Goal: Contribute content: Add original content to the website for others to see

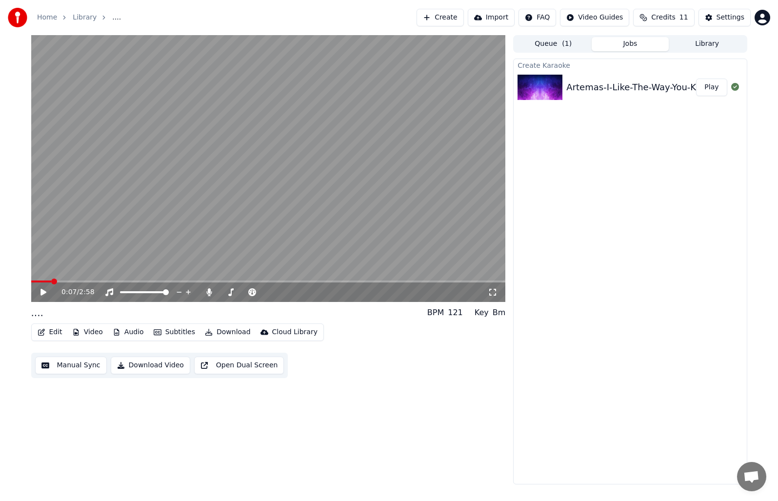
click at [48, 14] on link "Home" at bounding box center [47, 18] width 20 height 10
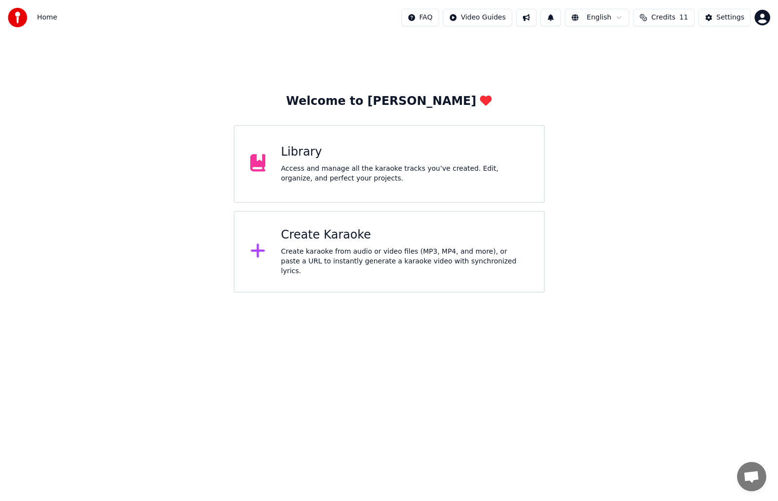
click at [357, 231] on div "Create Karaoke" at bounding box center [404, 235] width 247 height 16
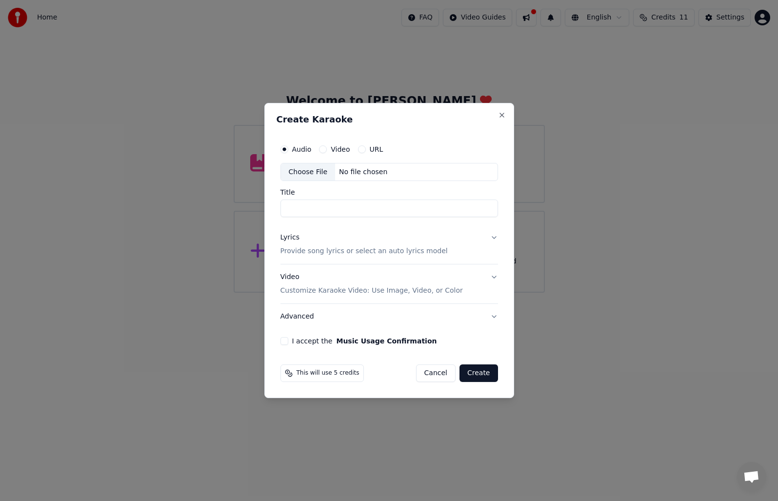
click at [314, 172] on div "Choose File" at bounding box center [308, 172] width 55 height 18
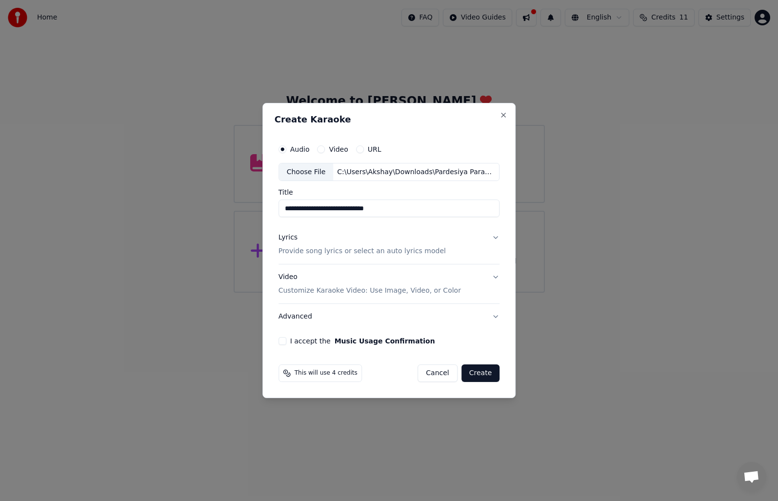
click at [400, 209] on input "**********" at bounding box center [390, 209] width 222 height 18
type input "*********"
click at [490, 240] on button "Lyrics Provide song lyrics or select an auto lyrics model" at bounding box center [390, 244] width 222 height 39
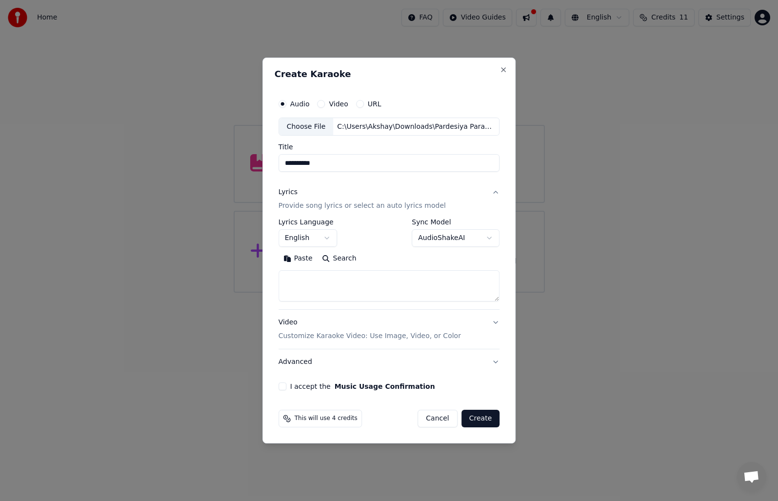
click at [319, 281] on textarea at bounding box center [390, 286] width 222 height 31
click at [326, 240] on button "English" at bounding box center [308, 239] width 59 height 18
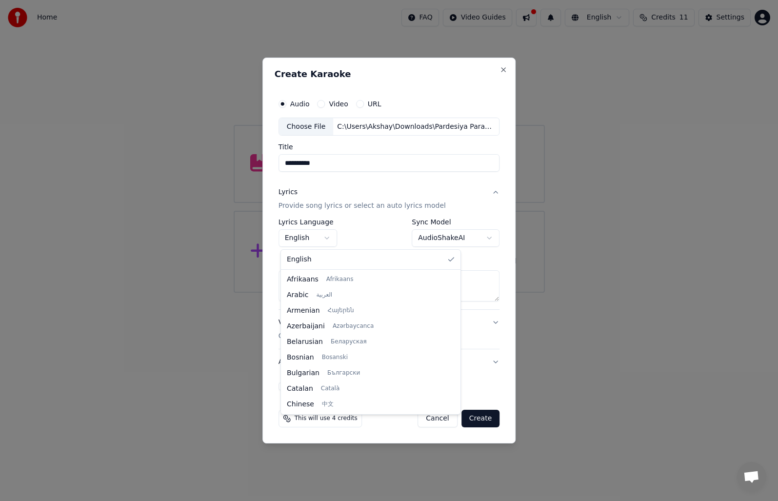
scroll to position [250, 0]
select select "**"
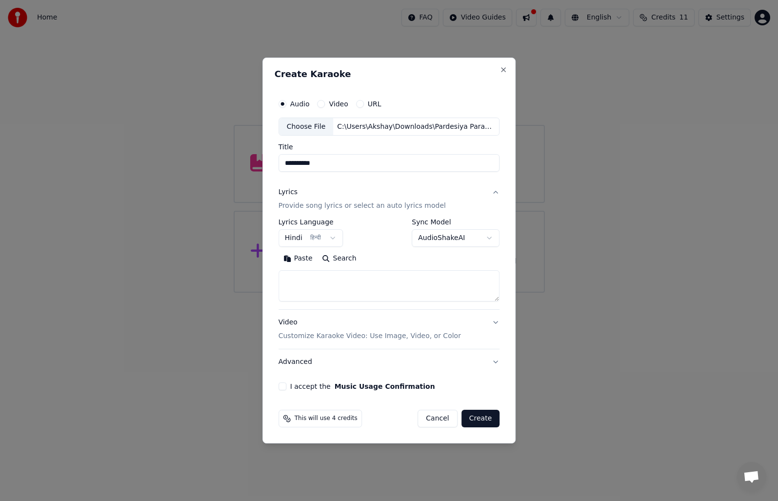
click at [319, 281] on textarea at bounding box center [390, 286] width 222 height 31
paste textarea "**********"
type textarea "**********"
click at [493, 322] on button "Video Customize Karaoke Video: Use Image, Video, or Color" at bounding box center [390, 329] width 222 height 39
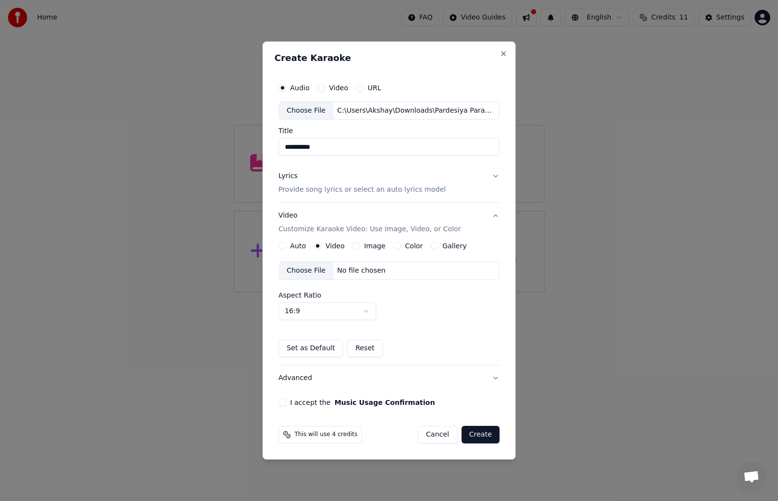
click at [318, 349] on button "Set as Default" at bounding box center [311, 349] width 65 height 18
click at [357, 246] on button "Image" at bounding box center [356, 246] width 8 height 8
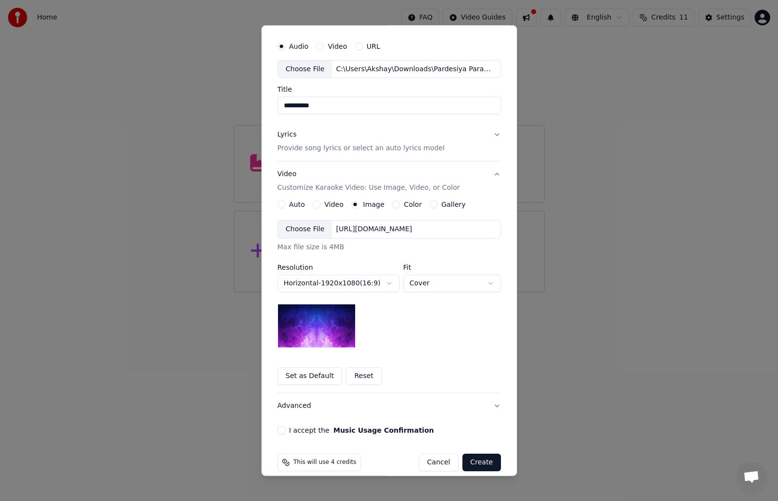
scroll to position [37, 0]
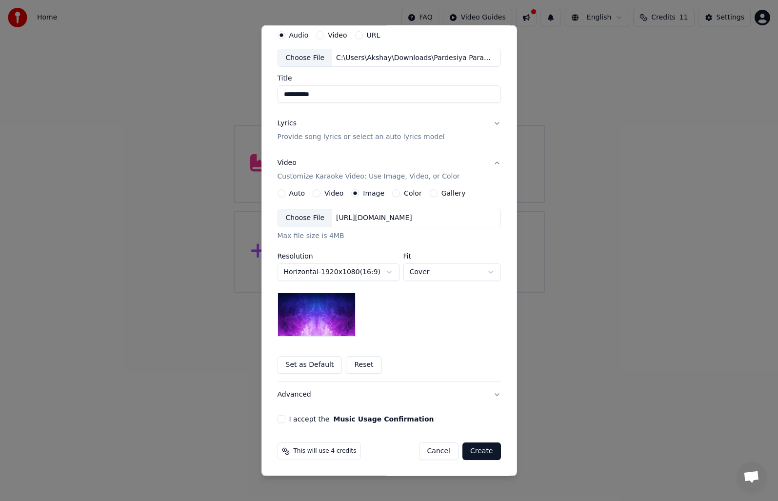
click at [310, 363] on button "Set as Default" at bounding box center [310, 365] width 65 height 18
click at [280, 415] on button "I accept the Music Usage Confirmation" at bounding box center [282, 419] width 8 height 8
click at [476, 449] on button "Create" at bounding box center [482, 452] width 39 height 18
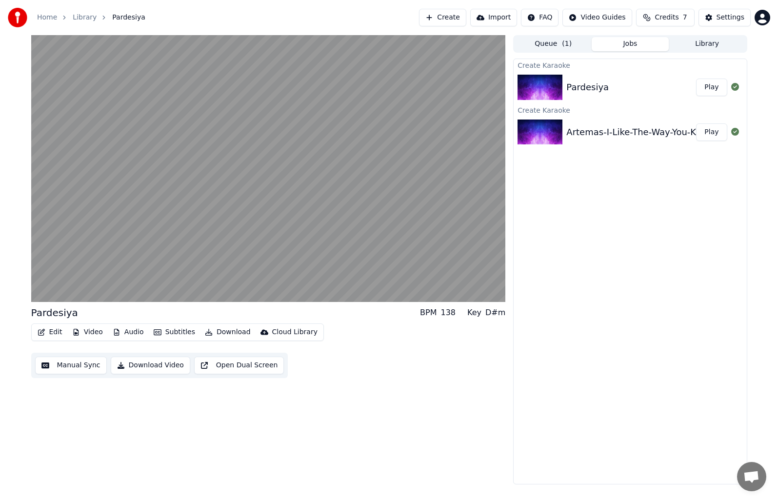
click at [86, 369] on button "Manual Sync" at bounding box center [71, 366] width 72 height 18
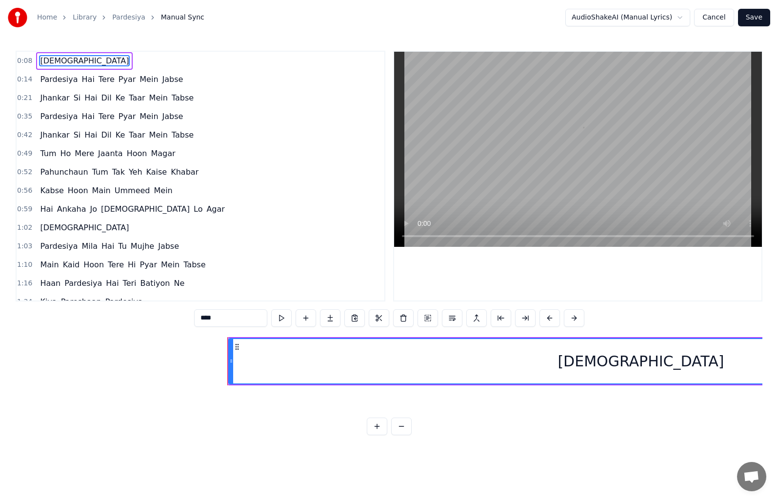
scroll to position [0, 1142]
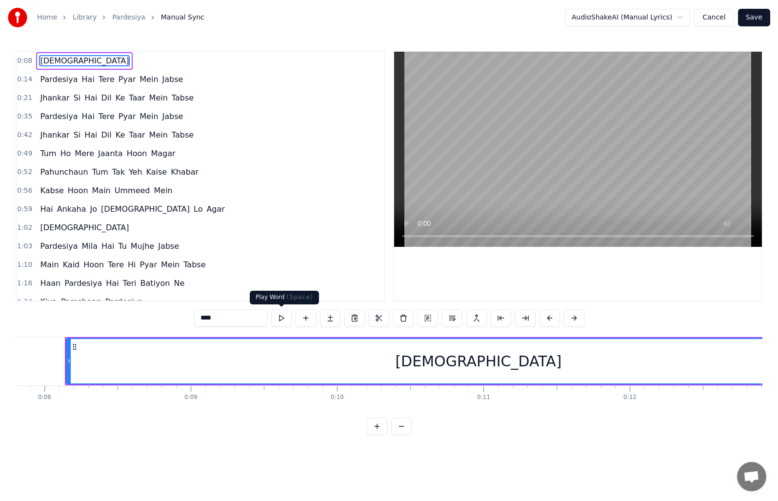
click at [282, 319] on button at bounding box center [281, 318] width 20 height 18
click at [43, 58] on span "[DEMOGRAPHIC_DATA]" at bounding box center [84, 60] width 91 height 11
drag, startPoint x: 222, startPoint y: 317, endPoint x: 201, endPoint y: 318, distance: 21.5
click at [201, 318] on input "****" at bounding box center [230, 318] width 73 height 18
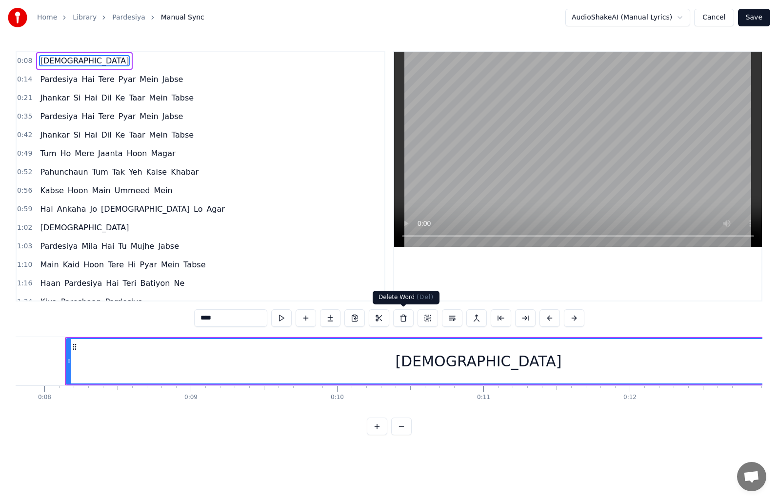
click at [394, 321] on button at bounding box center [403, 318] width 20 height 18
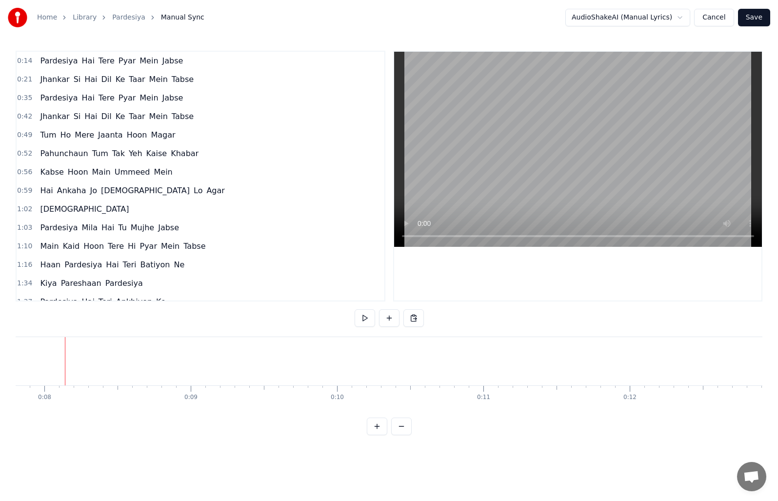
click at [23, 59] on span "0:14" at bounding box center [24, 61] width 15 height 10
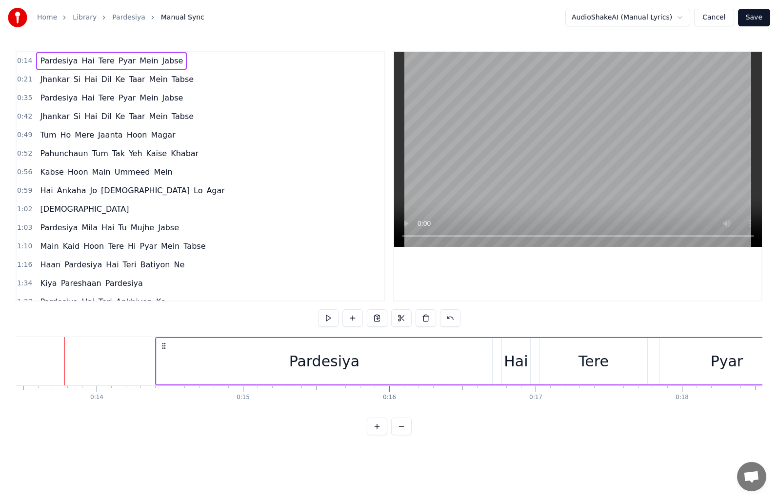
scroll to position [0, 1968]
click at [325, 318] on button at bounding box center [328, 318] width 20 height 18
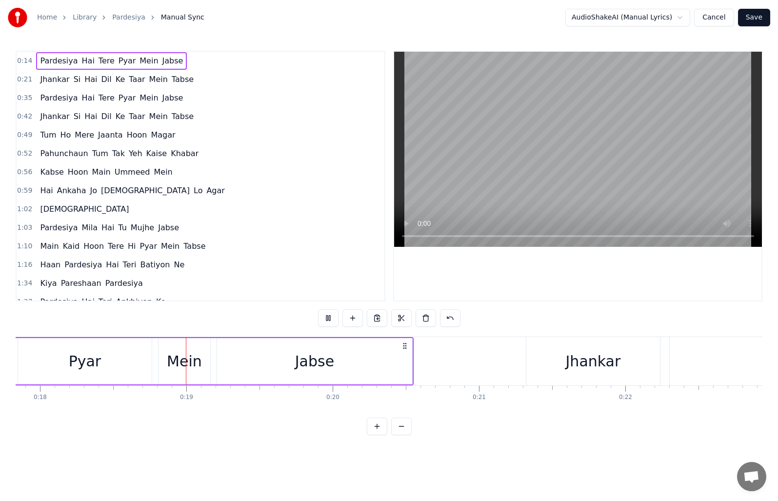
scroll to position [0, 2634]
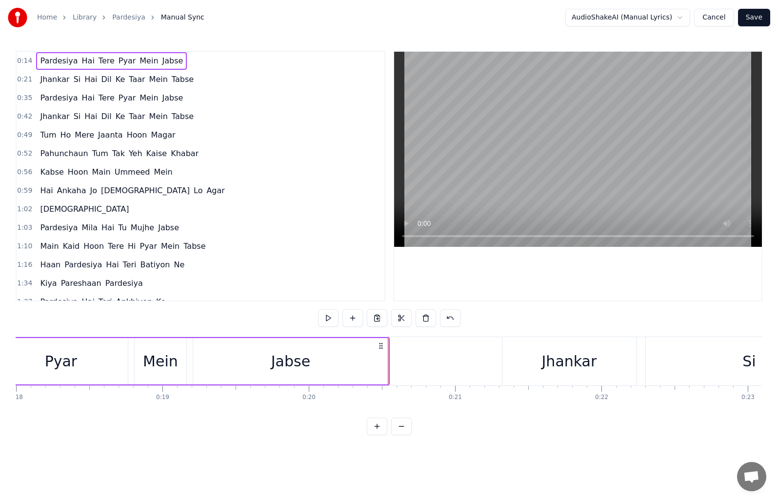
click at [47, 79] on span "Jhankar" at bounding box center [54, 79] width 31 height 11
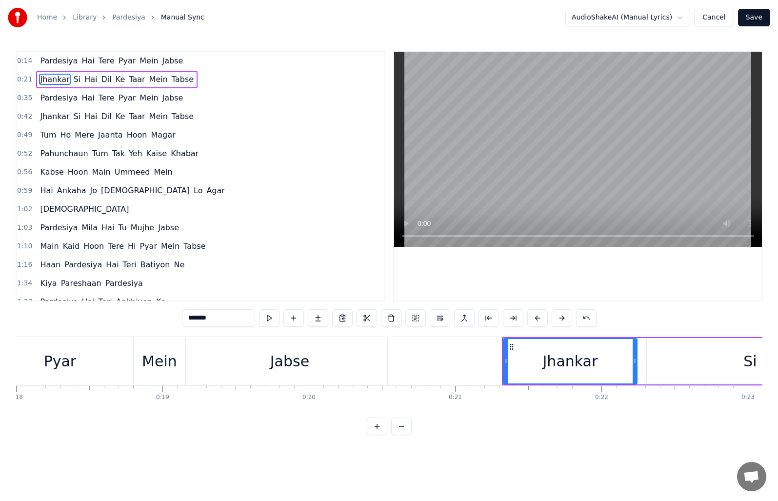
click at [25, 78] on span "0:21" at bounding box center [24, 80] width 15 height 10
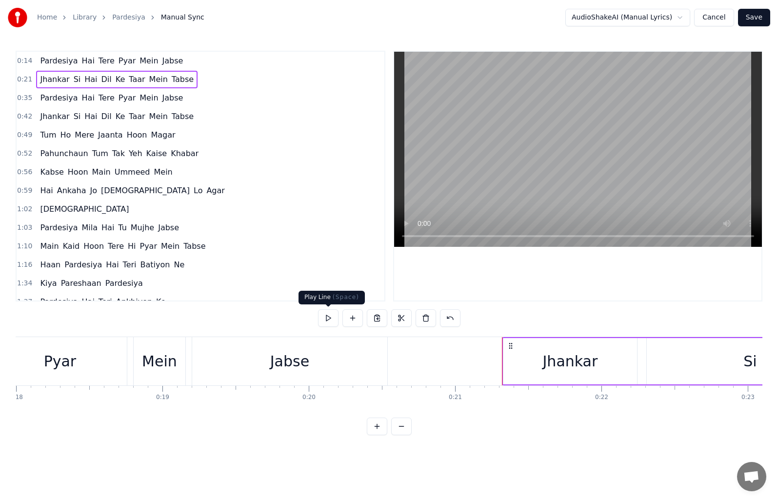
click at [325, 317] on button at bounding box center [328, 318] width 20 height 18
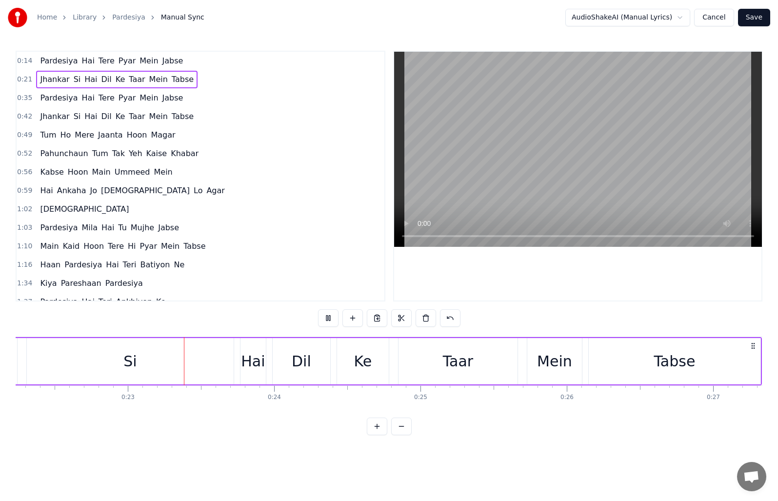
scroll to position [0, 3304]
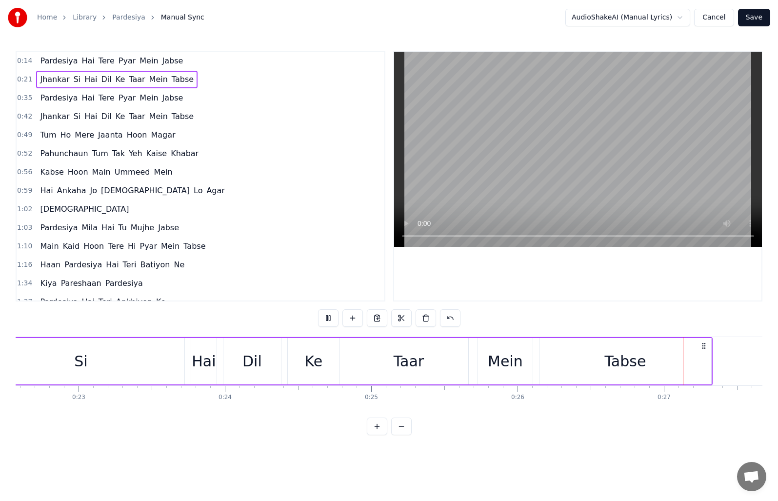
click at [18, 96] on span "0:35" at bounding box center [24, 98] width 15 height 10
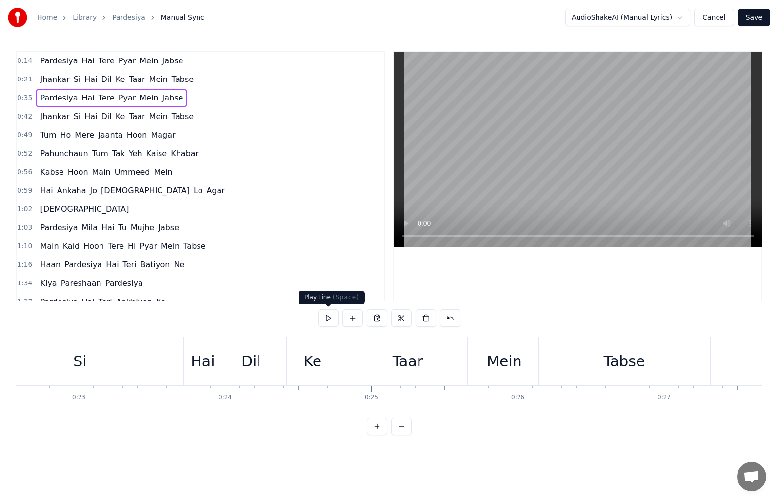
click at [326, 313] on button at bounding box center [328, 318] width 20 height 18
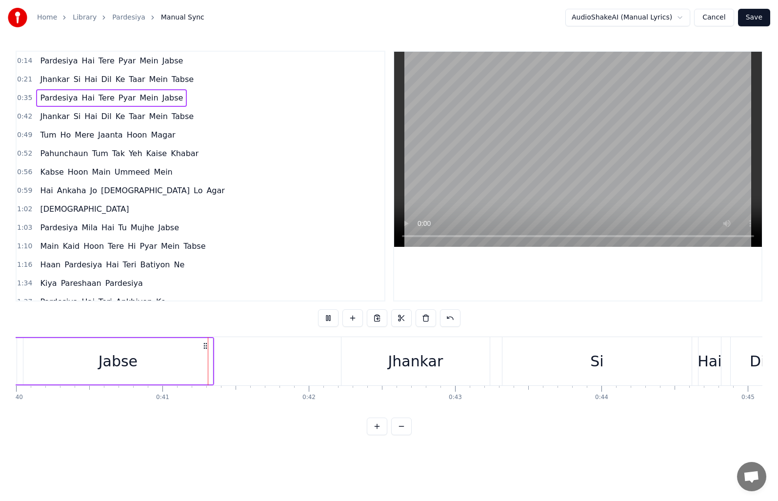
scroll to position [0, 5906]
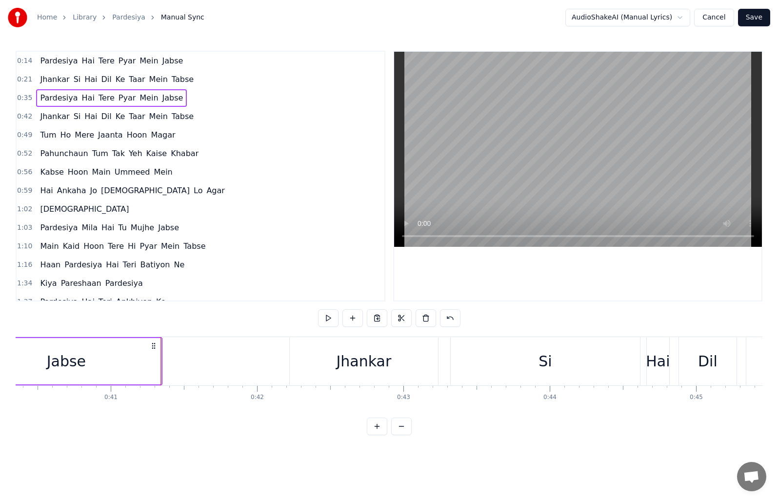
click at [26, 115] on span "0:42" at bounding box center [24, 117] width 15 height 10
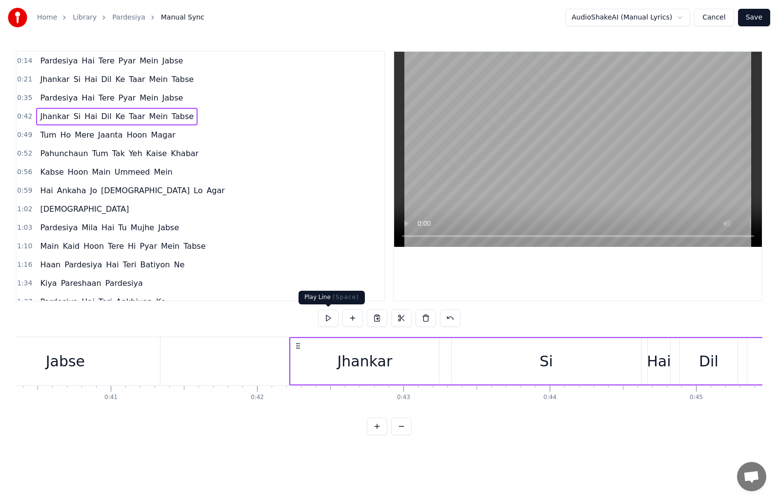
click at [325, 314] on button at bounding box center [328, 318] width 20 height 18
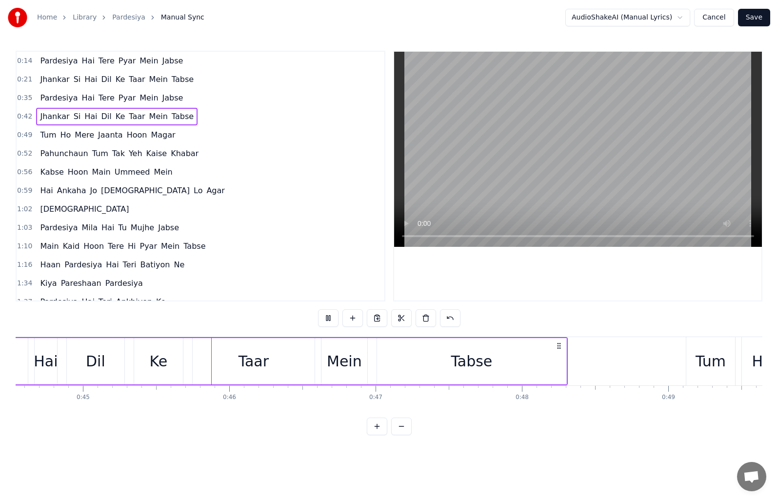
scroll to position [0, 6592]
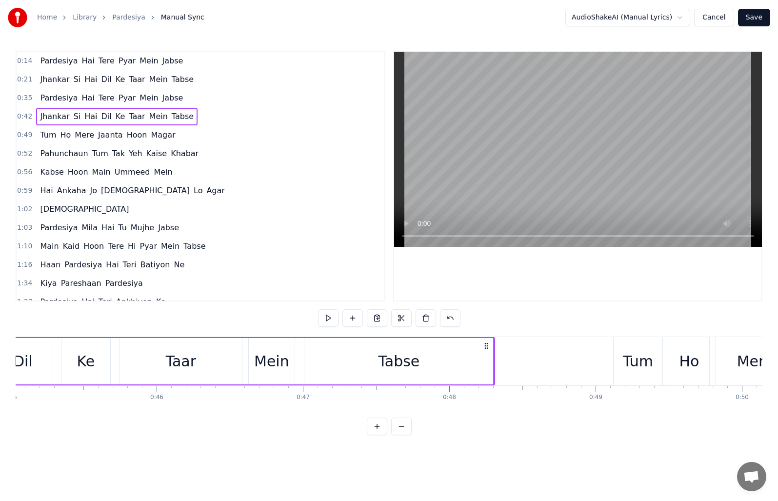
click at [22, 132] on span "0:49" at bounding box center [24, 135] width 15 height 10
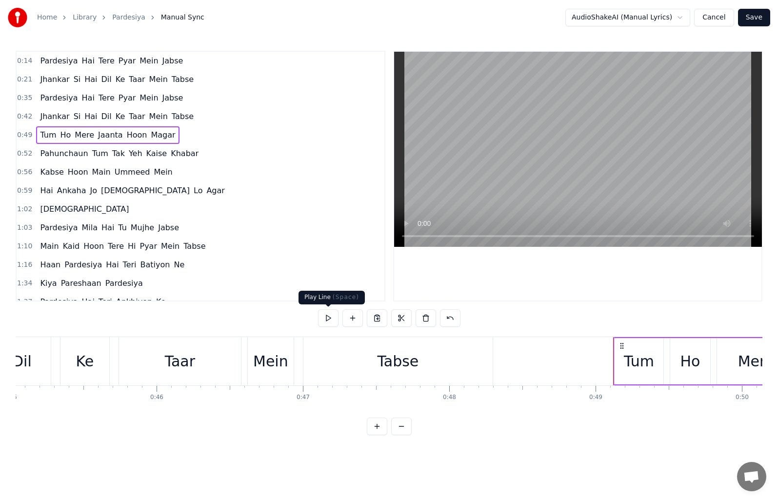
click at [321, 319] on button at bounding box center [328, 318] width 20 height 18
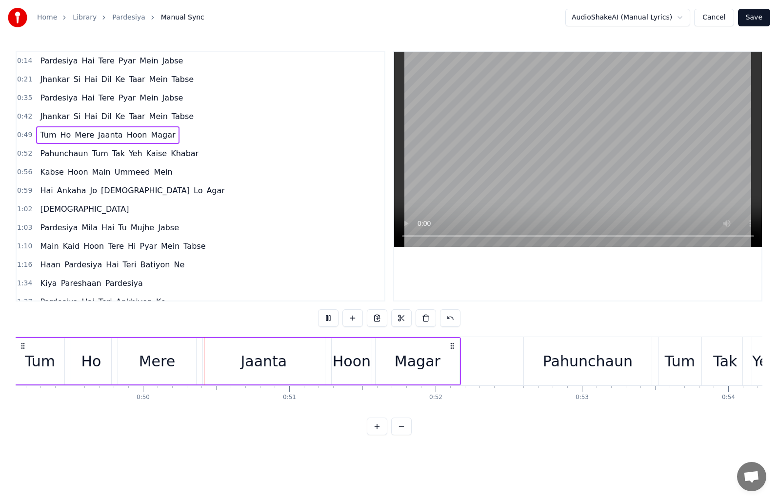
scroll to position [0, 7252]
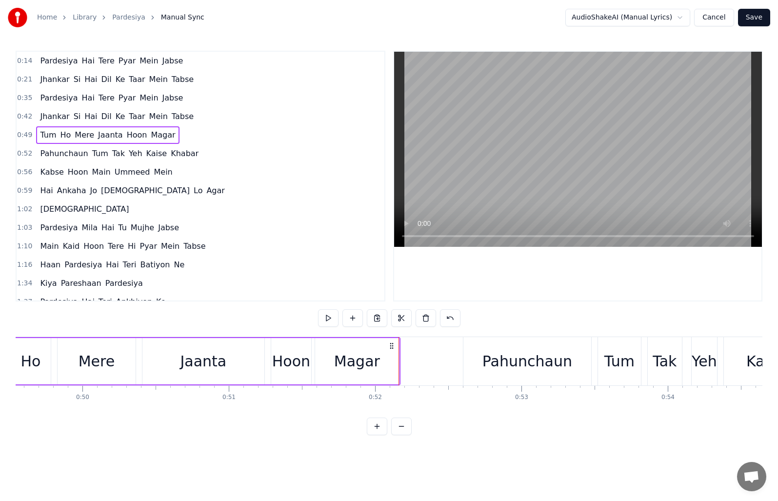
click at [20, 152] on span "0:52" at bounding box center [24, 154] width 15 height 10
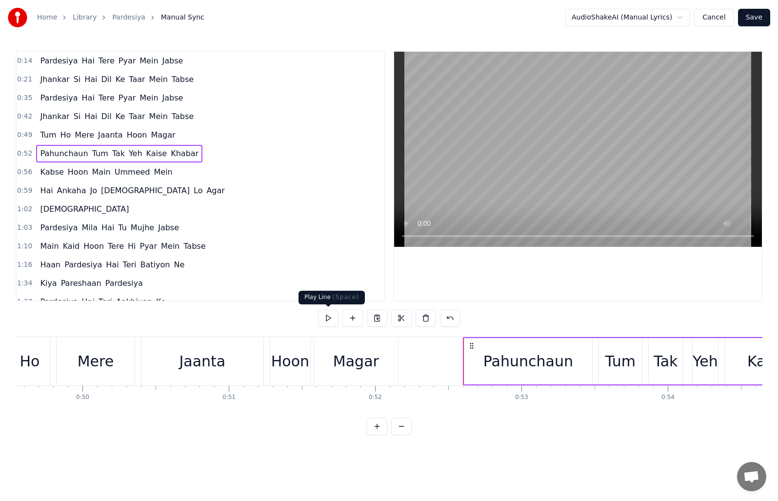
click at [322, 316] on button at bounding box center [328, 318] width 20 height 18
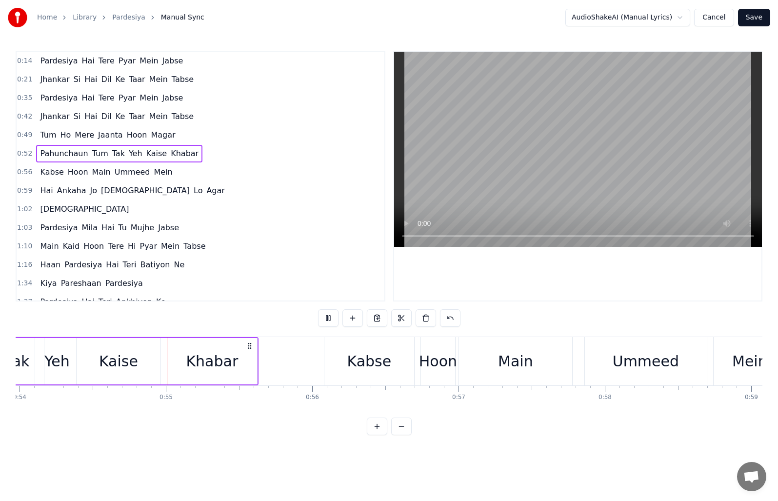
scroll to position [0, 7915]
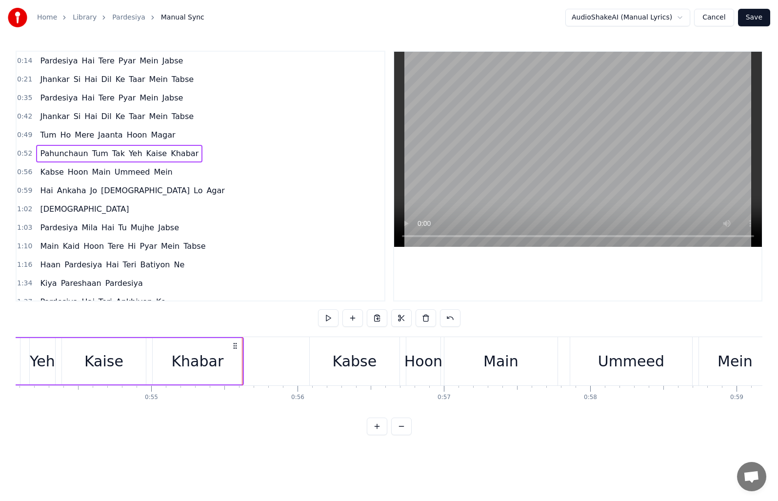
click at [32, 172] on div "0:56 Kabse Hoon Main Ummeed Mein" at bounding box center [201, 172] width 368 height 19
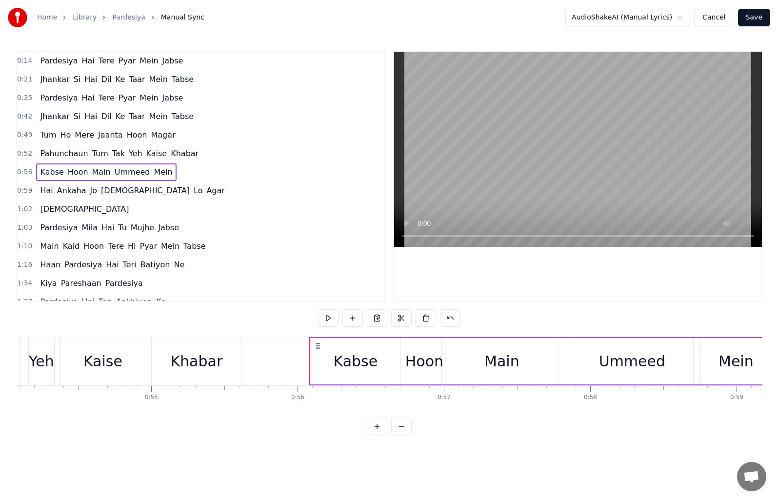
click at [21, 172] on span "0:56" at bounding box center [24, 172] width 15 height 10
click at [323, 323] on button at bounding box center [328, 318] width 20 height 18
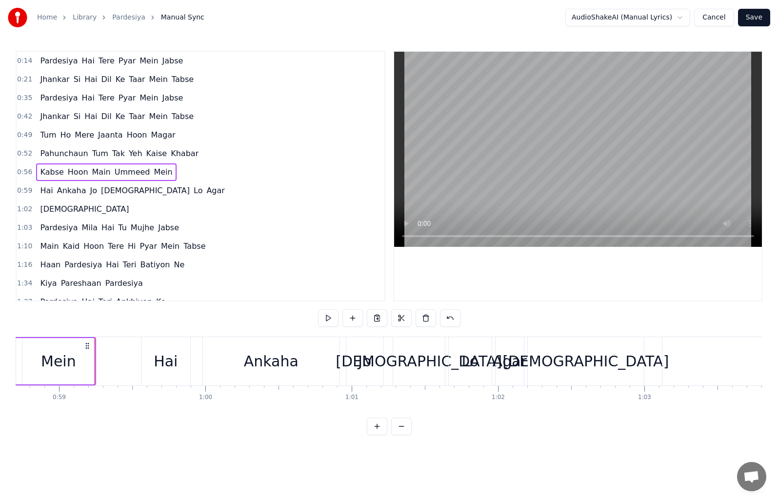
scroll to position [0, 8594]
click at [323, 320] on button at bounding box center [328, 318] width 20 height 18
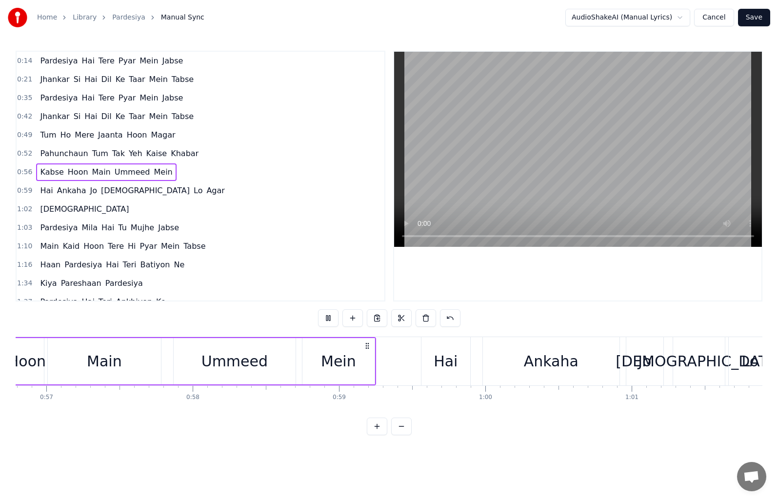
scroll to position [0, 8196]
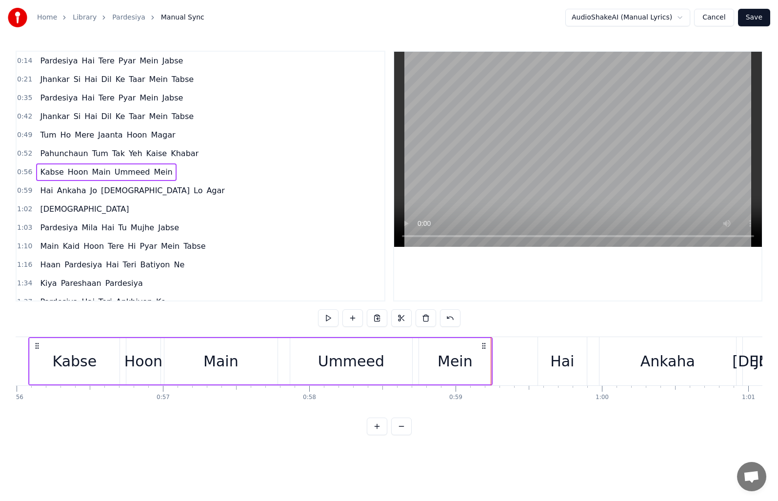
click at [44, 209] on span "[DEMOGRAPHIC_DATA]" at bounding box center [84, 208] width 91 height 11
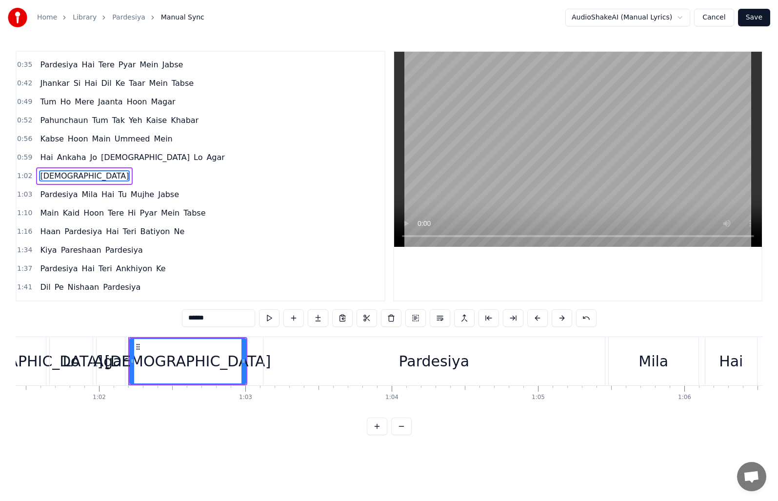
scroll to position [0, 9055]
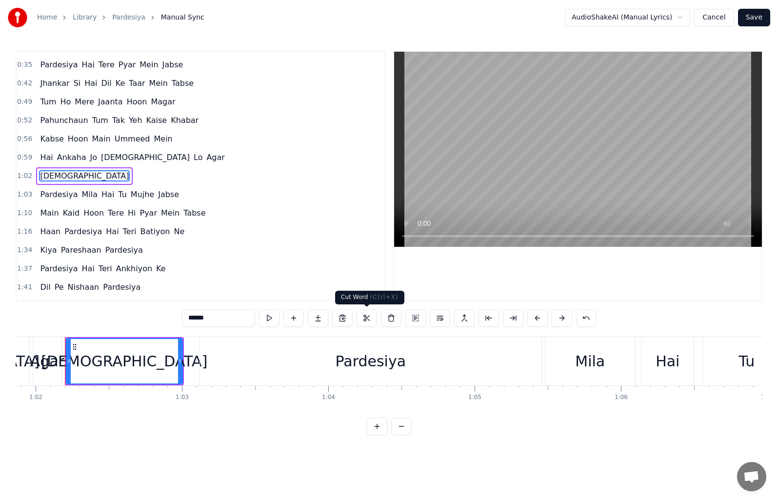
click at [363, 321] on button at bounding box center [367, 318] width 20 height 18
drag, startPoint x: 215, startPoint y: 319, endPoint x: 171, endPoint y: 318, distance: 43.4
click at [171, 318] on input "******" at bounding box center [206, 318] width 73 height 18
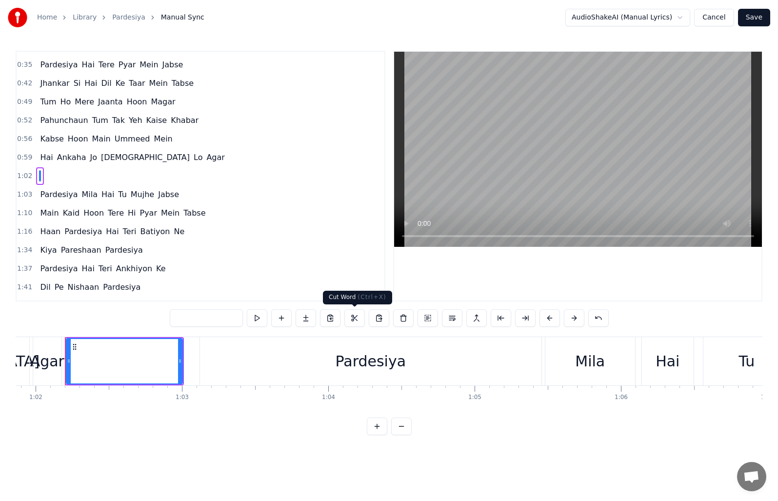
click at [350, 318] on button at bounding box center [354, 318] width 20 height 18
click at [182, 209] on span "Tabse" at bounding box center [194, 212] width 24 height 11
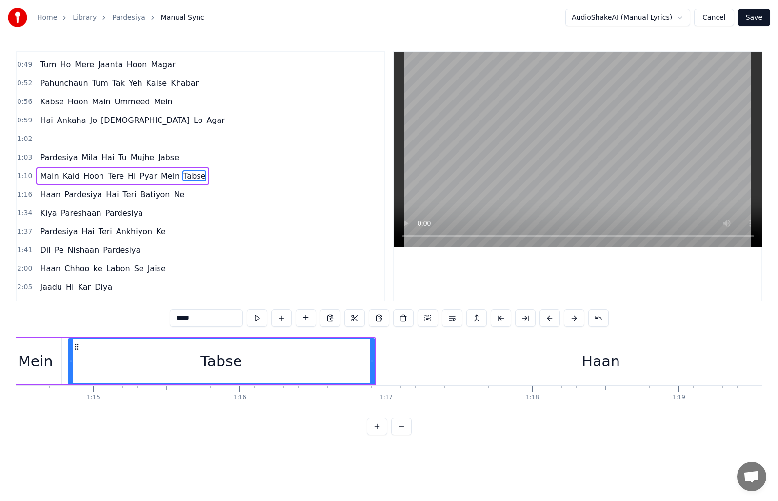
scroll to position [0, 10902]
click at [69, 100] on span "Hoon" at bounding box center [78, 101] width 22 height 11
type input "****"
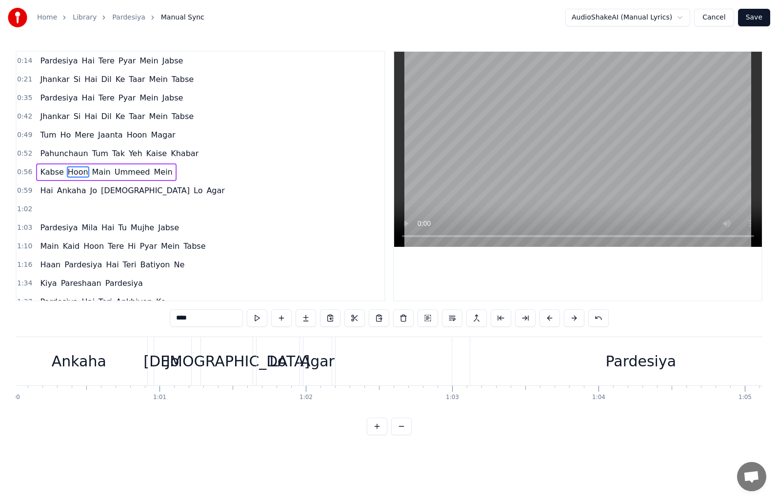
scroll to position [0, 8256]
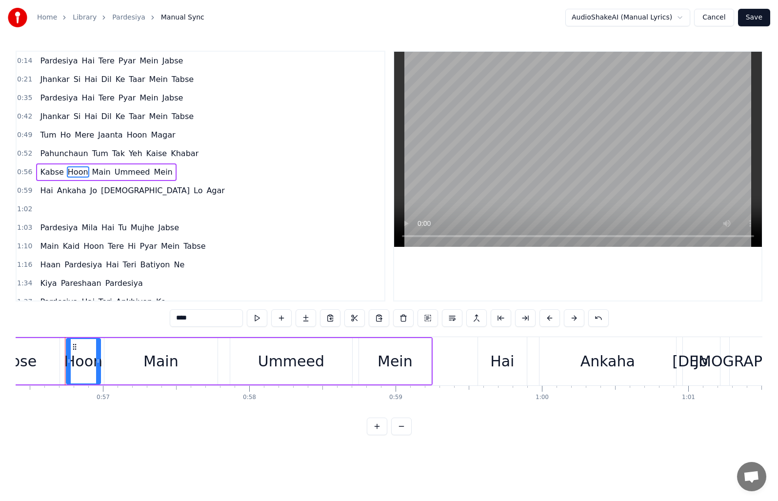
click at [21, 171] on span "0:56" at bounding box center [24, 172] width 15 height 10
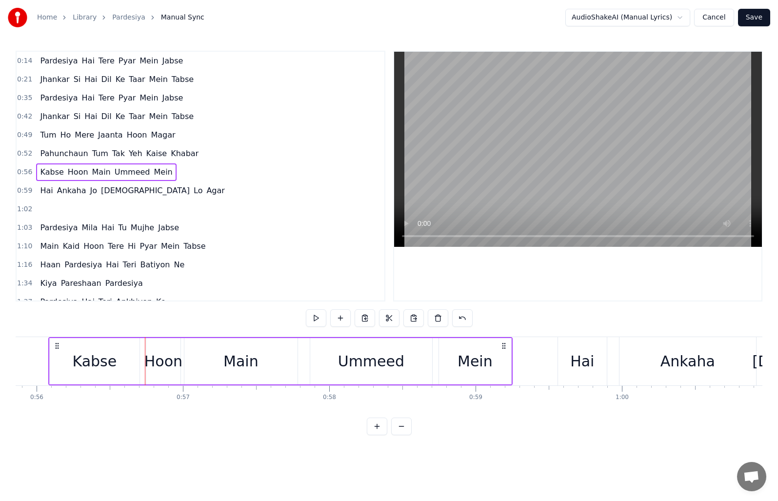
scroll to position [0, 8159]
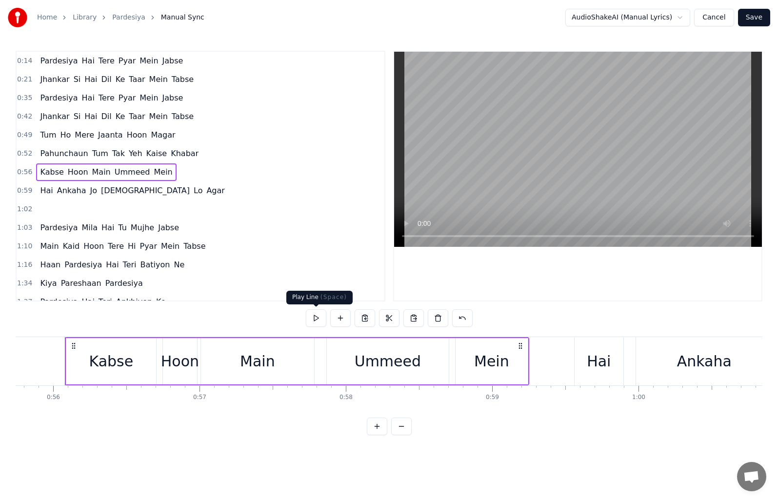
click at [313, 320] on button at bounding box center [316, 318] width 20 height 18
click at [56, 191] on span "Ankaha" at bounding box center [71, 190] width 31 height 11
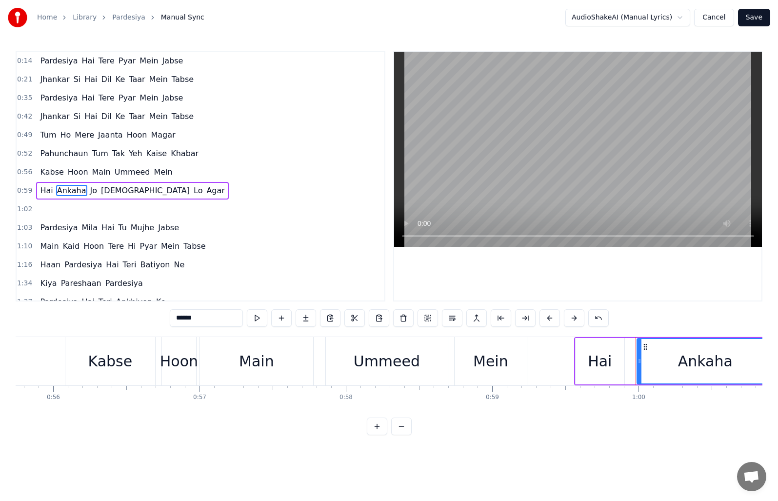
scroll to position [15, 0]
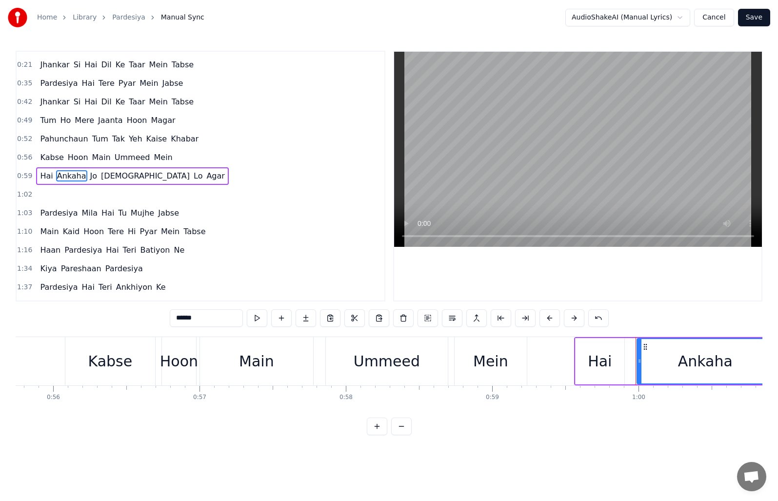
click at [21, 176] on span "0:59" at bounding box center [24, 176] width 15 height 10
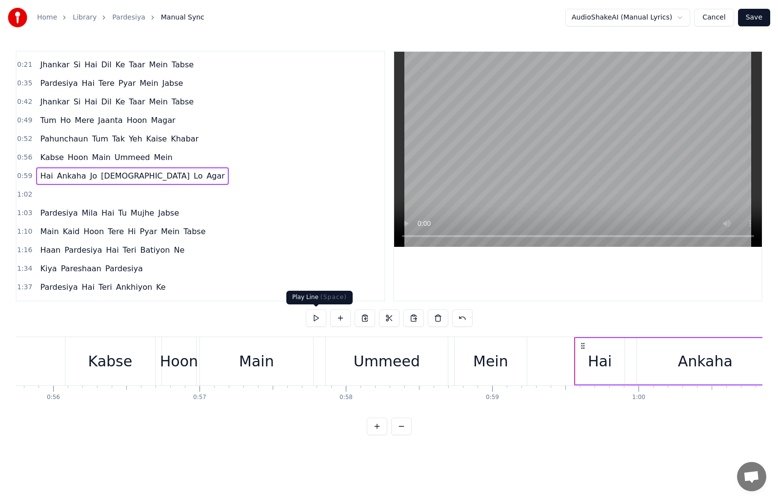
click at [320, 318] on button at bounding box center [316, 318] width 20 height 18
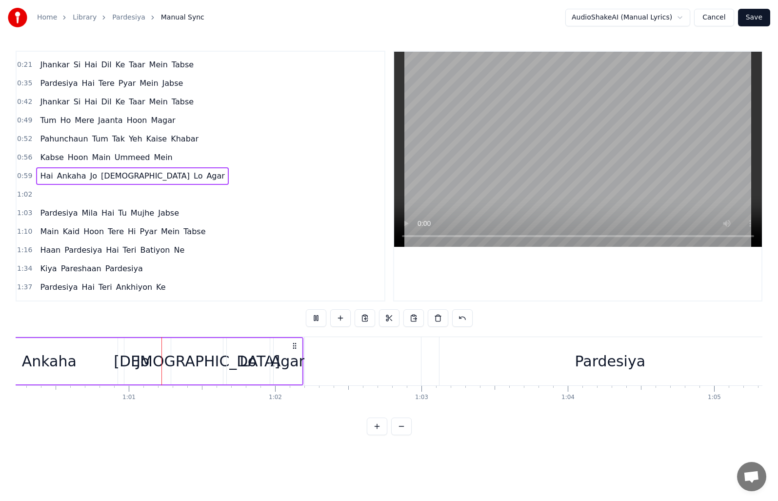
scroll to position [0, 8816]
click at [21, 198] on span "1:02" at bounding box center [24, 195] width 15 height 10
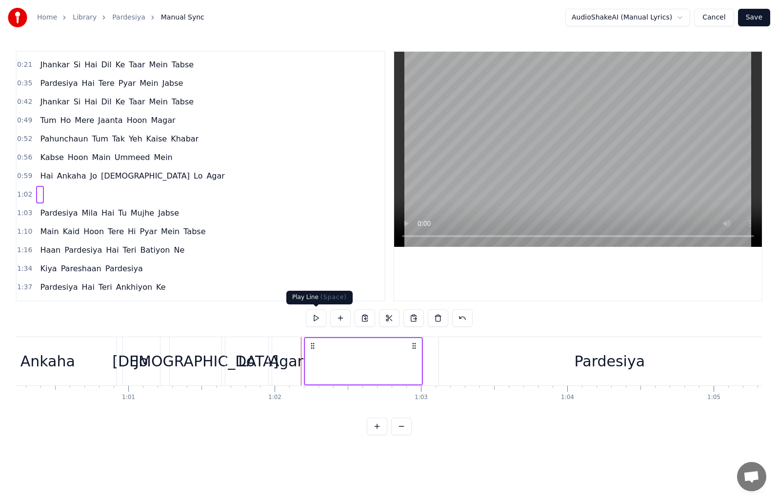
click at [313, 319] on button at bounding box center [316, 318] width 20 height 18
click at [312, 319] on button at bounding box center [316, 318] width 20 height 18
click at [26, 214] on span "1:03" at bounding box center [24, 213] width 15 height 10
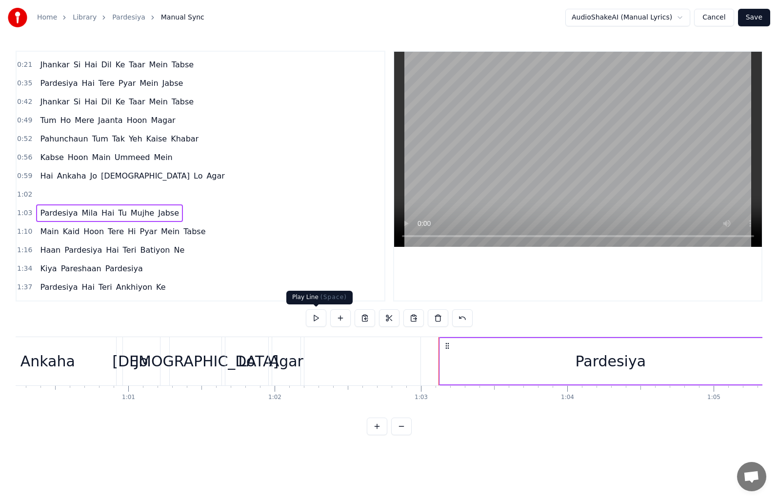
click at [317, 323] on button at bounding box center [316, 318] width 20 height 18
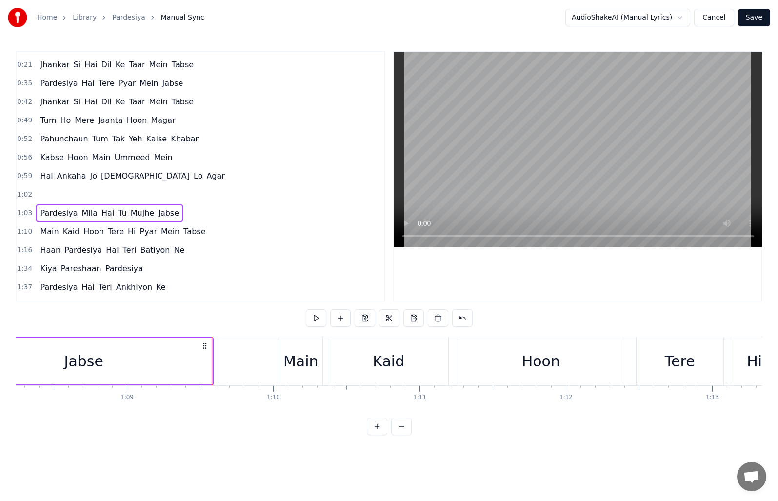
scroll to position [0, 10135]
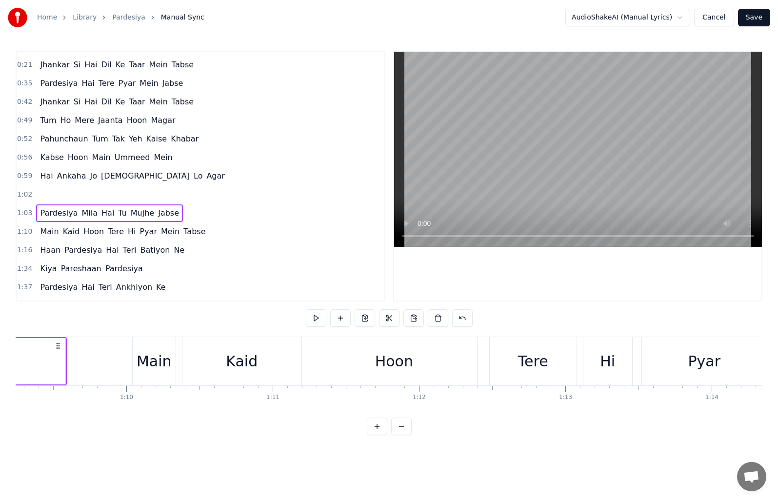
click at [39, 230] on span "Main" at bounding box center [49, 231] width 20 height 11
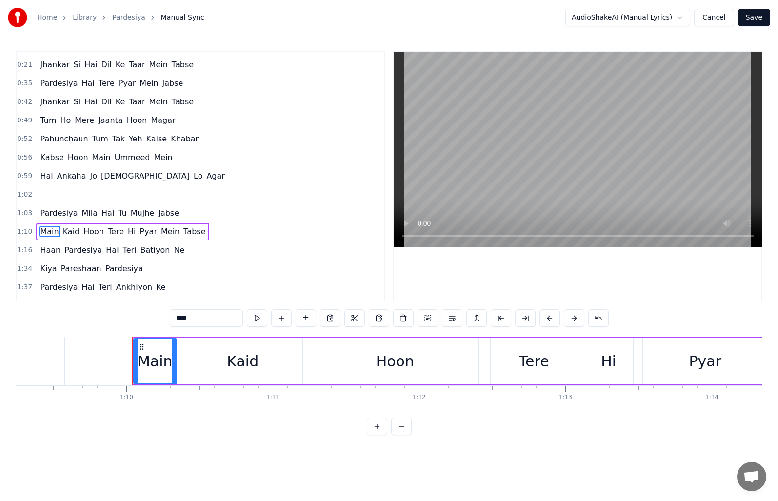
scroll to position [70, 0]
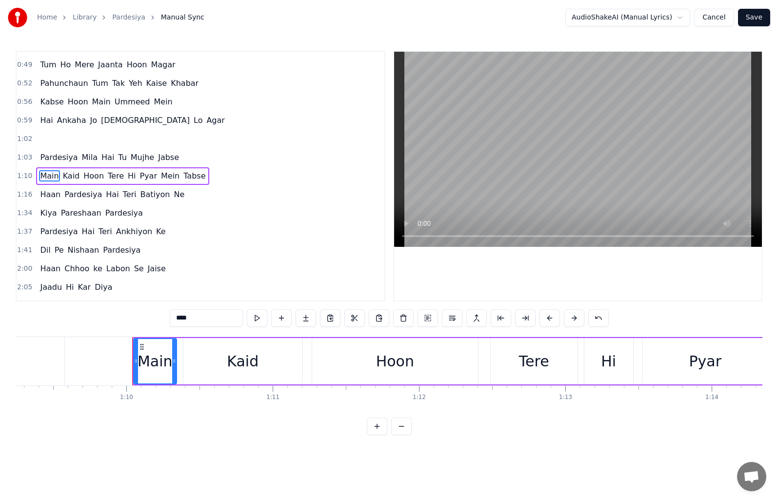
click at [19, 173] on span "1:10" at bounding box center [24, 176] width 15 height 10
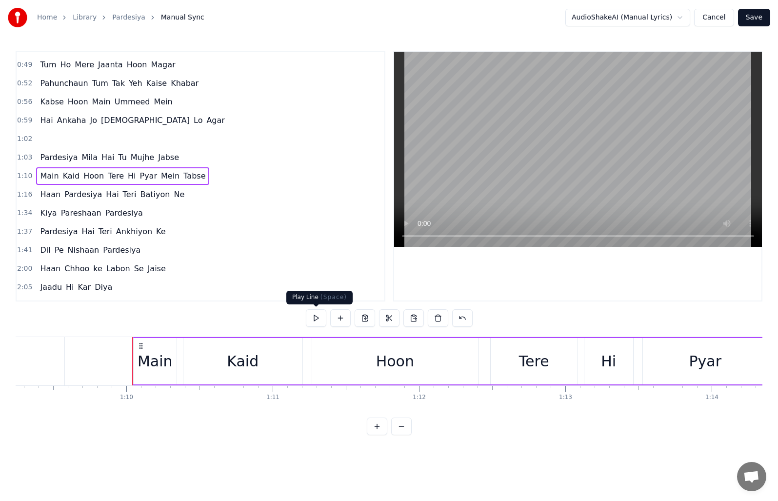
click at [315, 320] on button at bounding box center [316, 318] width 20 height 18
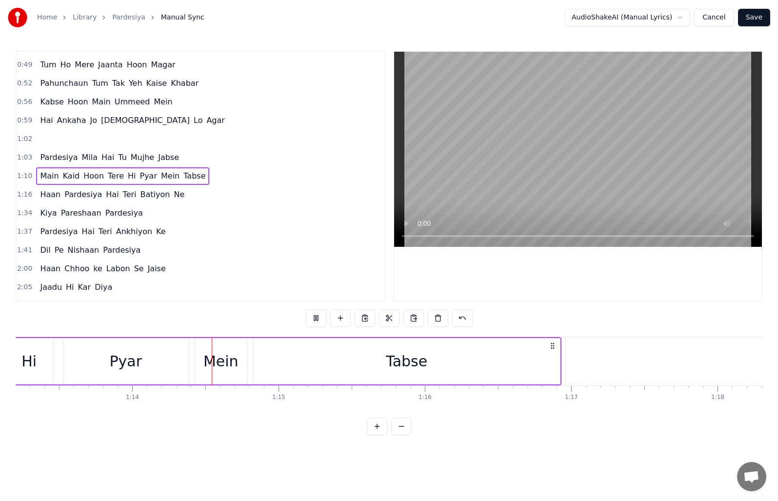
scroll to position [0, 10790]
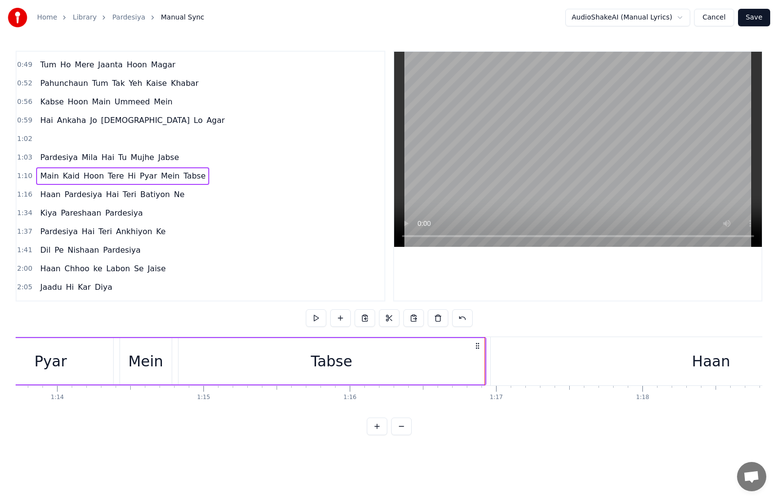
click at [26, 191] on span "1:16" at bounding box center [24, 195] width 15 height 10
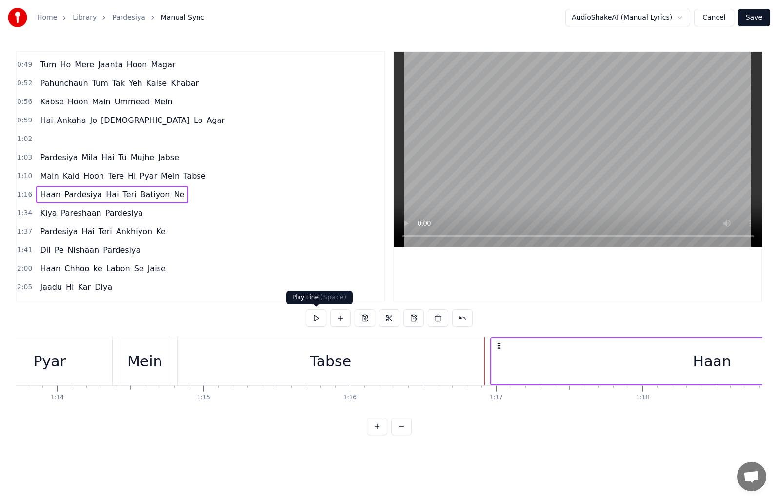
click at [311, 318] on button at bounding box center [316, 318] width 20 height 18
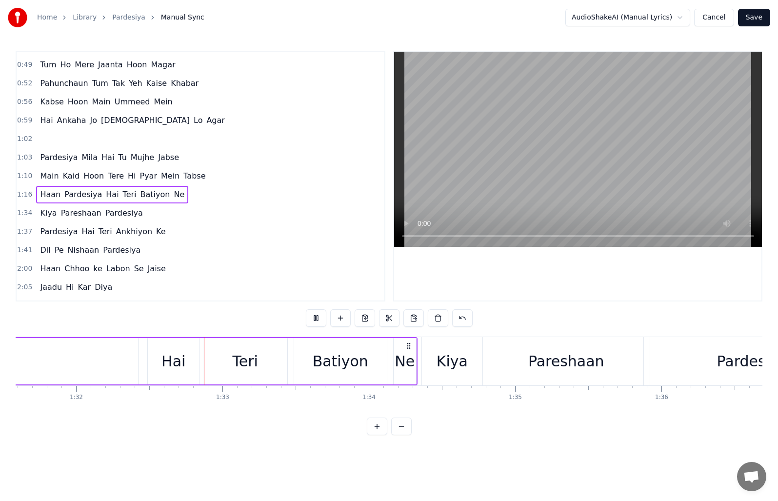
scroll to position [0, 13475]
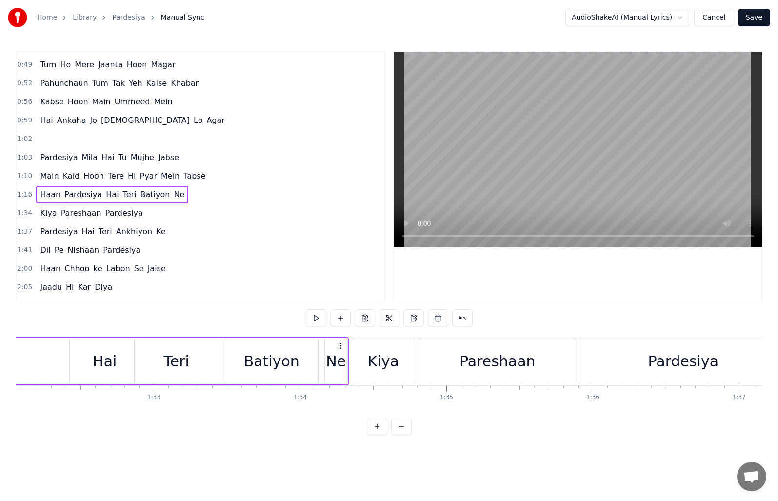
click at [41, 191] on span "Haan" at bounding box center [50, 194] width 22 height 11
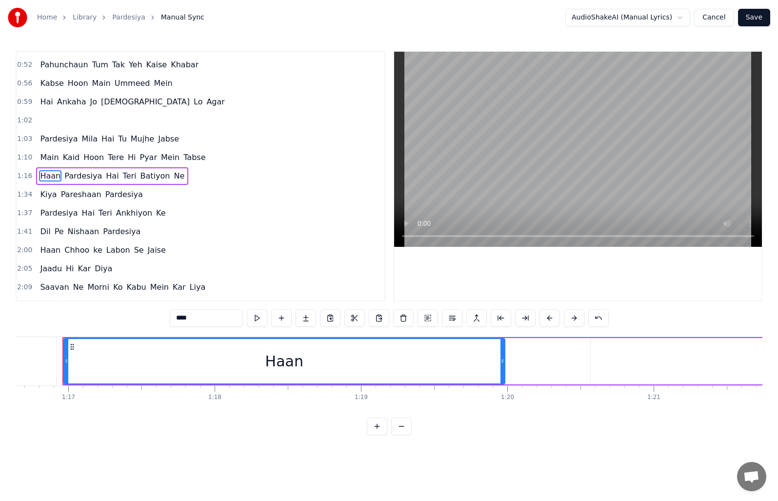
scroll to position [0, 11216]
click at [352, 317] on button at bounding box center [354, 318] width 20 height 18
drag, startPoint x: 196, startPoint y: 319, endPoint x: 169, endPoint y: 316, distance: 26.9
click at [170, 316] on input "****" at bounding box center [206, 318] width 73 height 18
click at [38, 176] on div "Pardesiya Hai Teri Batiyon Ne" at bounding box center [102, 176] width 132 height 18
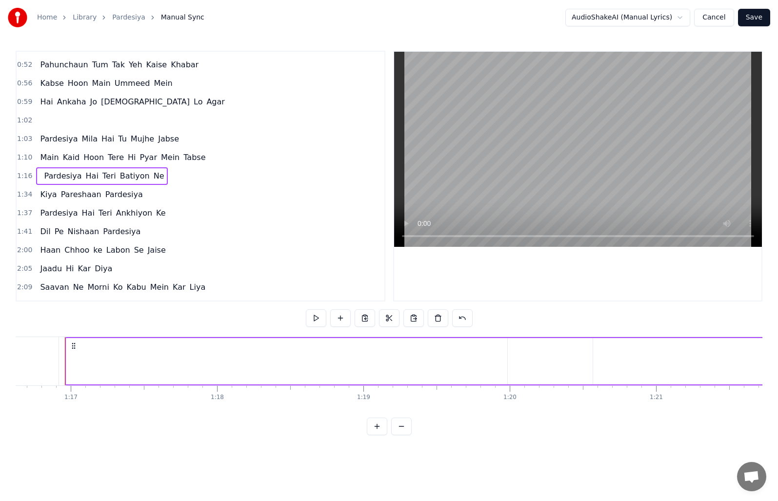
click at [39, 174] on div "Pardesiya Hai Teri Batiyon Ne" at bounding box center [102, 176] width 132 height 18
click at [43, 173] on span "Pardesiya" at bounding box center [63, 175] width 40 height 11
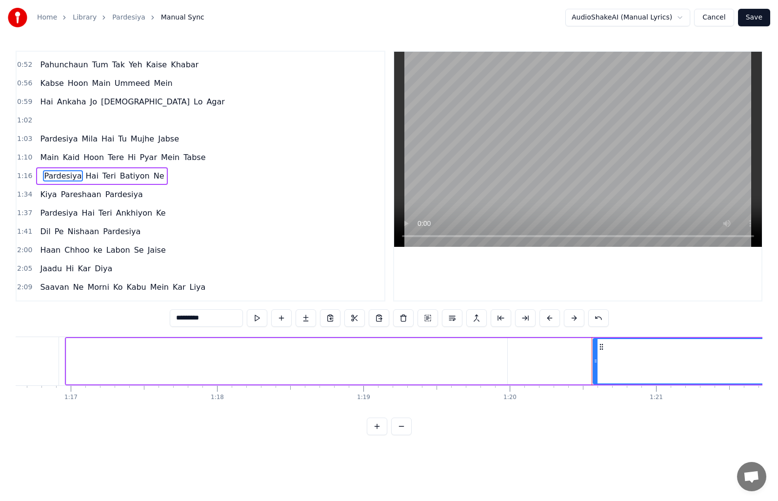
click at [19, 174] on span "1:16" at bounding box center [24, 176] width 15 height 10
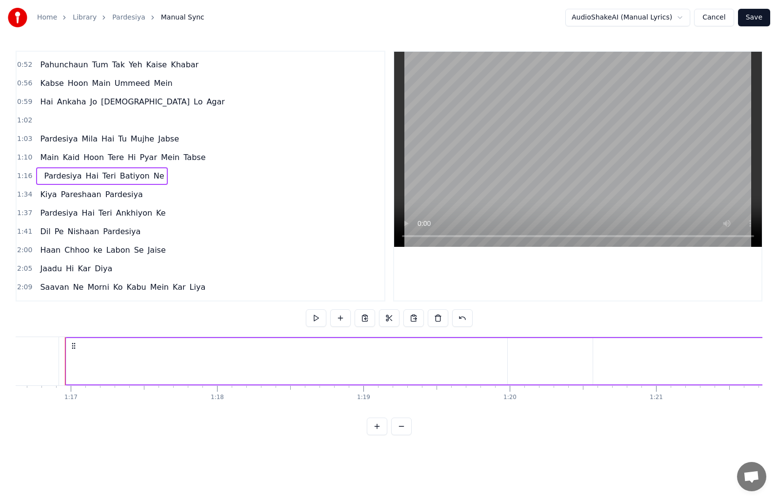
click at [26, 175] on span "1:16" at bounding box center [24, 176] width 15 height 10
click at [39, 176] on span at bounding box center [40, 175] width 2 height 11
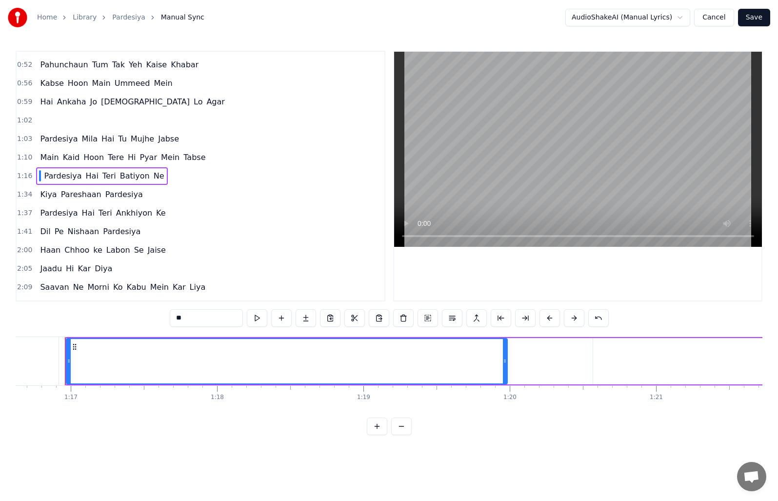
drag, startPoint x: 38, startPoint y: 176, endPoint x: 121, endPoint y: 177, distance: 83.4
click at [121, 177] on div "Pardesiya Hai Teri Batiyon Ne" at bounding box center [102, 176] width 132 height 18
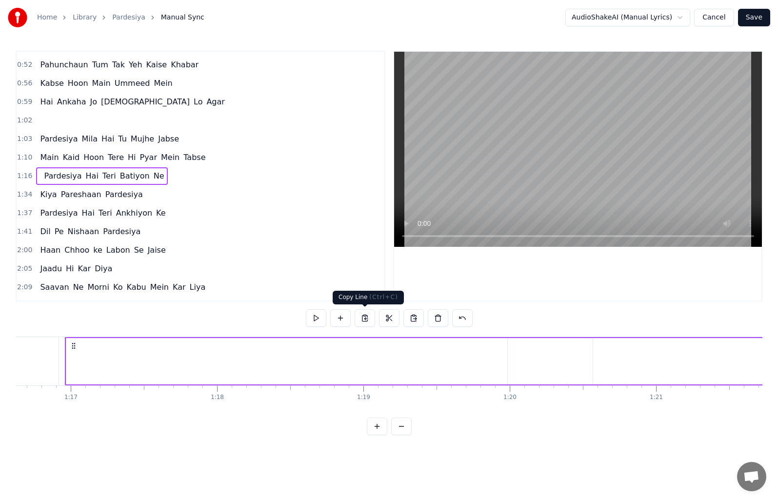
click at [360, 318] on button at bounding box center [365, 318] width 20 height 18
click at [521, 357] on div at bounding box center [521, 361] width 0 height 48
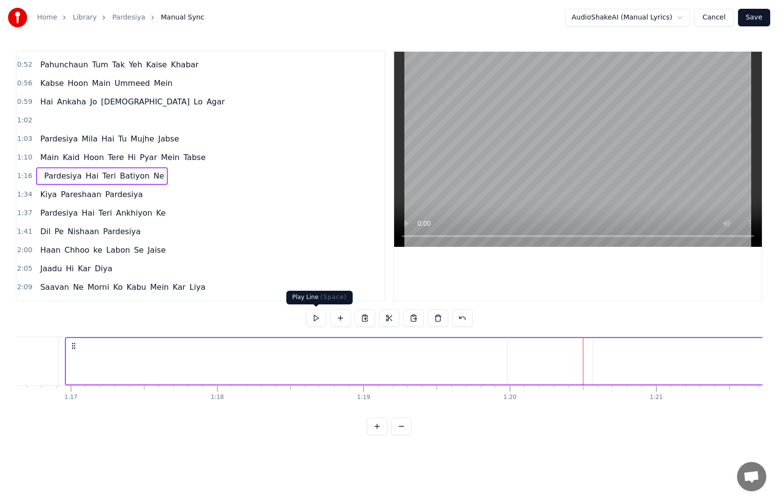
click at [312, 319] on button at bounding box center [316, 318] width 20 height 18
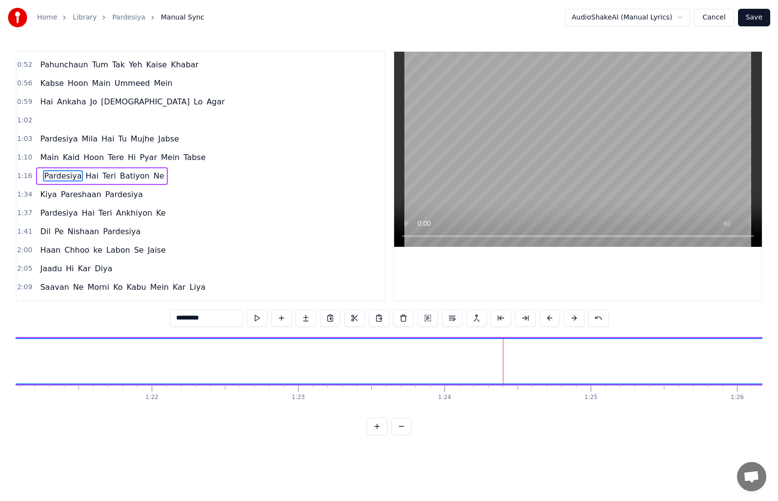
drag, startPoint x: 212, startPoint y: 320, endPoint x: 172, endPoint y: 321, distance: 40.5
click at [172, 321] on input "*********" at bounding box center [206, 318] width 73 height 18
paste input "**********"
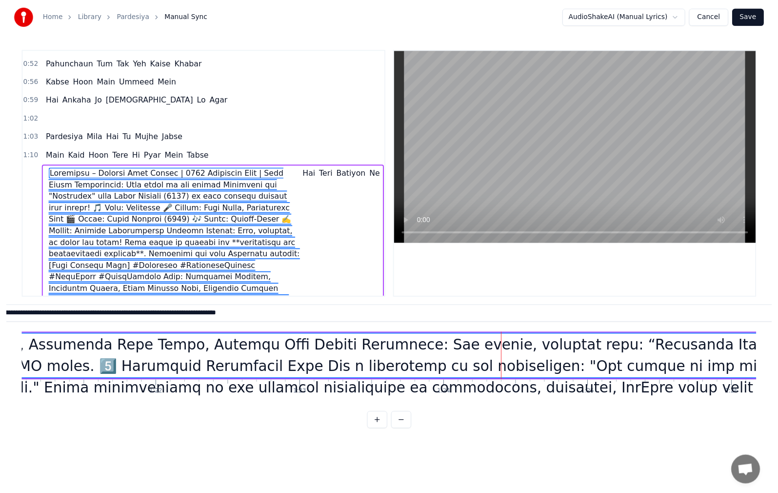
scroll to position [0, 440]
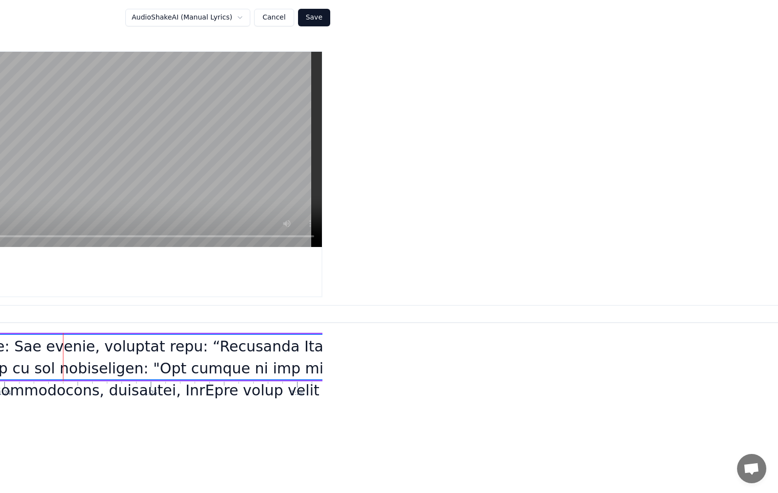
type input "**********"
click at [280, 18] on button "Cancel" at bounding box center [274, 18] width 40 height 18
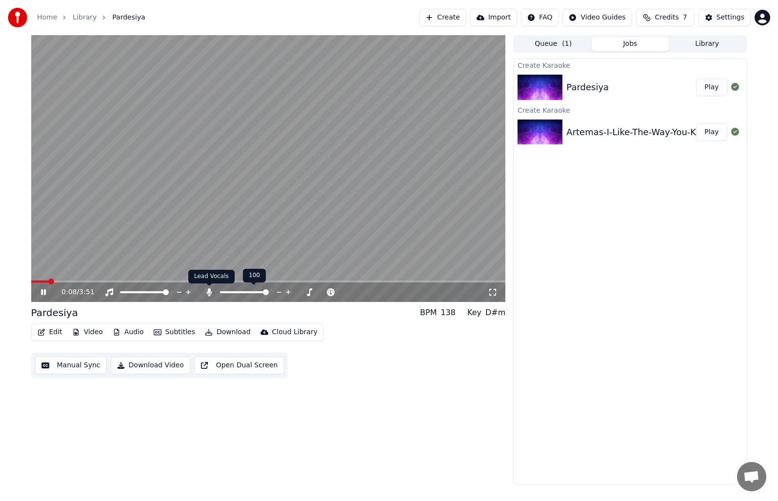
click at [207, 292] on icon at bounding box center [209, 292] width 5 height 8
click at [122, 280] on video at bounding box center [268, 168] width 475 height 267
click at [133, 281] on div "0:19 / 3:51" at bounding box center [268, 168] width 475 height 267
click at [120, 281] on span at bounding box center [268, 282] width 475 height 2
click at [159, 280] on video at bounding box center [268, 168] width 475 height 267
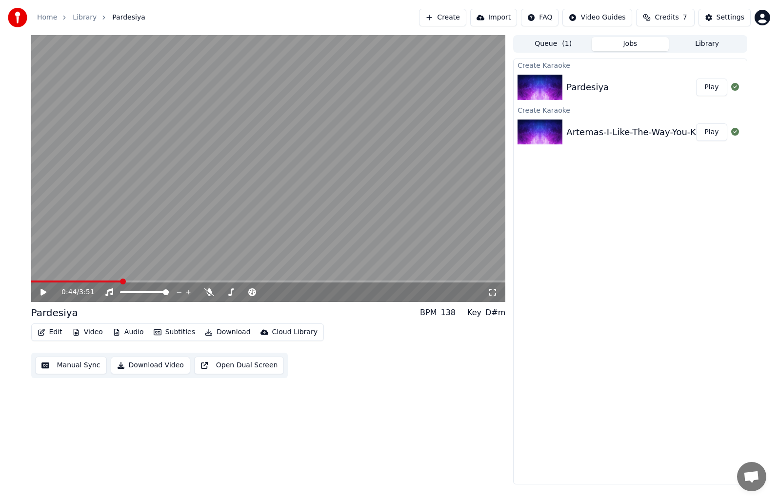
click at [159, 283] on div "0:44 / 3:51" at bounding box center [268, 293] width 475 height 20
click at [158, 282] on span at bounding box center [268, 282] width 475 height 2
click at [44, 292] on icon at bounding box center [43, 292] width 6 height 7
click at [190, 283] on span at bounding box center [268, 282] width 475 height 2
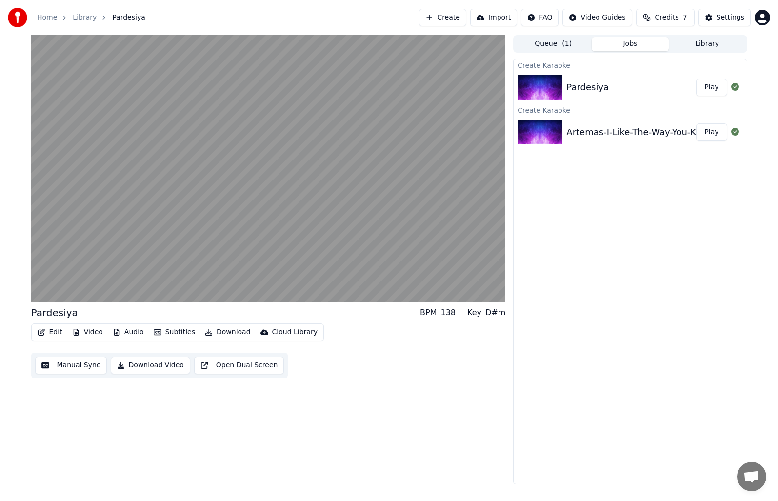
click at [199, 361] on button "Open Dual Screen" at bounding box center [239, 366] width 90 height 18
click at [163, 332] on button "Subtitles" at bounding box center [174, 332] width 49 height 14
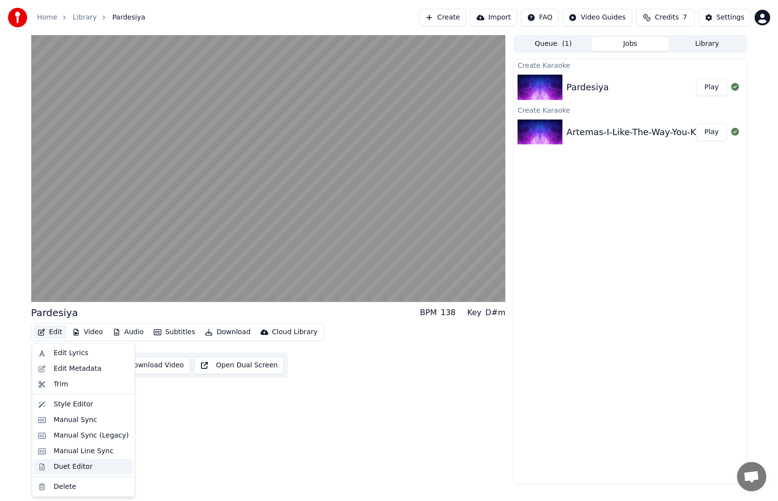
click at [84, 467] on div "Duet Editor" at bounding box center [73, 467] width 39 height 10
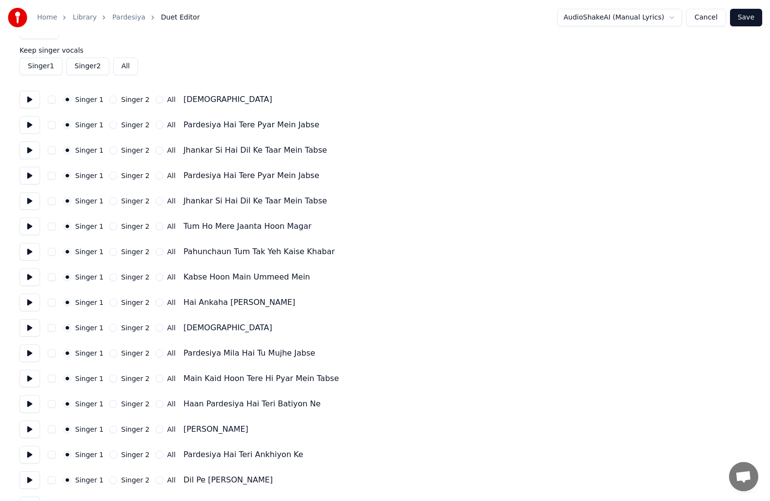
scroll to position [49, 0]
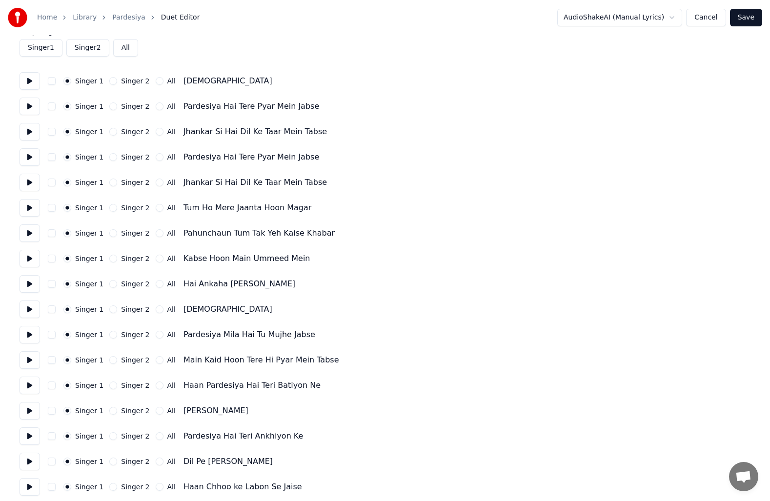
click at [114, 335] on div "Singer 2" at bounding box center [129, 335] width 40 height 8
click at [112, 336] on button "Singer 2" at bounding box center [113, 335] width 8 height 8
click at [109, 358] on button "Singer 2" at bounding box center [113, 360] width 8 height 8
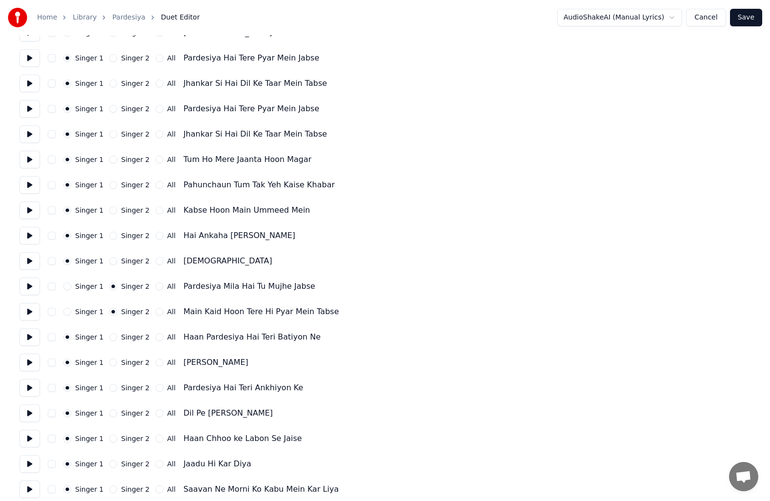
scroll to position [98, 0]
click at [109, 337] on button "Singer 2" at bounding box center [113, 337] width 8 height 8
click at [28, 82] on button at bounding box center [30, 83] width 20 height 18
click at [26, 185] on button at bounding box center [30, 185] width 20 height 18
click at [36, 209] on button at bounding box center [30, 210] width 20 height 18
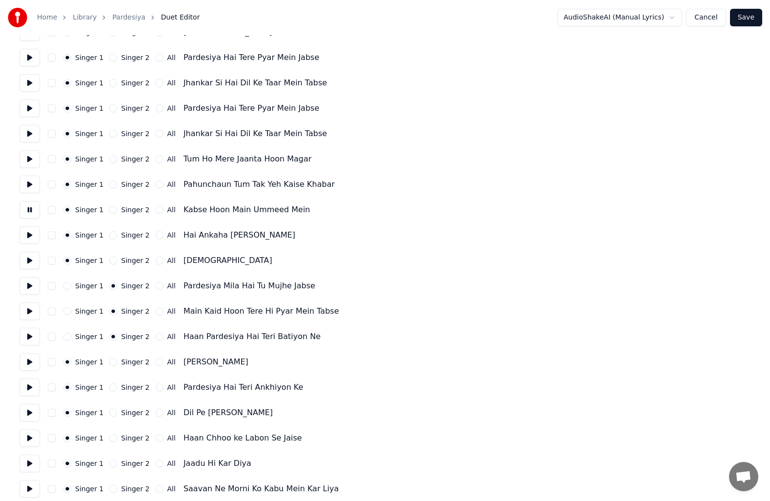
click at [29, 261] on button at bounding box center [30, 261] width 20 height 18
click at [29, 256] on button at bounding box center [30, 261] width 20 height 18
click at [32, 283] on button at bounding box center [30, 286] width 20 height 18
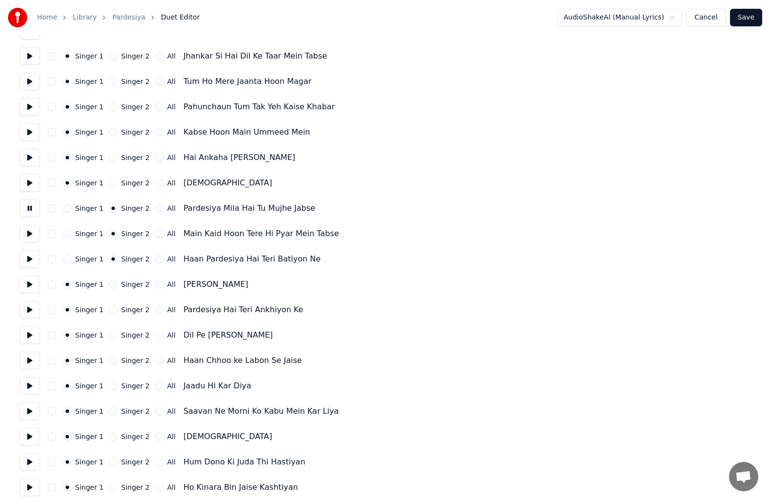
scroll to position [195, 0]
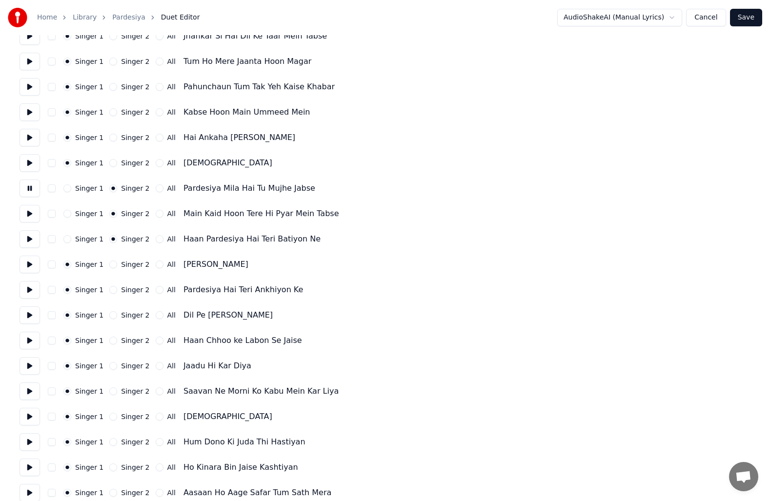
click at [109, 264] on button "Singer 2" at bounding box center [113, 265] width 8 height 8
click at [110, 288] on button "Singer 2" at bounding box center [113, 290] width 8 height 8
click at [31, 316] on button at bounding box center [30, 315] width 20 height 18
click at [110, 316] on button "Singer 2" at bounding box center [113, 315] width 8 height 8
click at [110, 339] on button "Singer 2" at bounding box center [113, 341] width 8 height 8
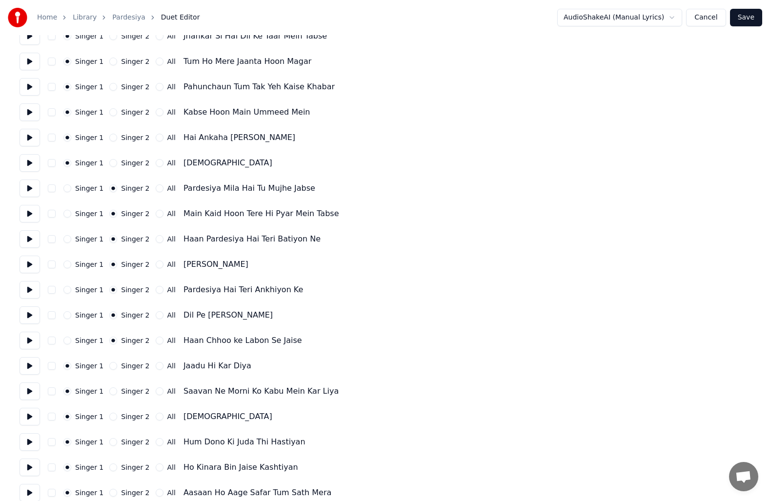
click at [35, 341] on button at bounding box center [30, 341] width 20 height 18
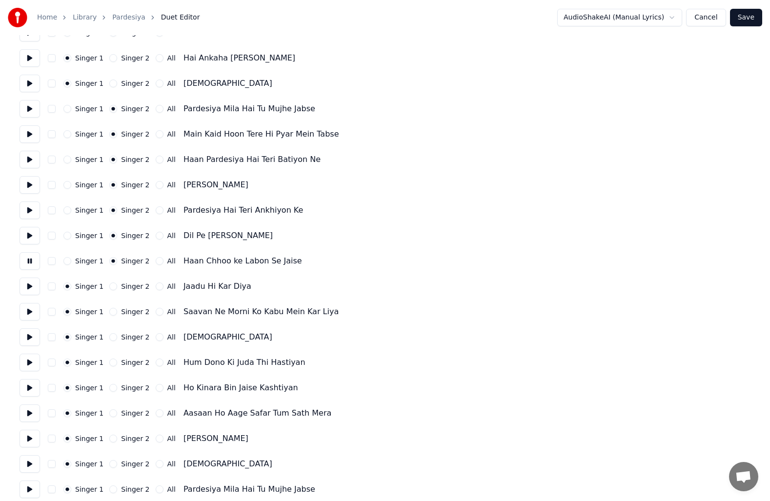
scroll to position [293, 0]
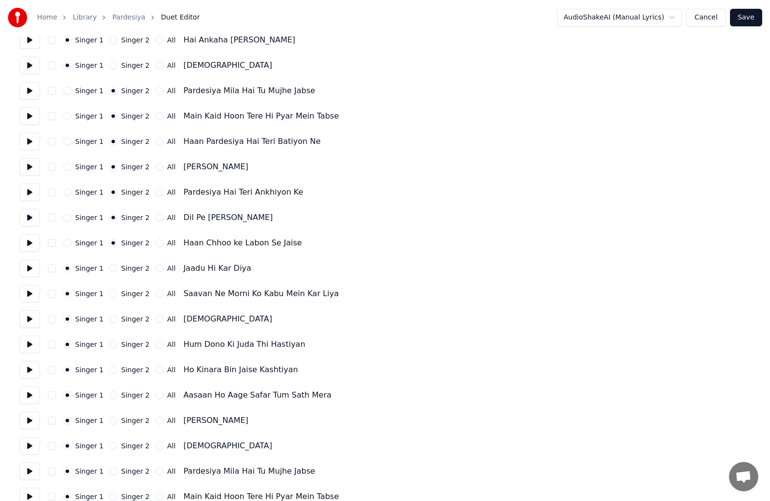
click at [26, 268] on button at bounding box center [30, 269] width 20 height 18
click at [25, 296] on button at bounding box center [30, 294] width 20 height 18
click at [113, 269] on div "Singer 2" at bounding box center [129, 268] width 40 height 8
click at [109, 271] on button "Singer 2" at bounding box center [113, 268] width 8 height 8
click at [109, 292] on button "Singer 2" at bounding box center [113, 294] width 8 height 8
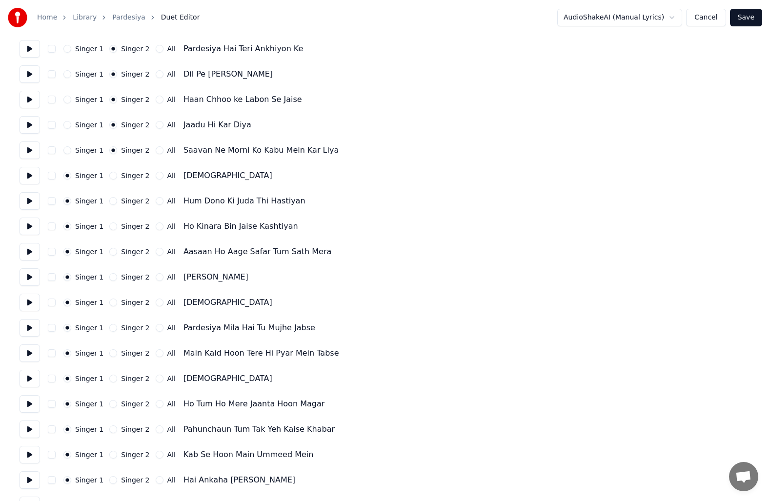
scroll to position [439, 0]
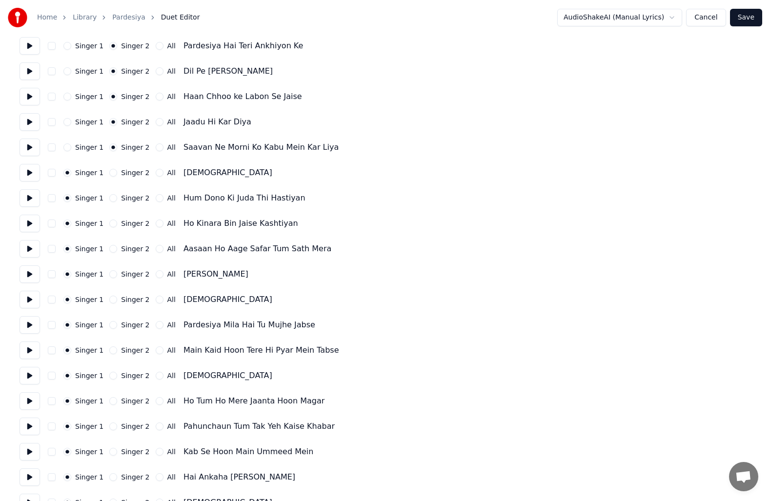
click at [112, 297] on button "Singer 2" at bounding box center [113, 300] width 8 height 8
click at [112, 325] on button "Singer 2" at bounding box center [113, 325] width 8 height 8
click at [111, 350] on button "Singer 2" at bounding box center [113, 350] width 8 height 8
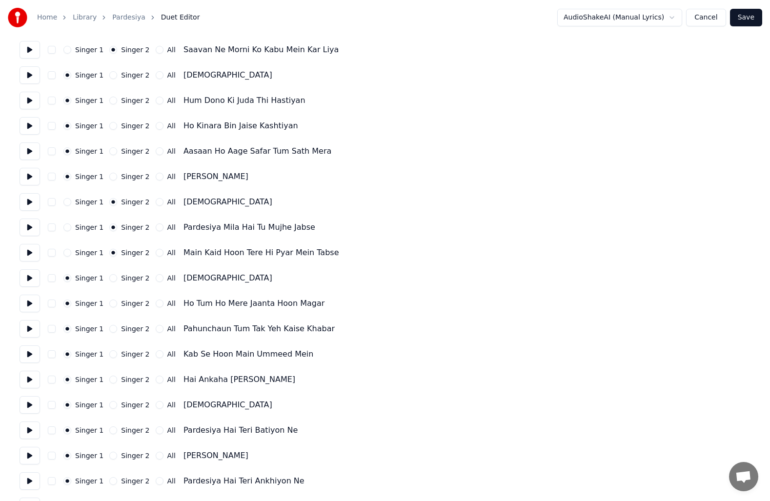
scroll to position [585, 0]
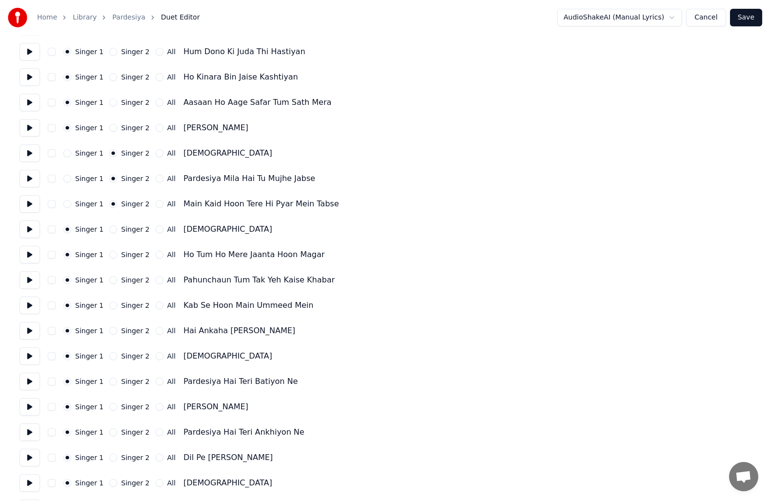
click at [110, 353] on button "Singer 2" at bounding box center [113, 356] width 8 height 8
click at [113, 380] on button "Singer 2" at bounding box center [113, 382] width 8 height 8
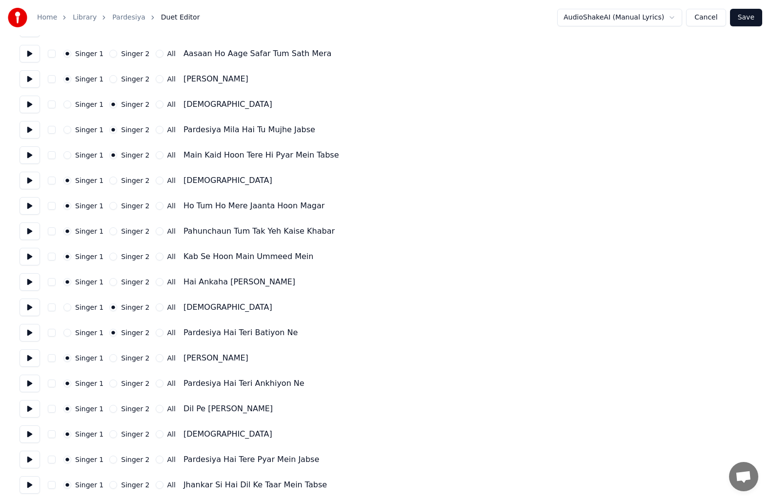
click at [109, 358] on button "Singer 2" at bounding box center [113, 358] width 8 height 8
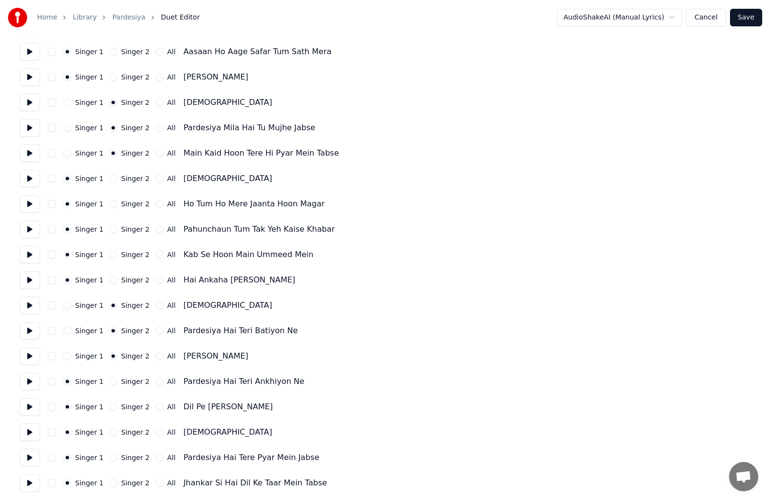
scroll to position [637, 0]
click at [114, 379] on div "Singer 2" at bounding box center [129, 381] width 40 height 8
click at [109, 406] on button "Singer 2" at bounding box center [113, 407] width 8 height 8
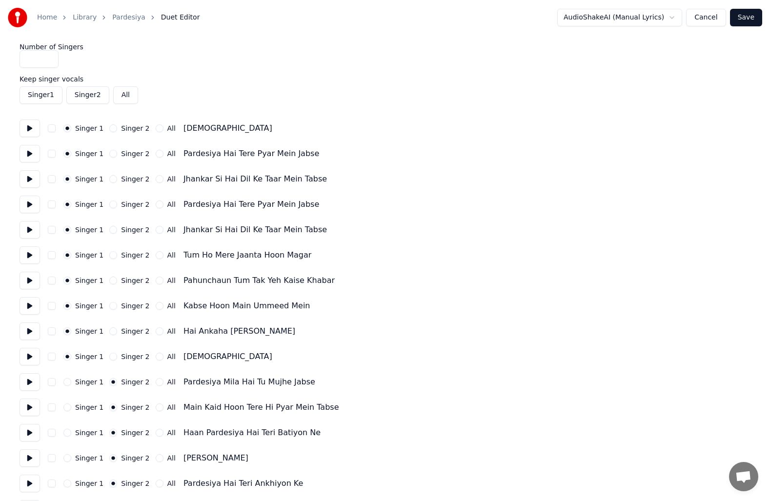
scroll to position [0, 0]
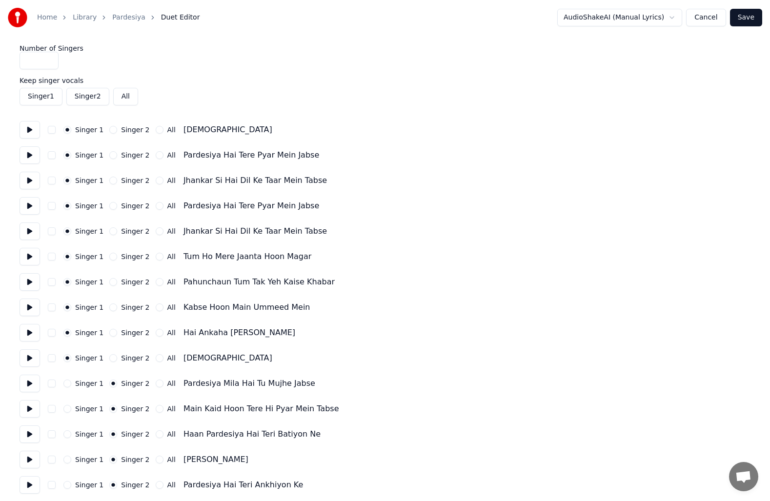
click at [112, 357] on button "Singer 2" at bounding box center [113, 358] width 8 height 8
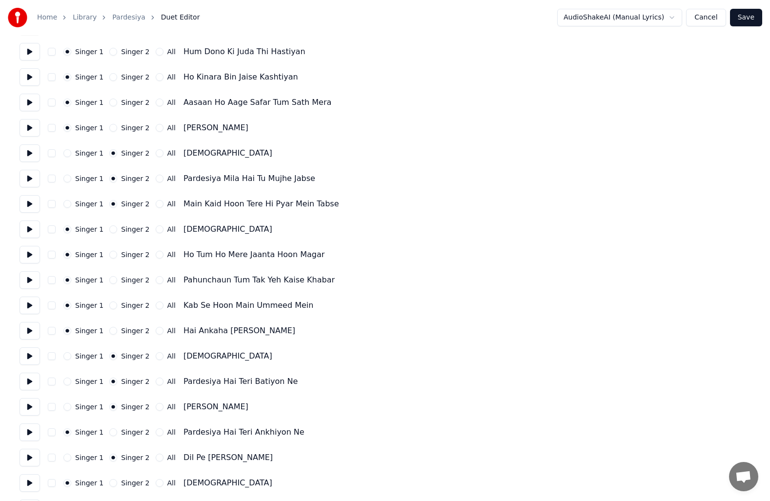
scroll to position [634, 0]
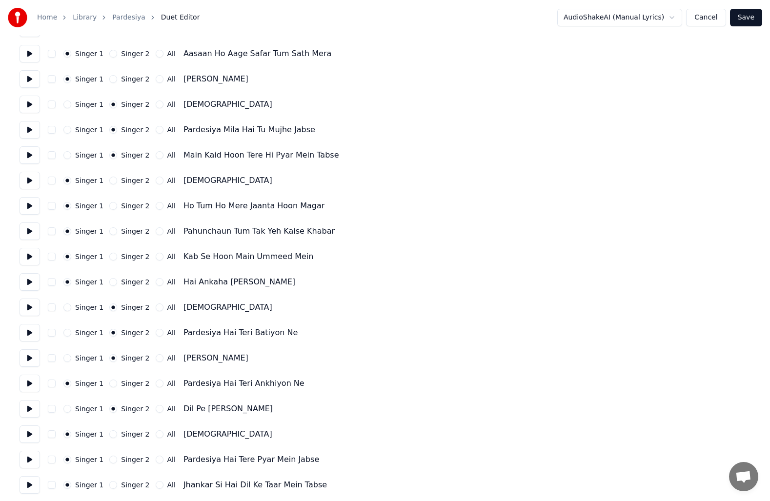
click at [109, 384] on button "Singer 2" at bounding box center [113, 384] width 8 height 8
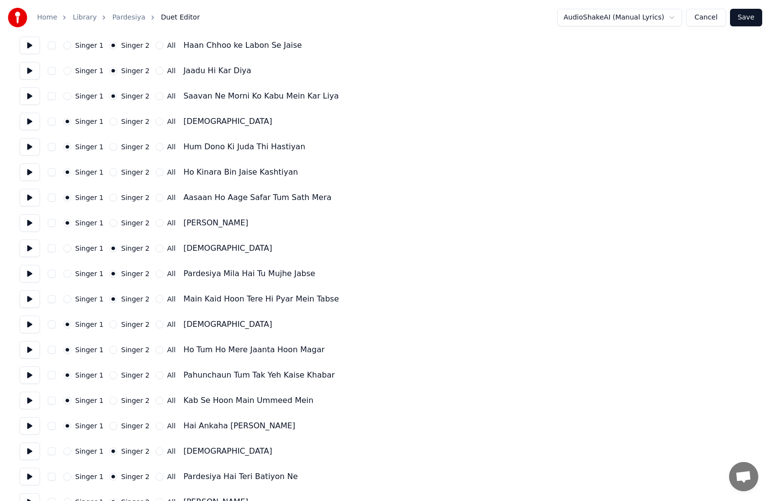
click at [739, 19] on button "Save" at bounding box center [746, 18] width 32 height 18
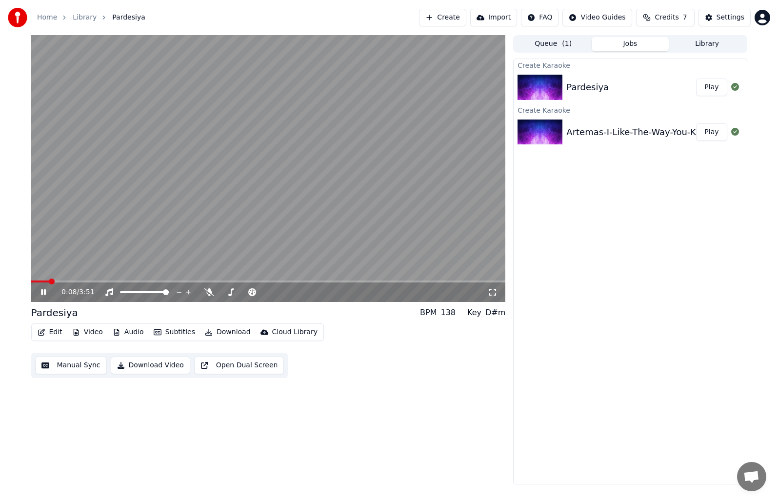
click at [80, 281] on span at bounding box center [268, 282] width 475 height 2
click at [109, 282] on span at bounding box center [268, 282] width 475 height 2
click at [138, 281] on span at bounding box center [268, 282] width 475 height 2
click at [162, 281] on span at bounding box center [268, 282] width 475 height 2
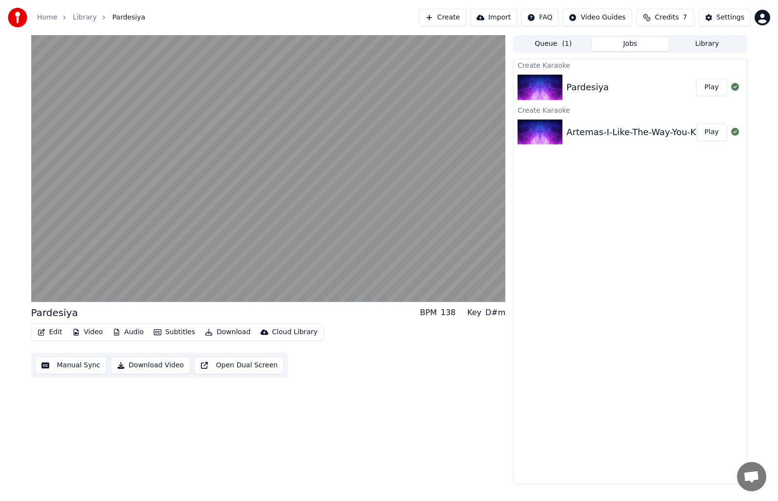
click at [67, 366] on button "Manual Sync" at bounding box center [71, 366] width 72 height 18
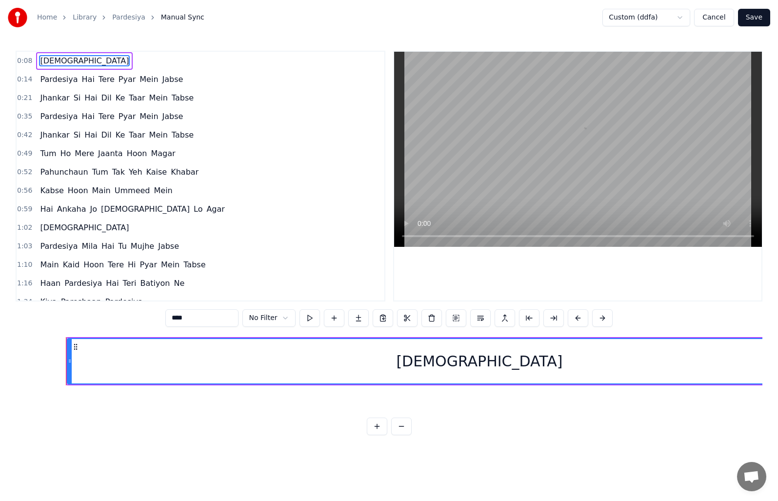
scroll to position [0, 1142]
click at [55, 81] on span "Pardesiya" at bounding box center [59, 79] width 40 height 11
type input "*********"
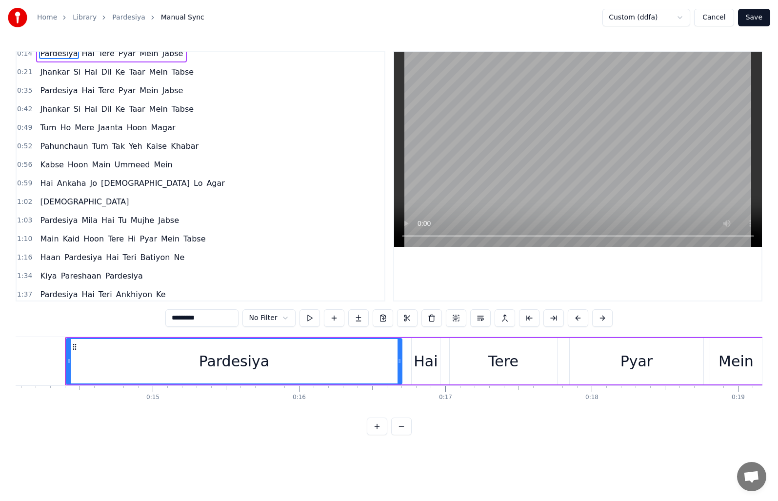
scroll to position [49, 0]
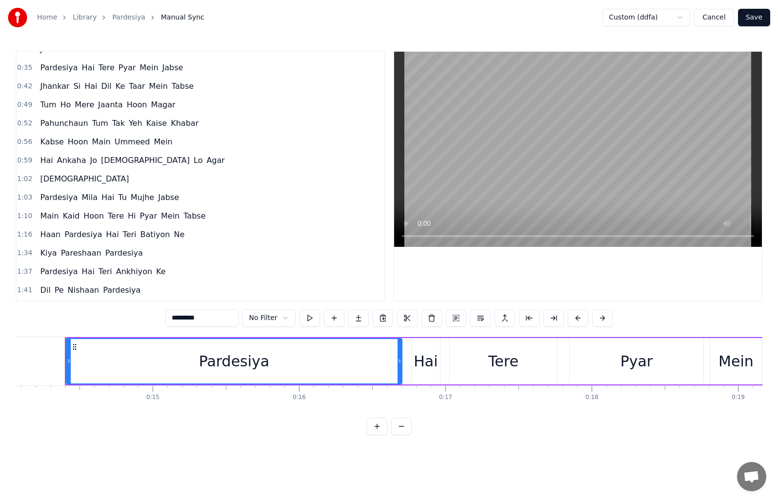
click at [24, 198] on span "1:03" at bounding box center [24, 198] width 15 height 10
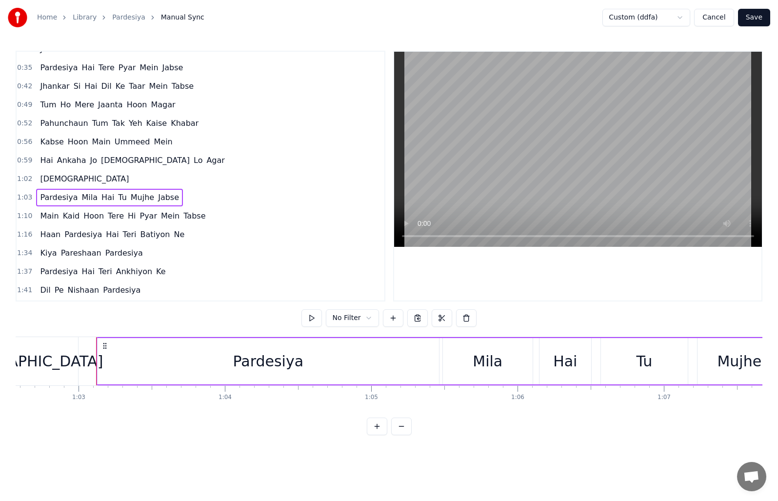
scroll to position [0, 9190]
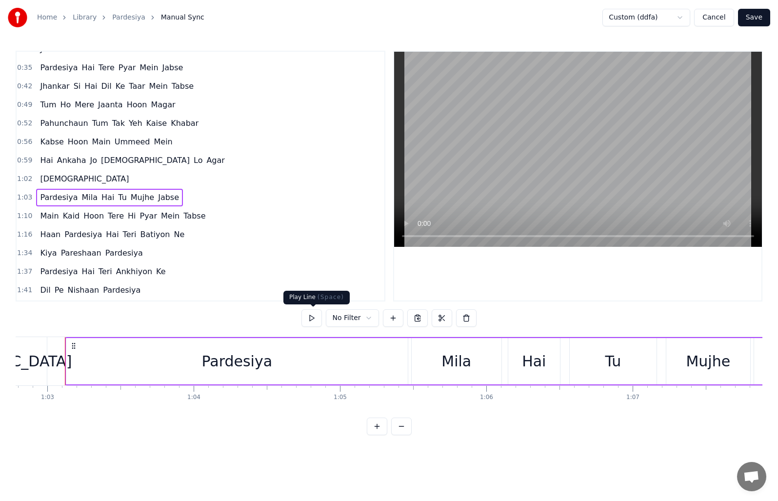
click at [313, 319] on button at bounding box center [312, 318] width 20 height 18
click at [367, 319] on html "Home Library Pardesiya Manual Sync Custom (ddfa) Cancel Save 0:08 [DEMOGRAPHIC_…" at bounding box center [389, 225] width 778 height 451
click at [367, 318] on html "Home Library Pardesiya Manual Sync Custom (ddfa) Cancel Save 0:08 [DEMOGRAPHIC_…" at bounding box center [389, 225] width 778 height 451
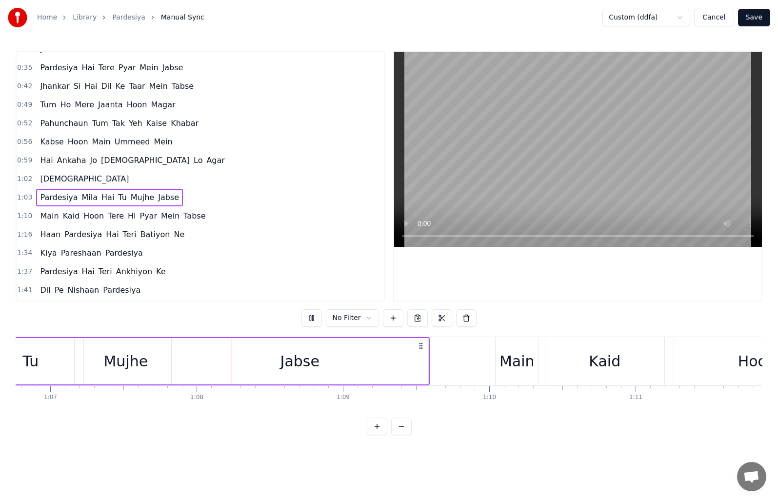
scroll to position [0, 9851]
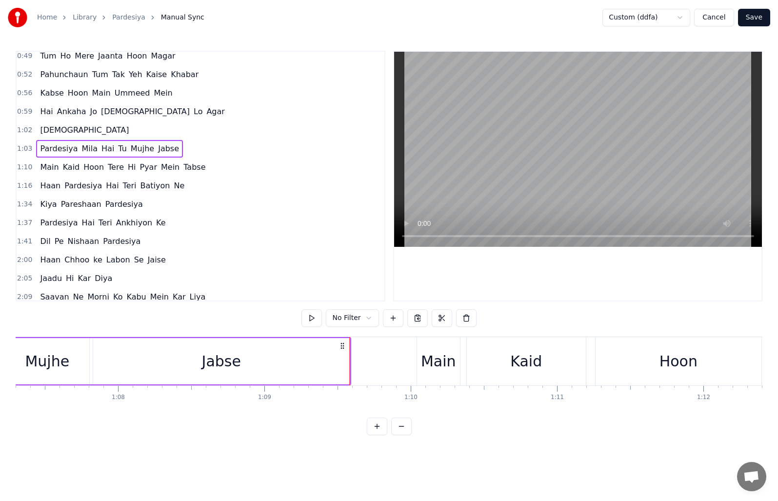
click at [43, 222] on span "Pardesiya" at bounding box center [59, 222] width 40 height 11
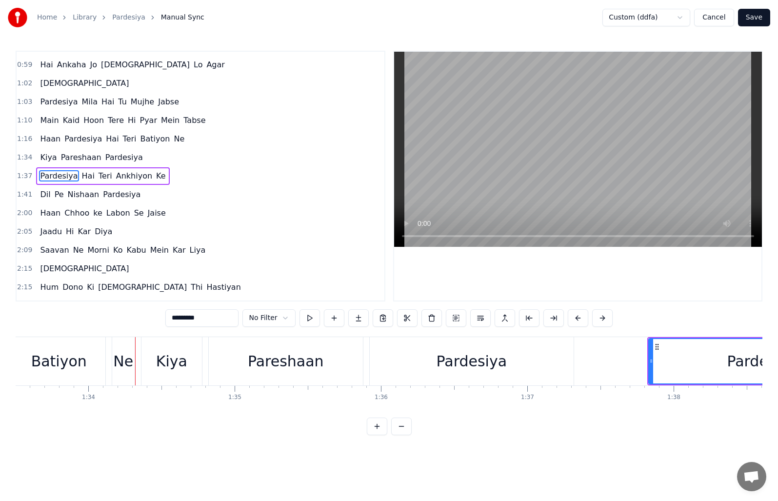
scroll to position [0, 13757]
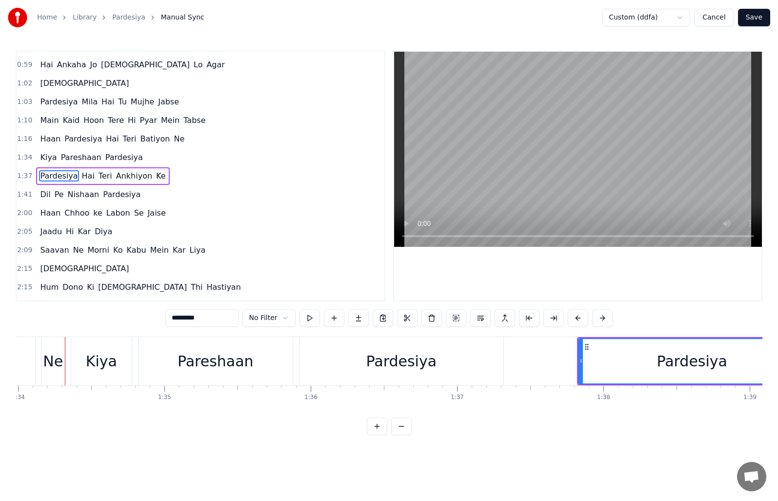
click at [24, 158] on span "1:34" at bounding box center [24, 158] width 15 height 10
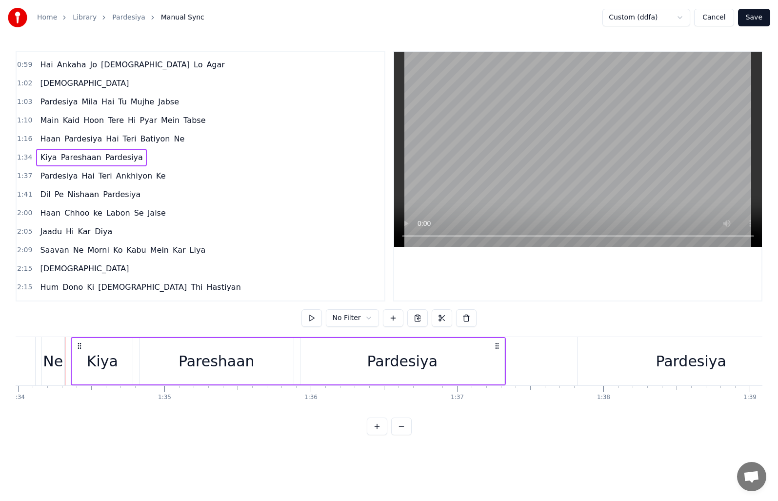
click at [24, 140] on span "1:16" at bounding box center [24, 139] width 15 height 10
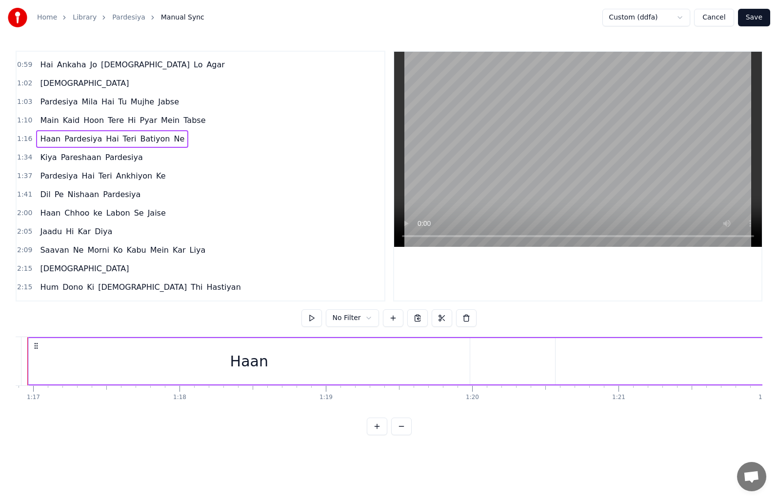
scroll to position [0, 11216]
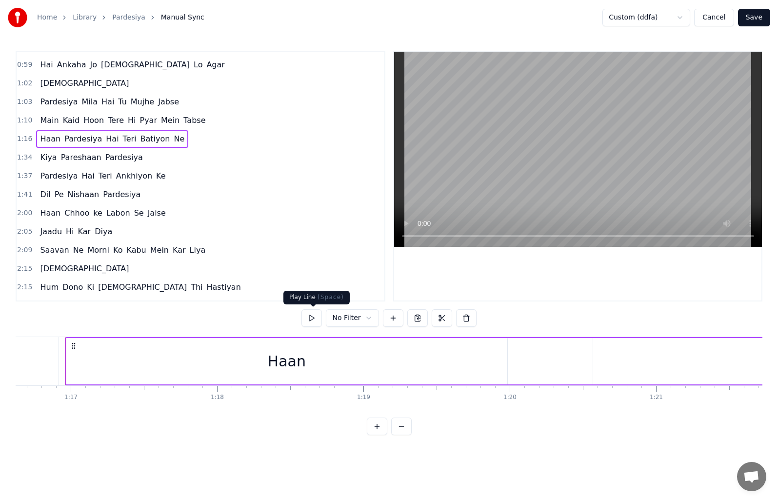
click at [310, 320] on button at bounding box center [312, 318] width 20 height 18
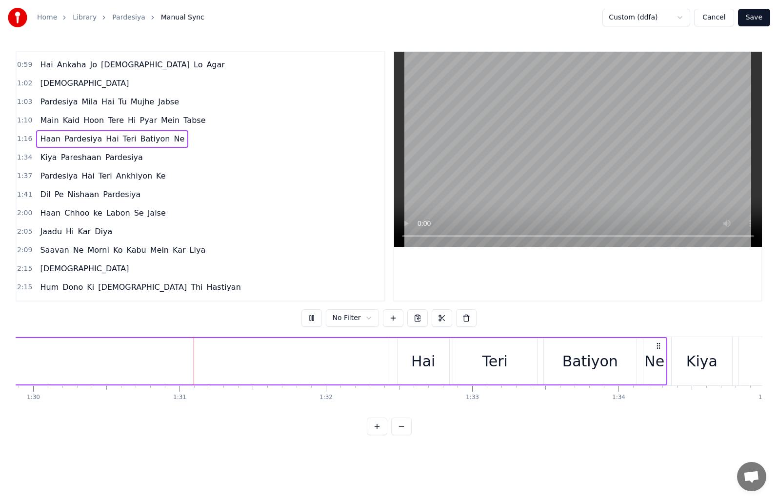
scroll to position [0, 13198]
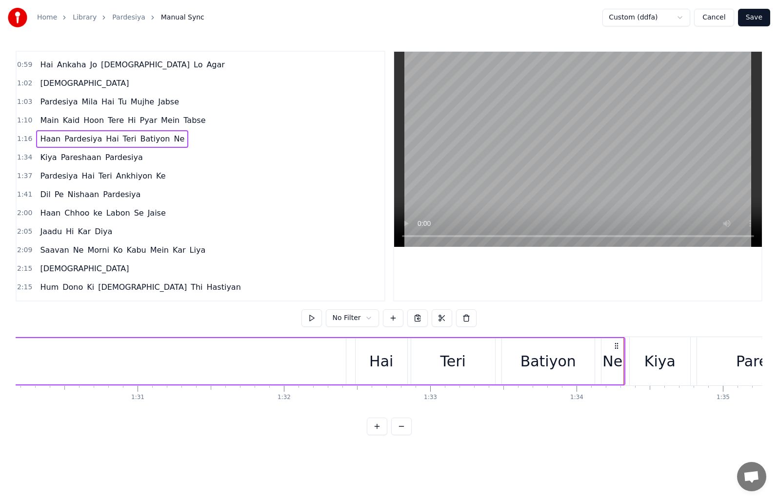
click at [54, 138] on span "Haan" at bounding box center [50, 138] width 22 height 11
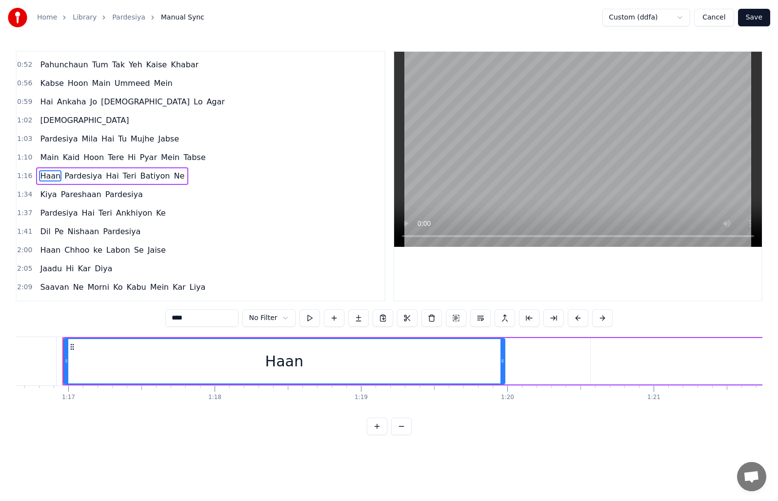
scroll to position [0, 11216]
click at [398, 318] on button at bounding box center [407, 318] width 20 height 18
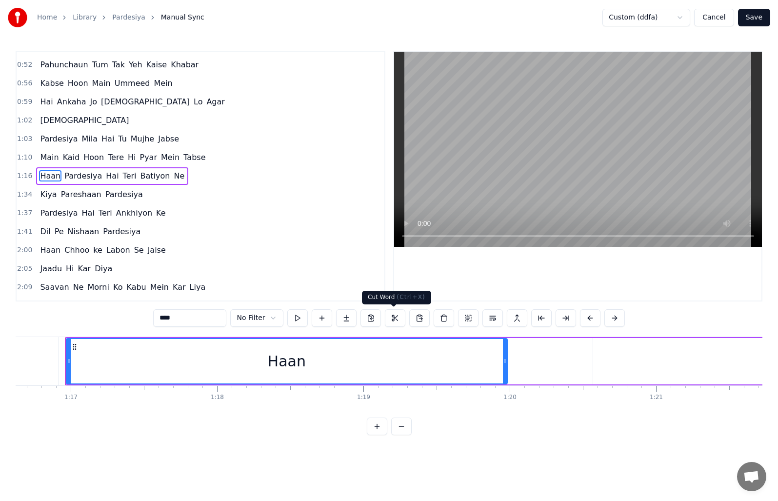
click at [391, 321] on button at bounding box center [395, 318] width 20 height 18
type input "*********"
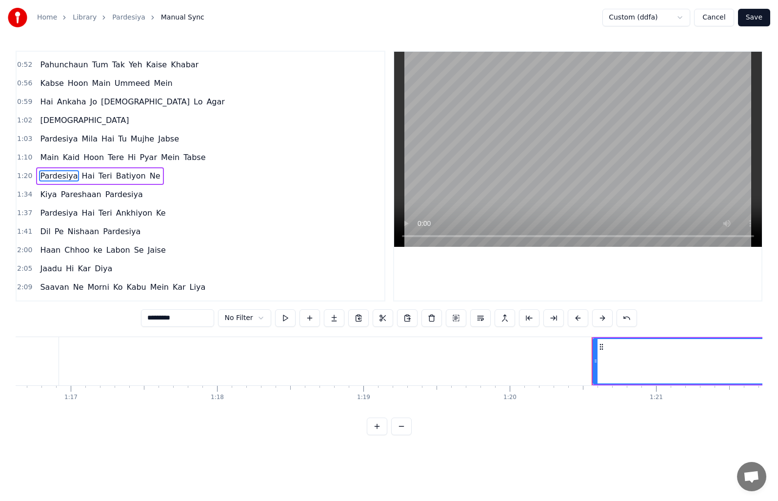
click at [25, 174] on span "1:20" at bounding box center [24, 176] width 15 height 10
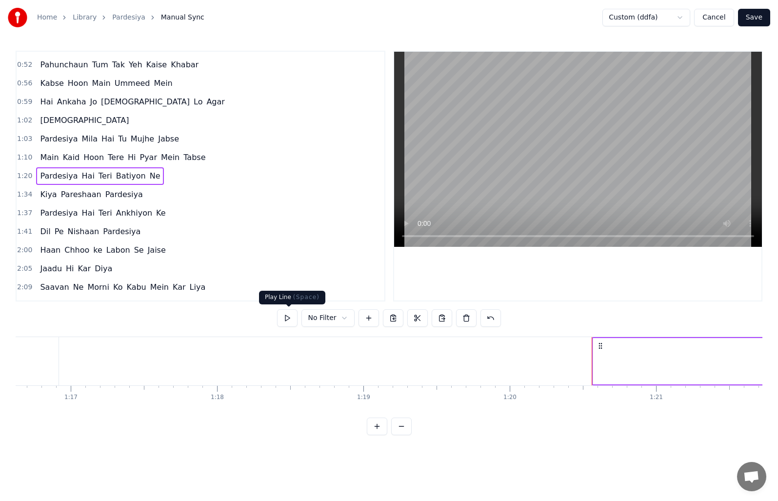
click at [288, 319] on button at bounding box center [287, 318] width 20 height 18
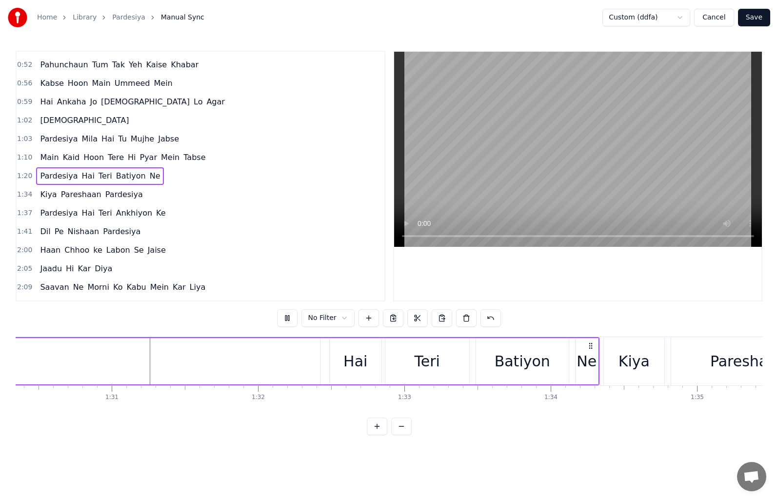
scroll to position [0, 13224]
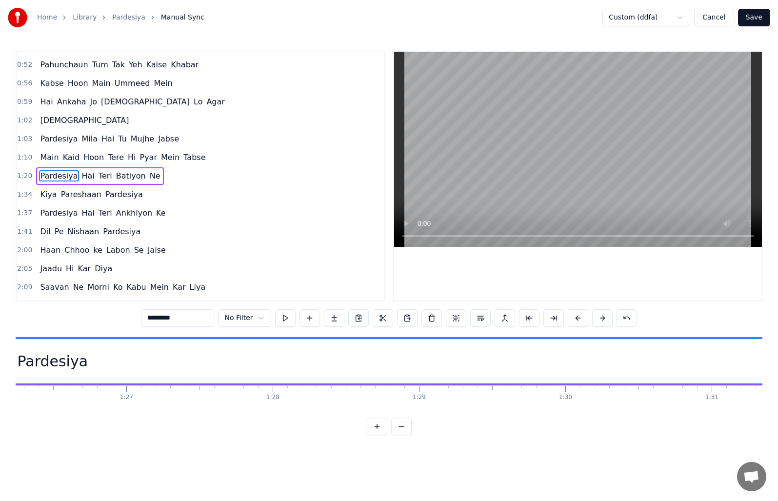
scroll to position [0, 12375]
click at [286, 369] on div "Pardesiya" at bounding box center [302, 361] width 71 height 22
click at [274, 359] on div "Pardesiya" at bounding box center [302, 361] width 71 height 22
click at [268, 358] on div "Pardesiya" at bounding box center [302, 361] width 1734 height 44
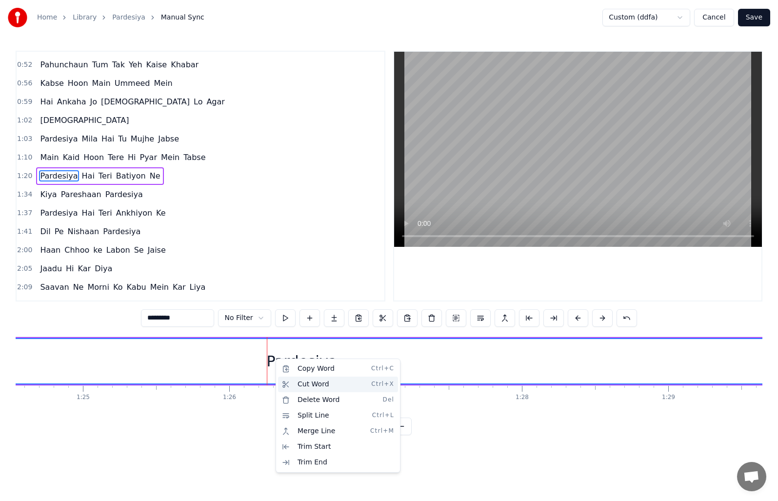
click at [303, 382] on div "Cut Word Ctrl+X" at bounding box center [338, 385] width 120 height 16
drag, startPoint x: 274, startPoint y: 361, endPoint x: 304, endPoint y: 363, distance: 30.3
click at [304, 363] on div "Pardesiya" at bounding box center [302, 361] width 71 height 22
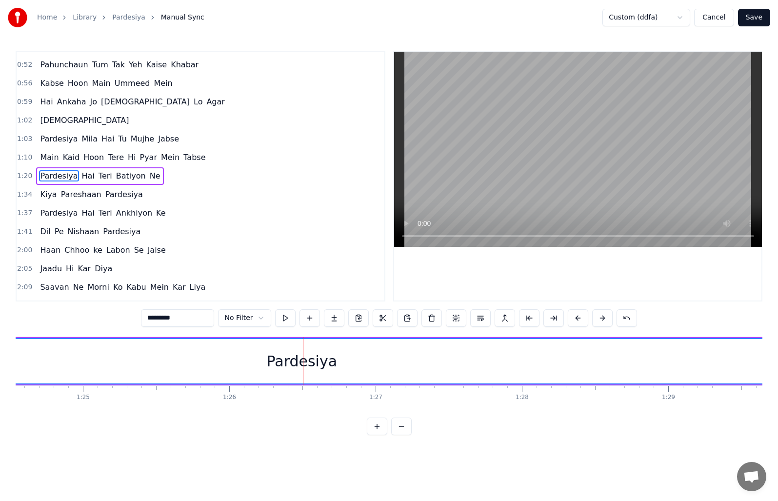
drag, startPoint x: 177, startPoint y: 321, endPoint x: 143, endPoint y: 322, distance: 33.7
click at [143, 322] on input "*********" at bounding box center [177, 318] width 73 height 18
click at [381, 314] on button at bounding box center [383, 318] width 20 height 18
click at [25, 174] on span "1:20" at bounding box center [24, 176] width 15 height 10
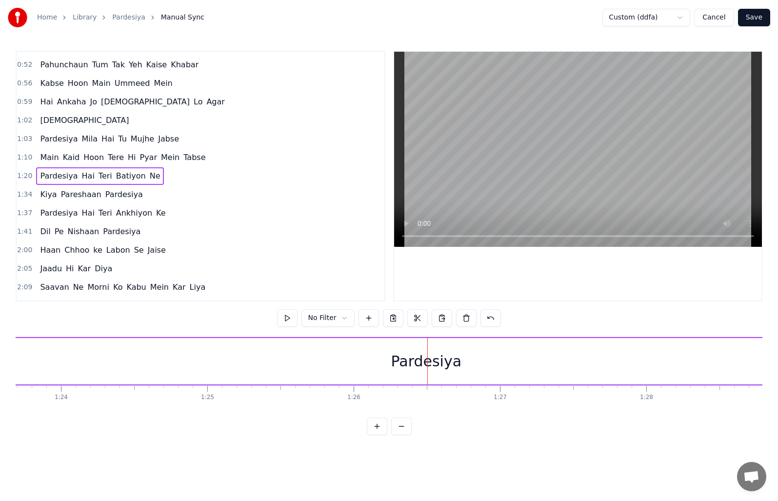
click at [25, 174] on span "1:20" at bounding box center [24, 176] width 15 height 10
click at [345, 317] on html "Home Library Pardesiya Manual Sync Custom (ddfa) Cancel Save 0:08 [DEMOGRAPHIC_…" at bounding box center [389, 225] width 778 height 451
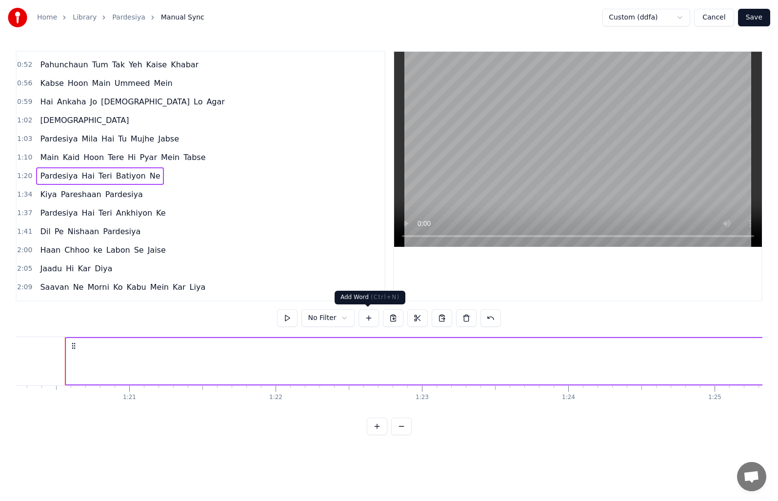
click at [369, 319] on button at bounding box center [369, 318] width 20 height 18
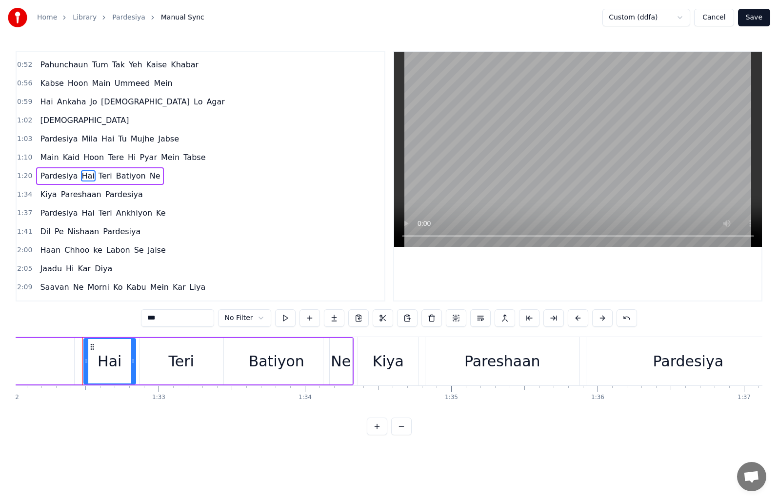
scroll to position [0, 13487]
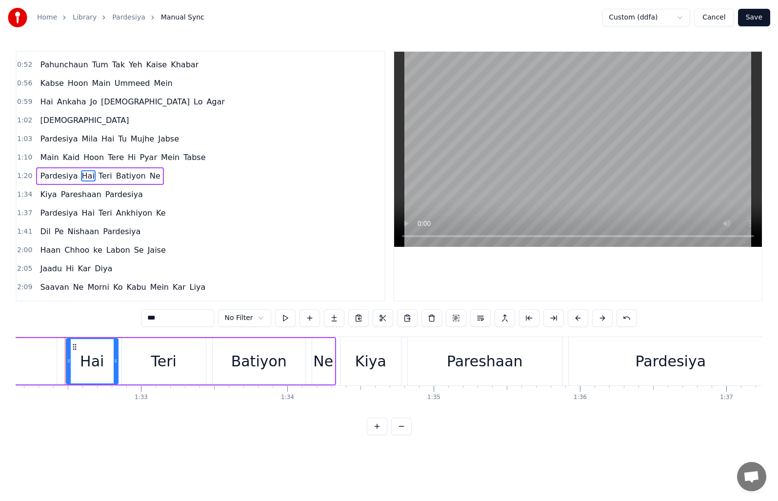
click at [39, 175] on span "Pardesiya" at bounding box center [59, 175] width 40 height 11
type input "*********"
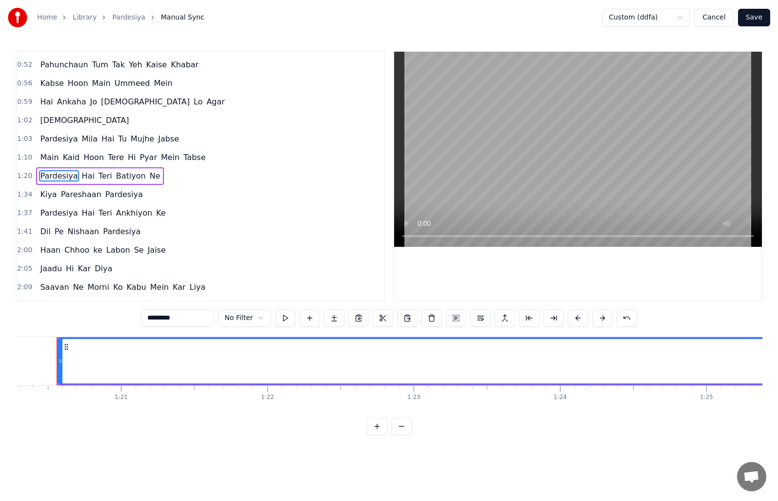
scroll to position [0, 11743]
click at [329, 322] on button at bounding box center [334, 318] width 20 height 18
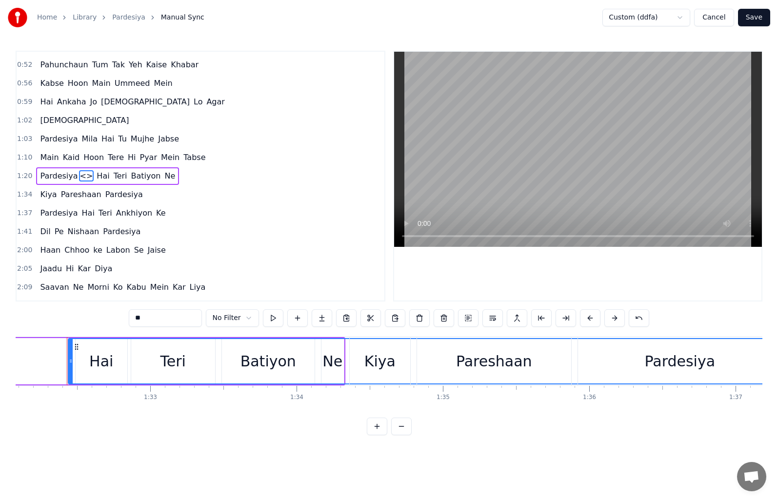
scroll to position [0, 13480]
click at [39, 176] on span "Pardesiya" at bounding box center [59, 175] width 40 height 11
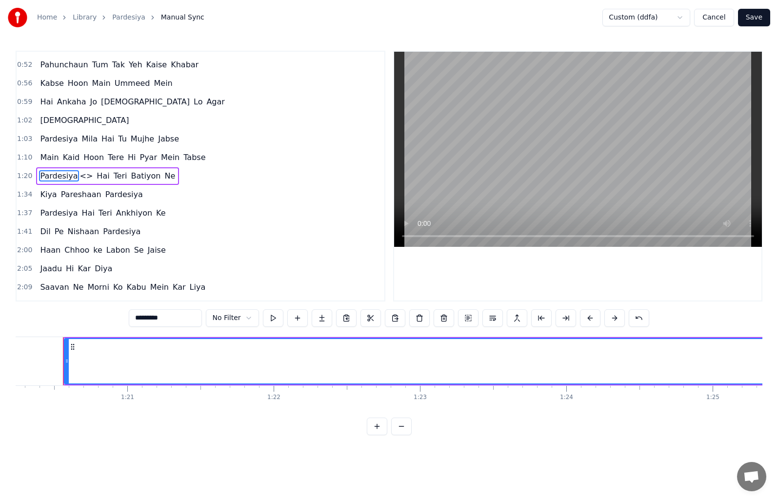
scroll to position [0, 11743]
click at [83, 174] on span "<>" at bounding box center [86, 175] width 15 height 11
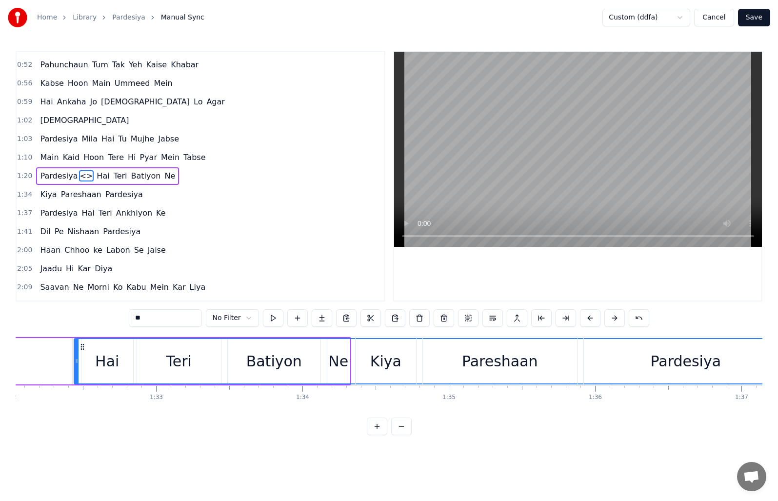
scroll to position [0, 13480]
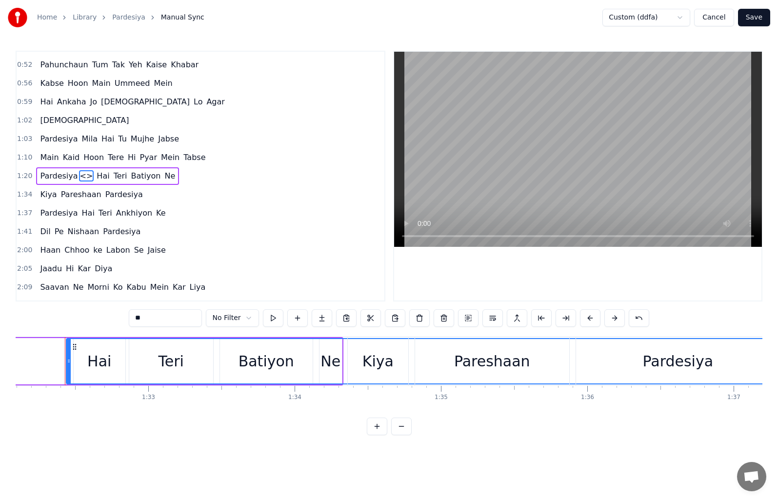
type input "***"
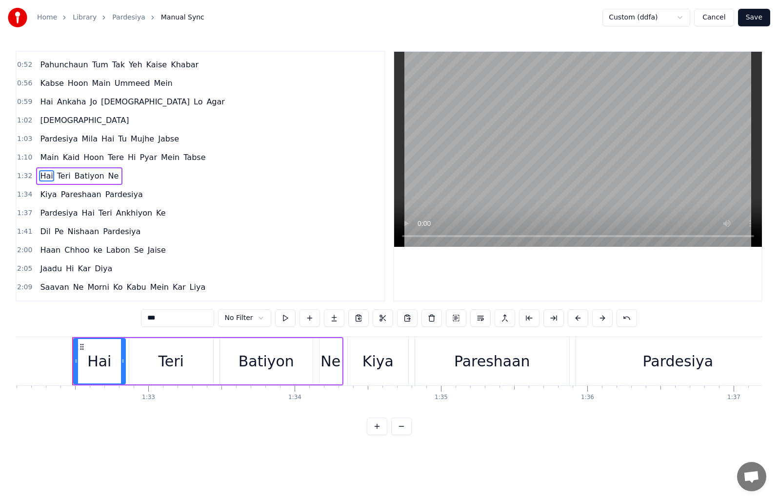
click at [36, 173] on div "Hai Teri Batiyon Ne" at bounding box center [79, 176] width 86 height 18
click at [40, 174] on span "Hai" at bounding box center [46, 175] width 15 height 11
click at [146, 317] on input "***" at bounding box center [177, 318] width 73 height 18
type input "*"
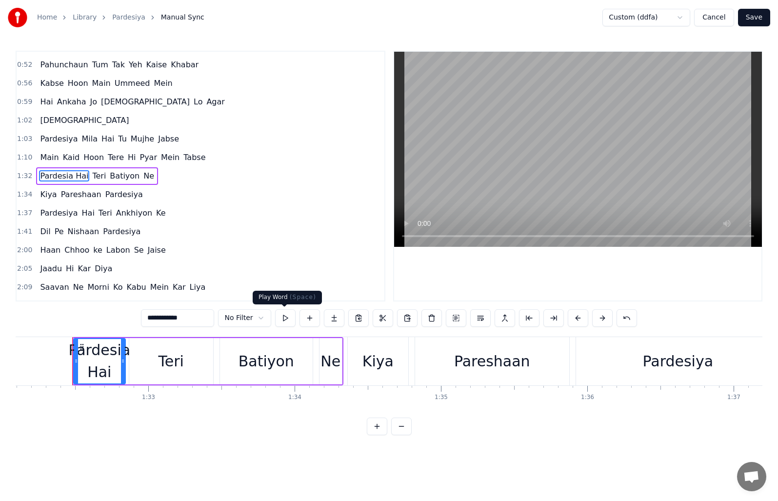
type input "**********"
click at [282, 319] on button at bounding box center [285, 318] width 20 height 18
click at [20, 173] on span "1:32" at bounding box center [24, 176] width 15 height 10
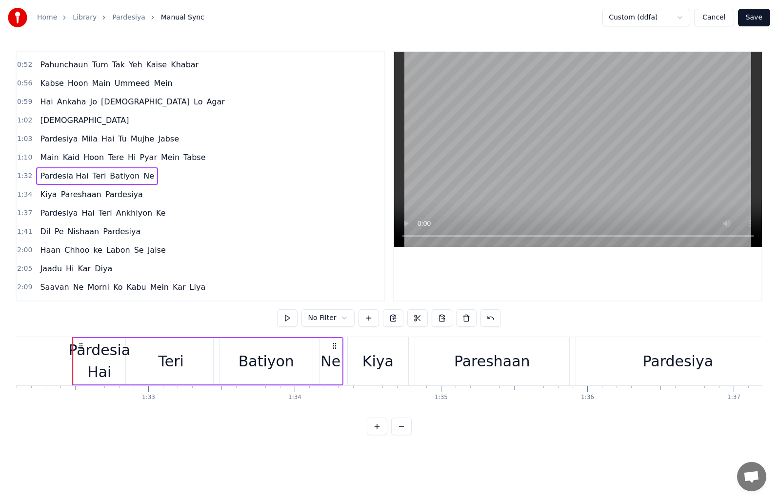
click at [23, 177] on span "1:32" at bounding box center [24, 176] width 15 height 10
click at [283, 318] on button at bounding box center [287, 318] width 20 height 18
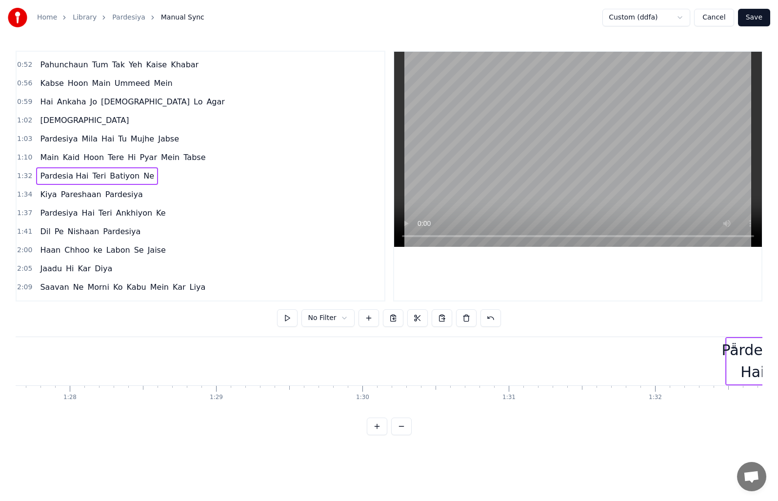
click at [39, 154] on span "Main" at bounding box center [49, 158] width 20 height 12
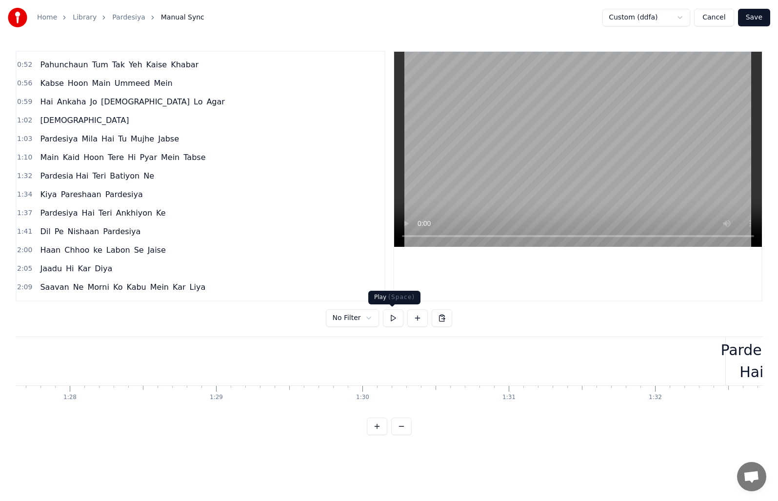
click at [385, 321] on button at bounding box center [393, 318] width 20 height 18
click at [388, 317] on button at bounding box center [393, 318] width 20 height 18
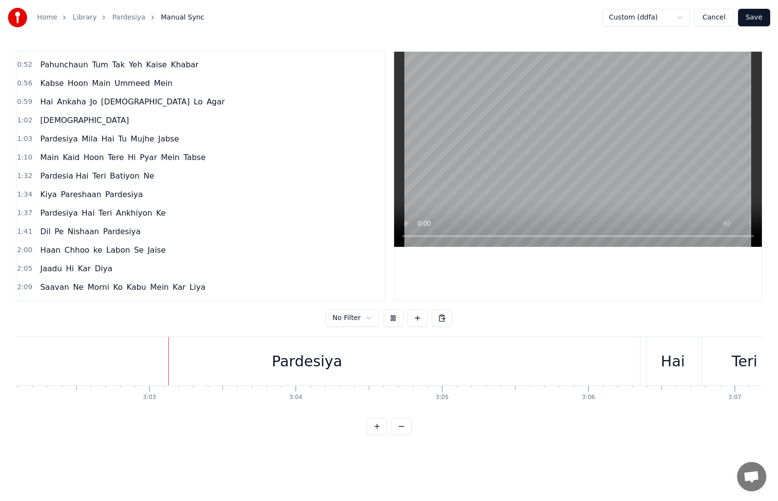
scroll to position [0, 26653]
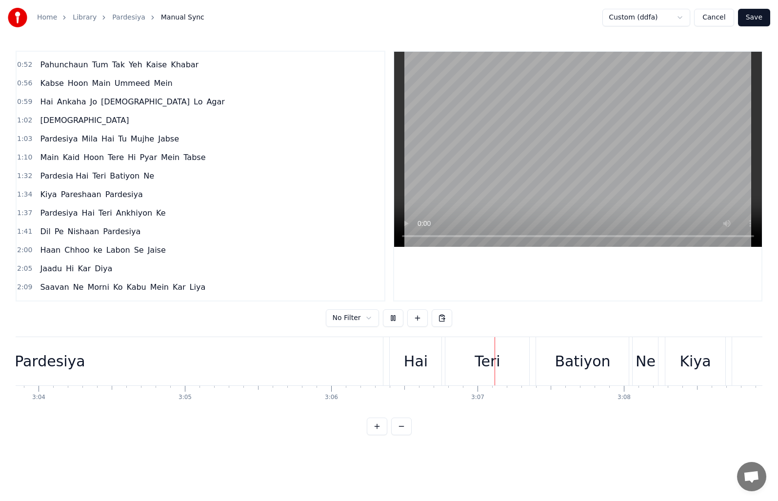
click at [323, 363] on div "Pardesiya Hai Teri Batiyon Ne" at bounding box center [189, 361] width 945 height 48
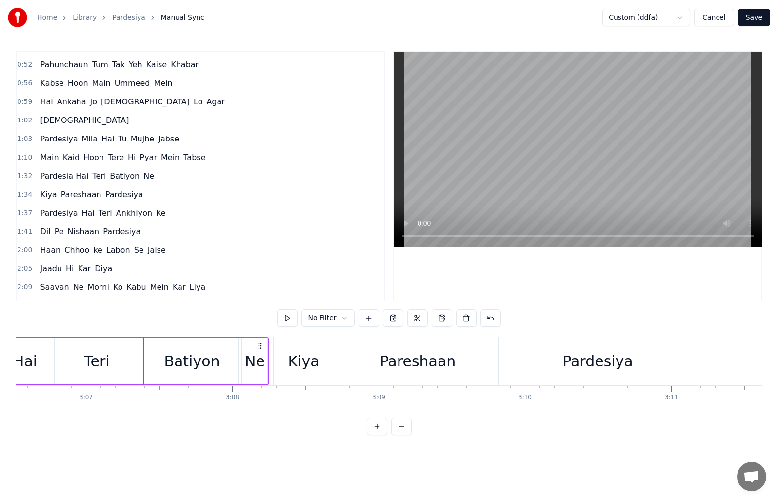
scroll to position [0, 27328]
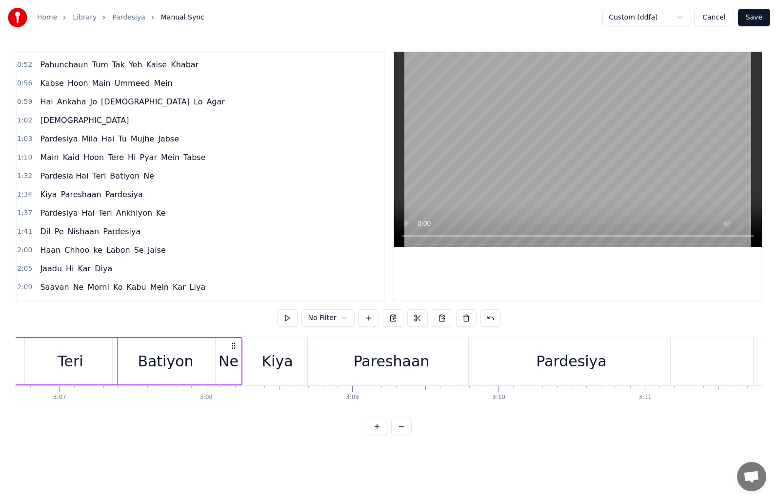
click at [49, 363] on div "Teri" at bounding box center [70, 361] width 84 height 46
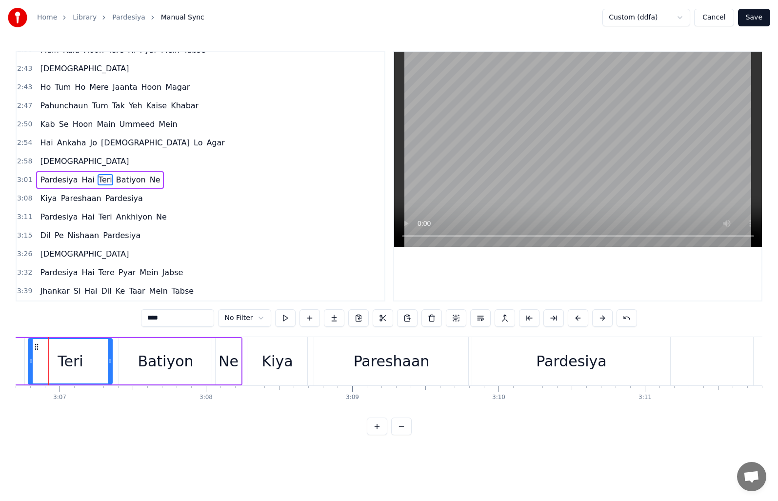
scroll to position [0, 27312]
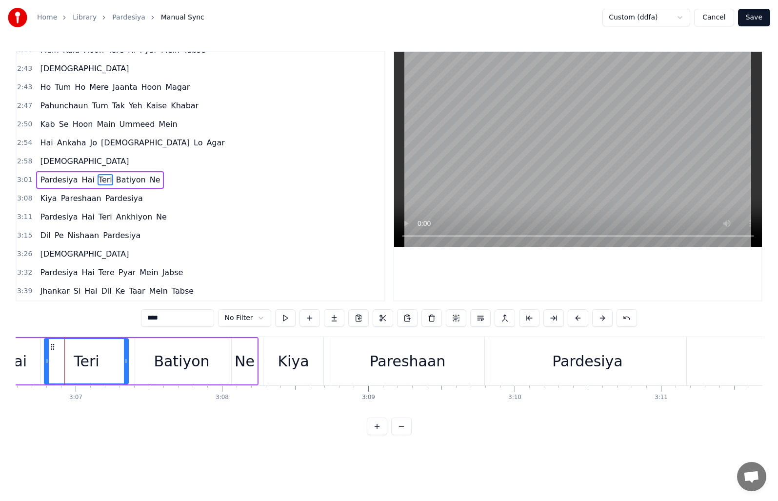
click at [32, 364] on div "Hai" at bounding box center [15, 361] width 52 height 46
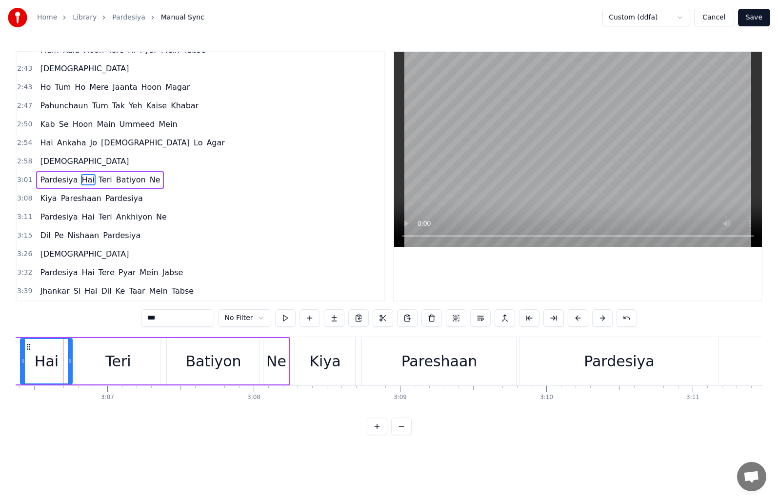
scroll to position [0, 27279]
click at [60, 176] on span "Pardesiya" at bounding box center [59, 179] width 40 height 11
type input "*********"
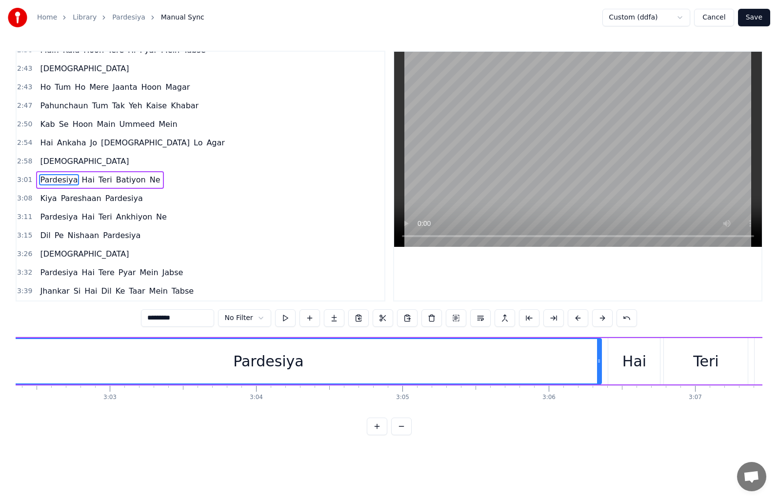
scroll to position [0, 26562]
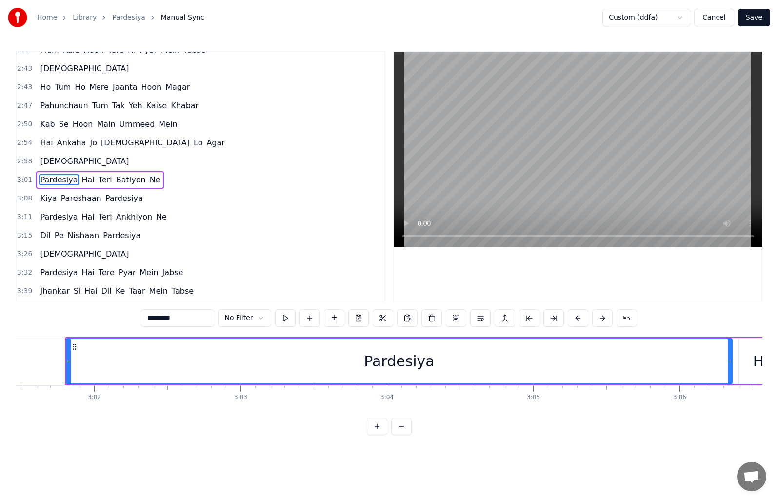
click at [392, 363] on div "Pardesiya" at bounding box center [399, 361] width 71 height 22
click at [423, 362] on div "Pardesiya" at bounding box center [399, 361] width 71 height 22
drag, startPoint x: 182, startPoint y: 320, endPoint x: 146, endPoint y: 320, distance: 35.1
click at [146, 320] on input "*********" at bounding box center [177, 318] width 73 height 18
click at [613, 359] on div at bounding box center [400, 361] width 666 height 44
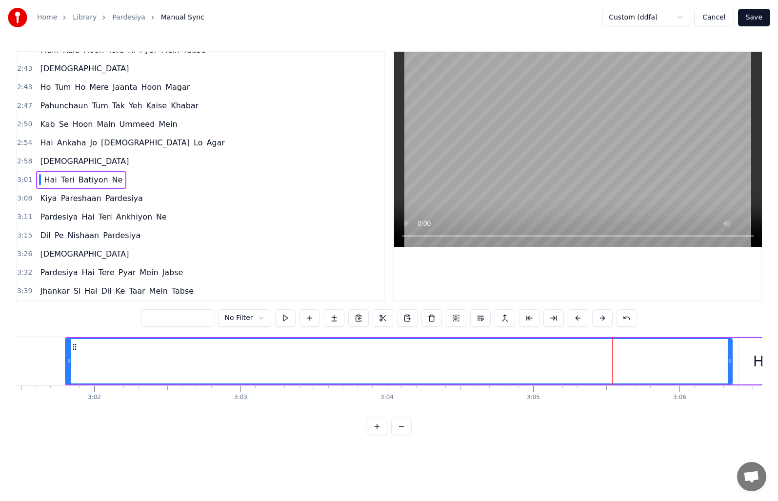
click at [722, 360] on div at bounding box center [400, 361] width 666 height 44
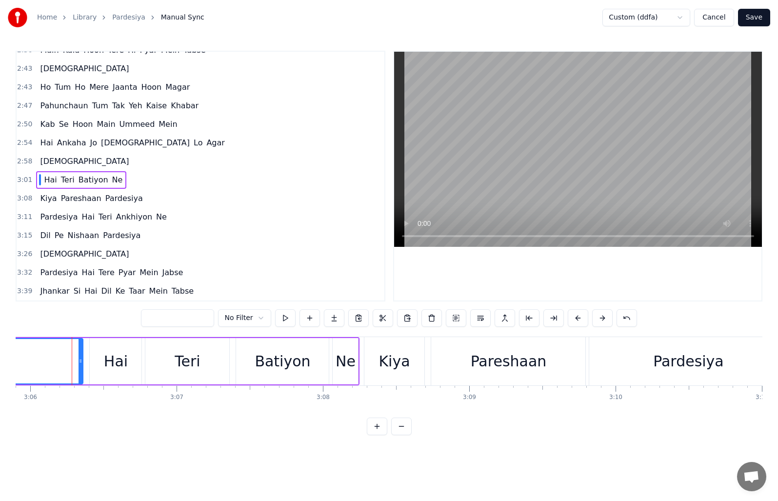
scroll to position [0, 27218]
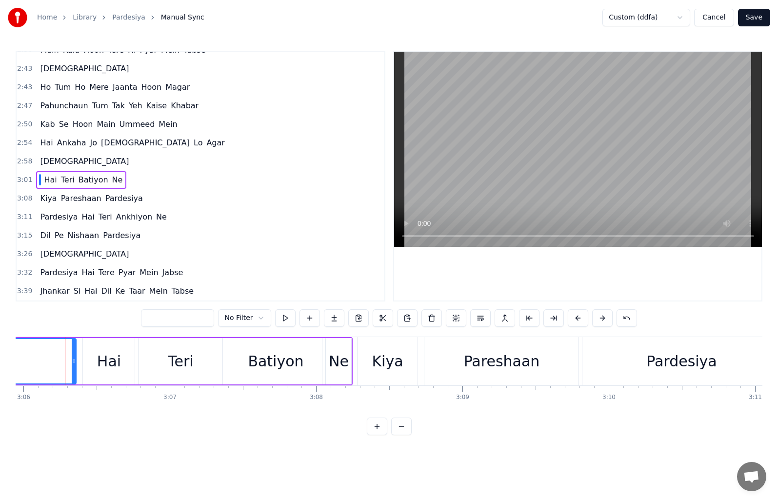
click at [88, 363] on div "Hai" at bounding box center [109, 361] width 52 height 46
click at [144, 317] on input "***" at bounding box center [177, 318] width 73 height 18
paste input "*********"
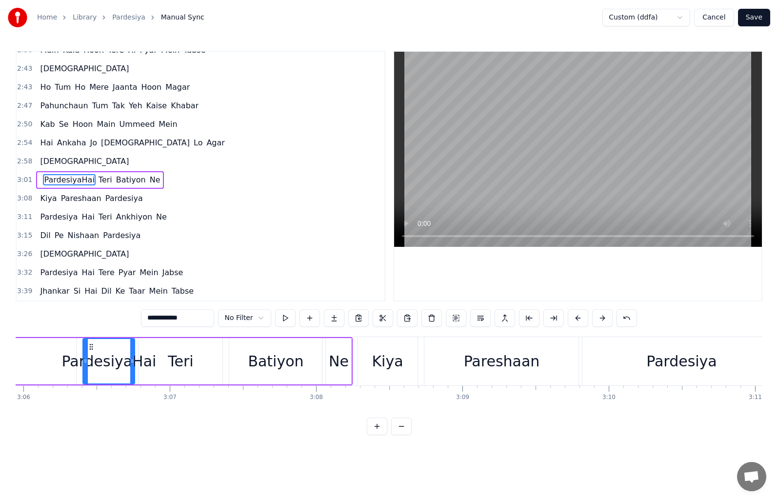
click at [177, 317] on input "**********" at bounding box center [177, 318] width 73 height 18
click at [282, 317] on button at bounding box center [285, 318] width 20 height 18
click at [46, 163] on span "[DEMOGRAPHIC_DATA]" at bounding box center [84, 161] width 91 height 11
type input "******"
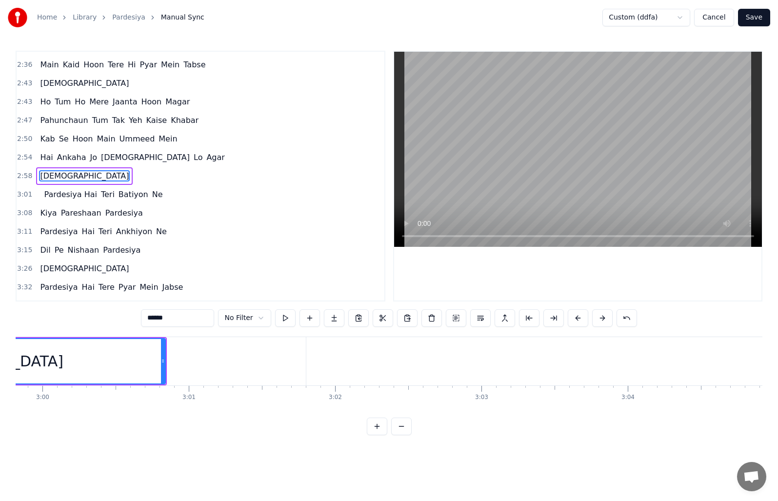
scroll to position [0, 26049]
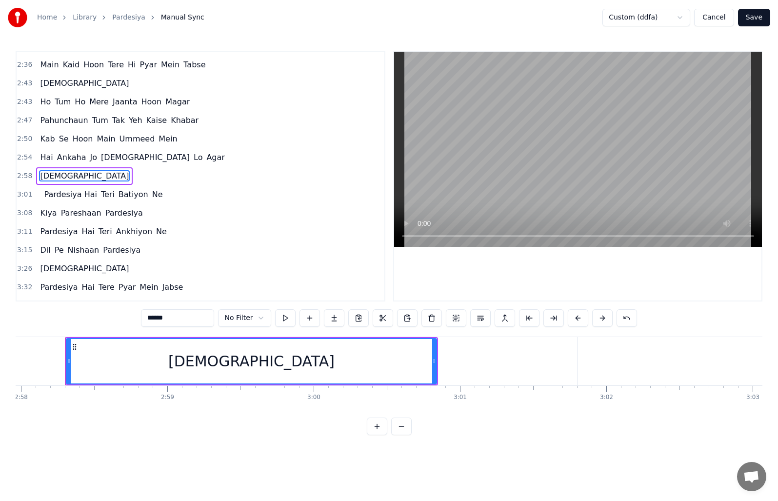
click at [20, 193] on span "3:01" at bounding box center [24, 195] width 15 height 10
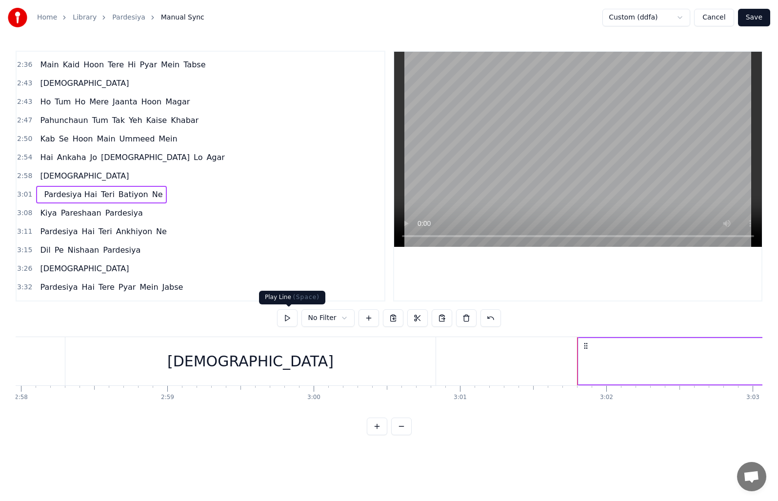
click at [290, 316] on button at bounding box center [287, 318] width 20 height 18
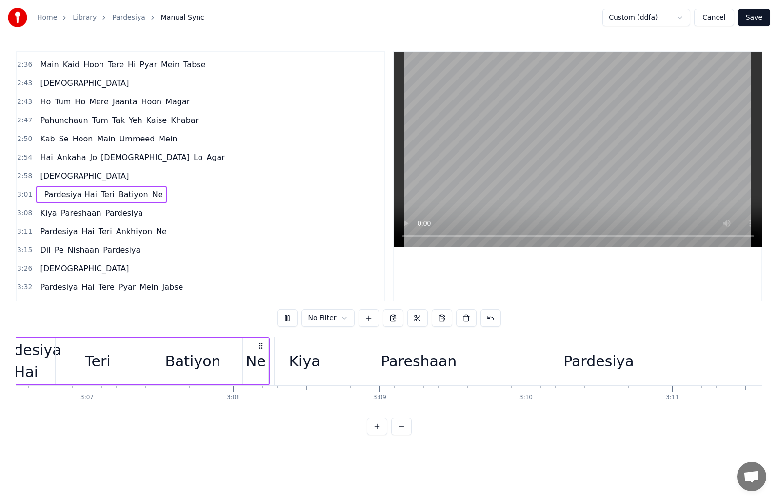
scroll to position [0, 27388]
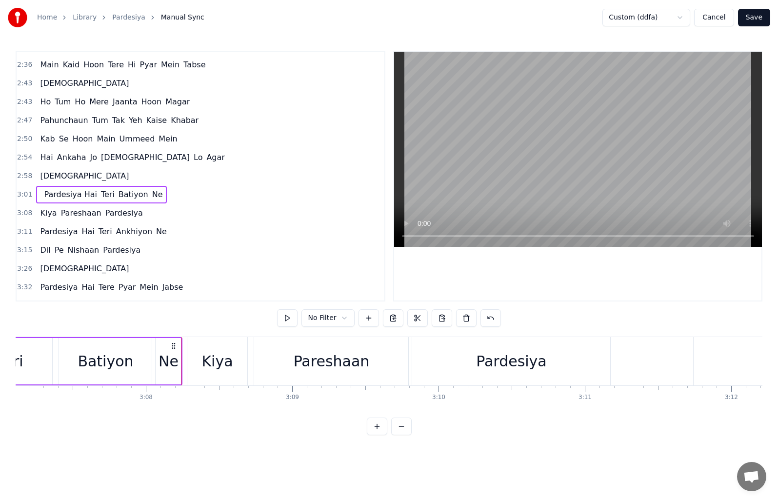
click at [43, 193] on span "Pardesiya Hai" at bounding box center [70, 194] width 55 height 11
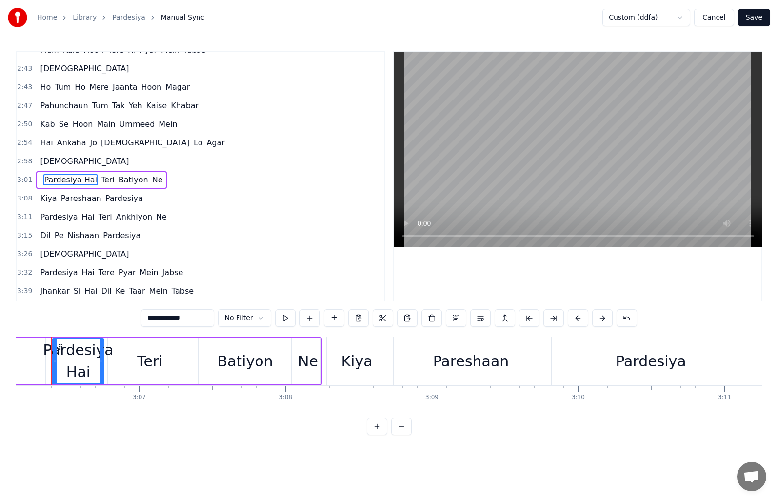
scroll to position [0, 27235]
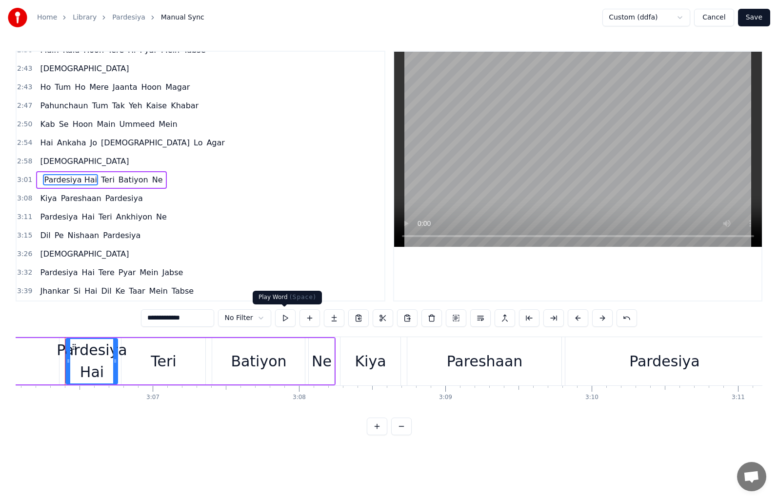
click at [284, 318] on button at bounding box center [285, 318] width 20 height 18
click at [57, 162] on span "[DEMOGRAPHIC_DATA]" at bounding box center [84, 161] width 91 height 11
type input "******"
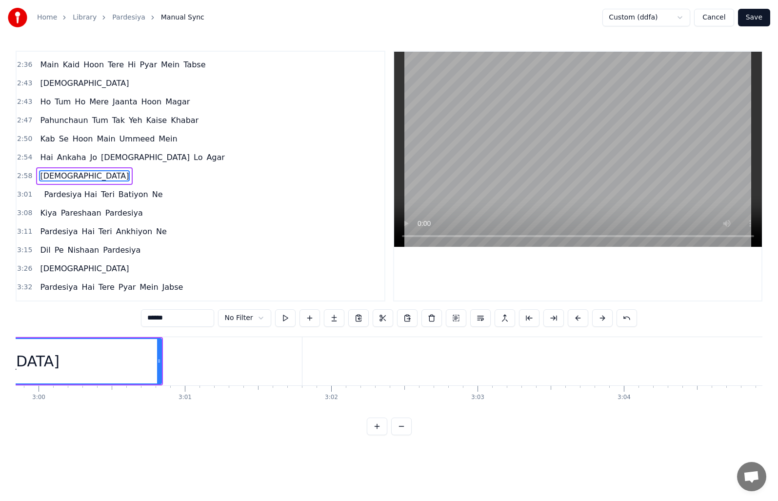
scroll to position [0, 26049]
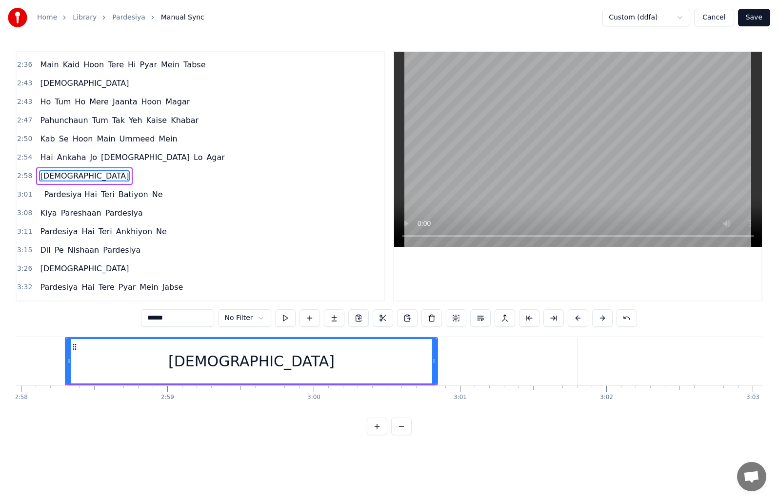
click at [23, 195] on span "3:01" at bounding box center [24, 195] width 15 height 10
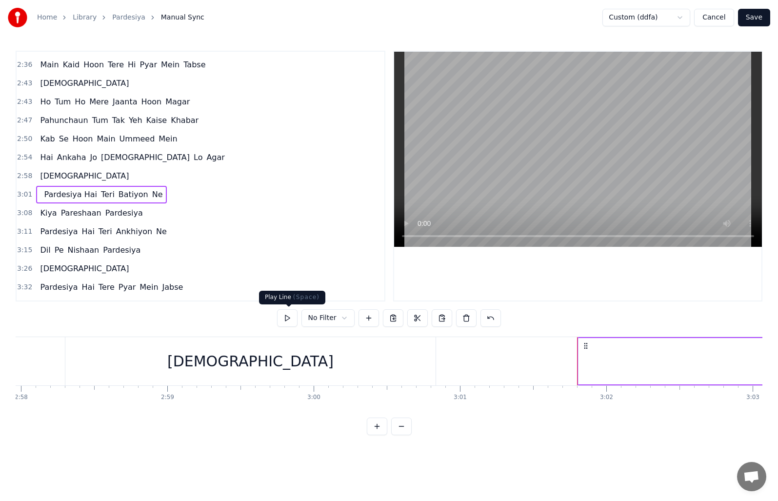
click at [285, 323] on button at bounding box center [287, 318] width 20 height 18
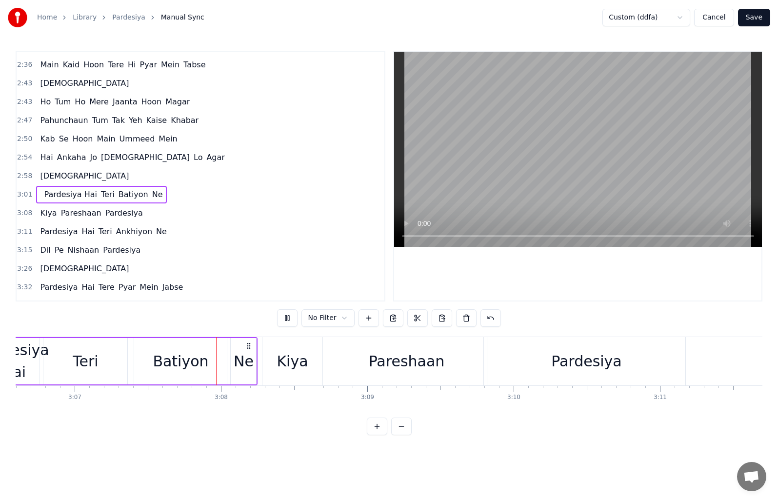
scroll to position [0, 27375]
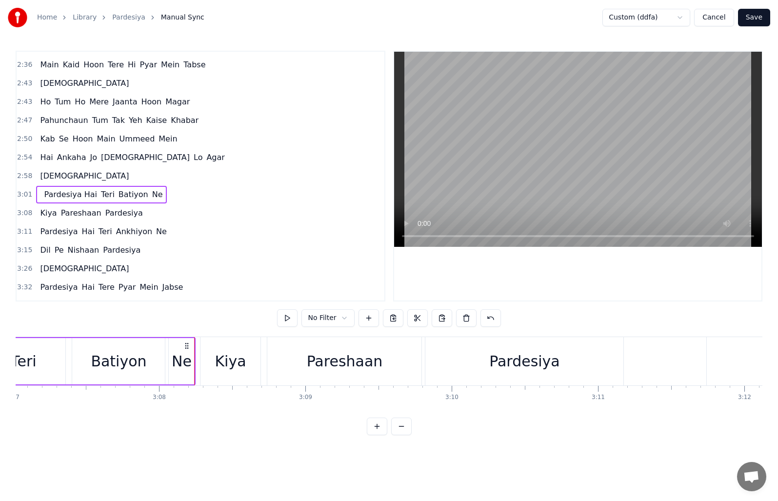
click at [24, 370] on div "Teri" at bounding box center [23, 361] width 25 height 22
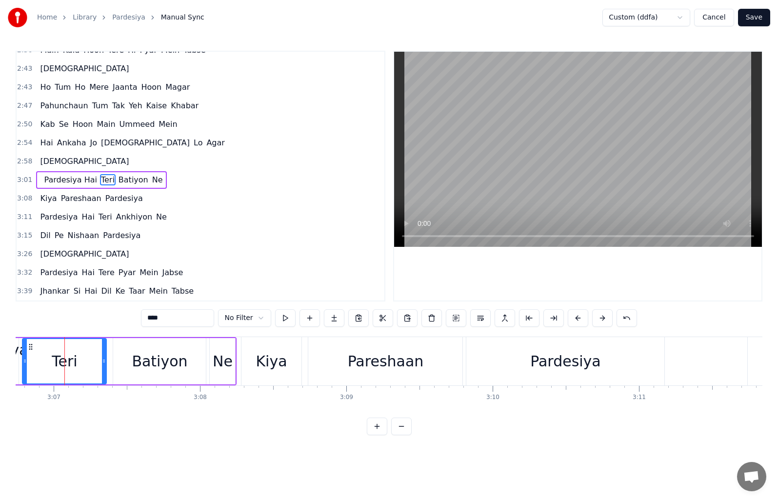
scroll to position [0, 26680]
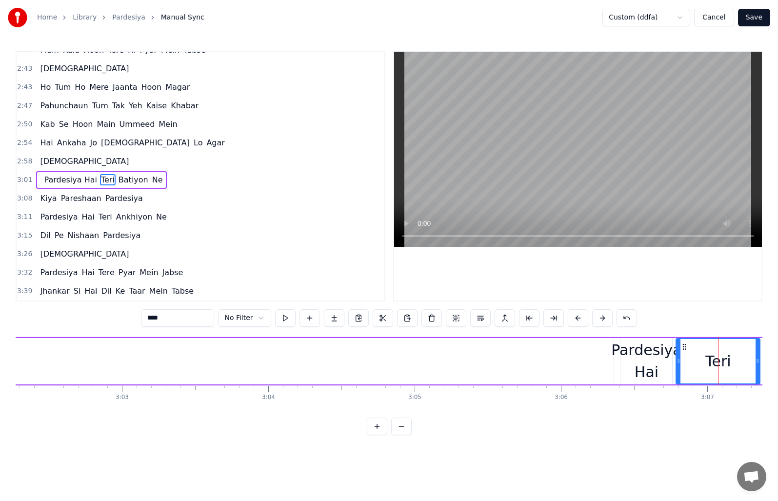
click at [642, 346] on div "Pardesiya Hai" at bounding box center [646, 361] width 71 height 44
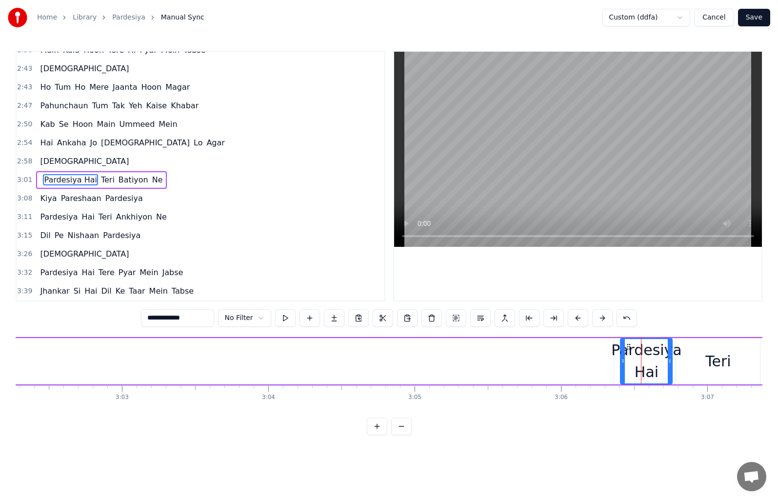
drag, startPoint x: 176, startPoint y: 318, endPoint x: 146, endPoint y: 318, distance: 30.3
click at [146, 318] on input "**********" at bounding box center [177, 318] width 73 height 18
type input "***"
click at [567, 359] on div at bounding box center [281, 361] width 666 height 46
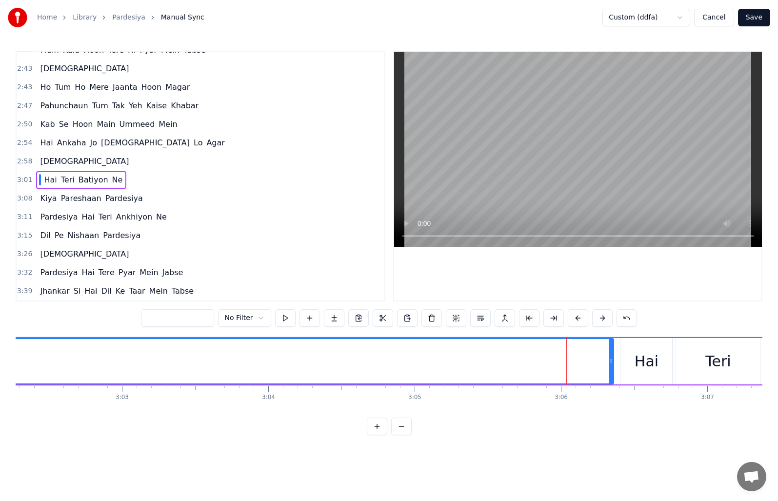
click at [554, 359] on div at bounding box center [281, 361] width 666 height 44
click at [537, 358] on div at bounding box center [281, 361] width 666 height 44
click at [526, 358] on div at bounding box center [281, 361] width 666 height 44
click at [520, 358] on div at bounding box center [281, 361] width 666 height 44
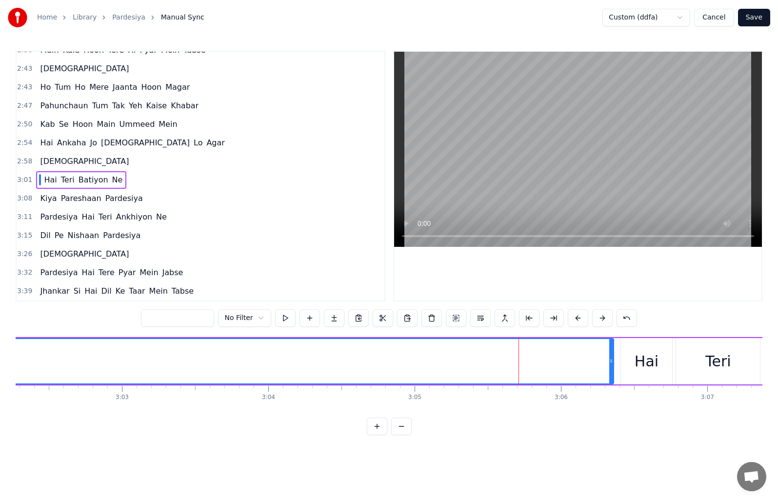
click at [501, 358] on div at bounding box center [281, 361] width 666 height 44
click at [166, 319] on input "text" at bounding box center [177, 318] width 73 height 18
paste input "*********"
type input "*********"
click at [256, 360] on div "Pardesiya" at bounding box center [280, 361] width 71 height 22
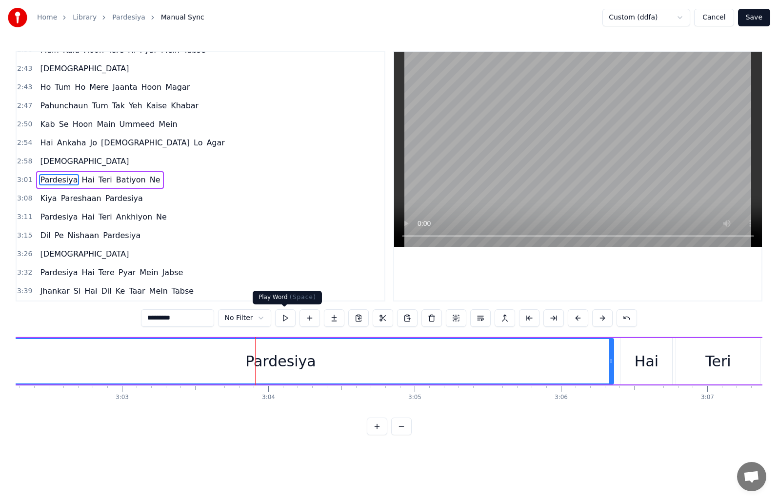
click at [284, 317] on button at bounding box center [285, 318] width 20 height 18
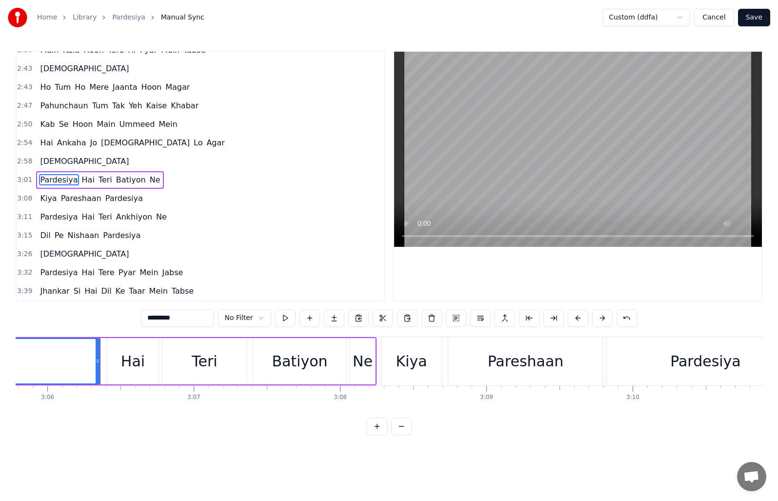
scroll to position [0, 27229]
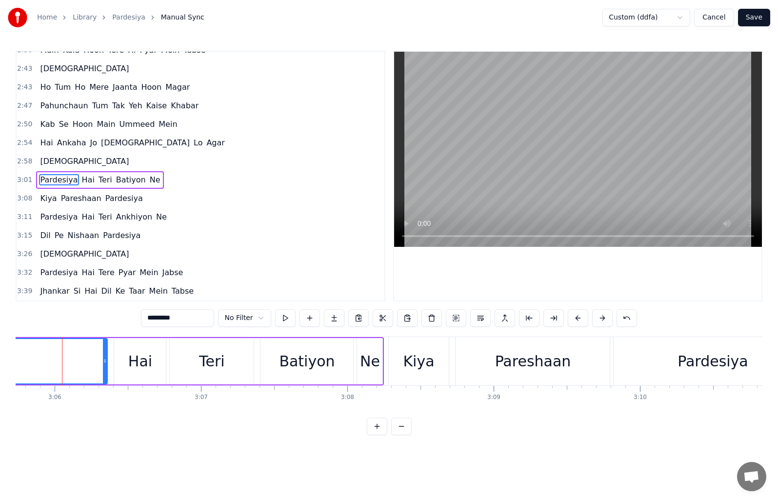
scroll to position [0, 27184]
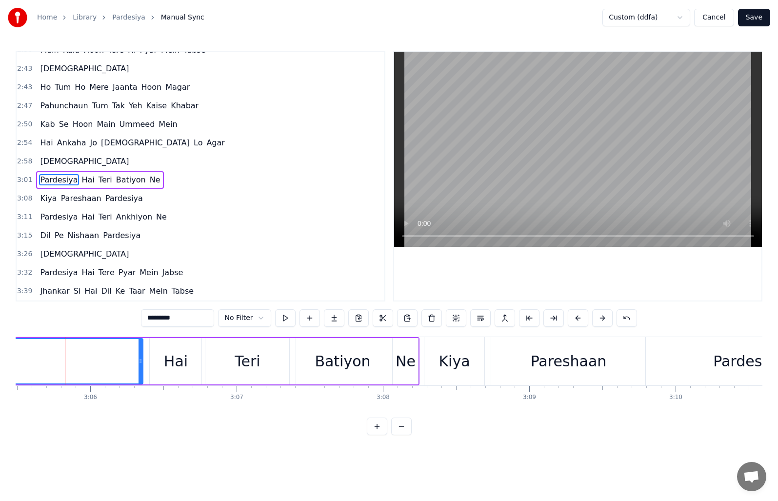
scroll to position [0, 26497]
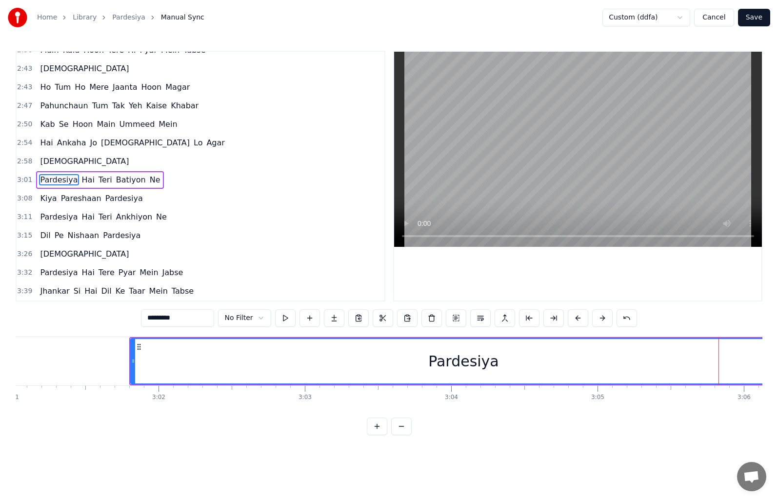
click at [442, 365] on div "Pardesiya" at bounding box center [463, 361] width 71 height 22
click at [436, 364] on div "Pardesiya" at bounding box center [463, 361] width 71 height 22
drag, startPoint x: 173, startPoint y: 317, endPoint x: 143, endPoint y: 319, distance: 29.3
click at [143, 319] on input "*********" at bounding box center [177, 318] width 73 height 18
click at [641, 356] on div at bounding box center [464, 361] width 666 height 44
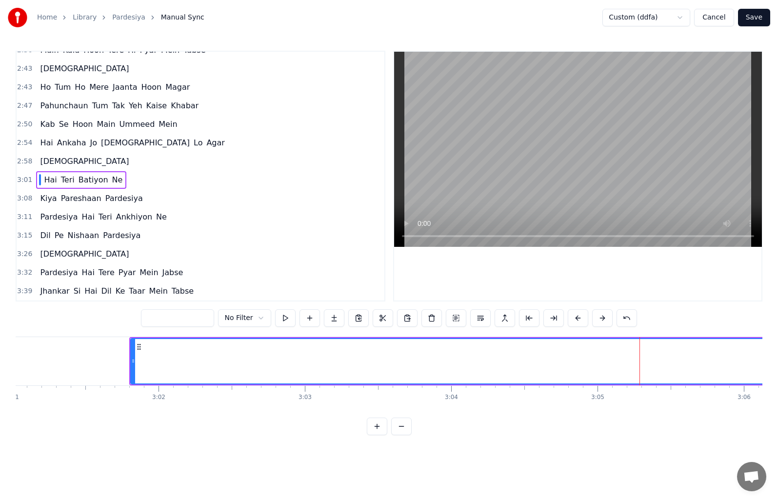
click at [177, 319] on input "text" at bounding box center [177, 318] width 73 height 18
paste input "*********"
type input "*********"
click at [669, 361] on div "Pardesiya" at bounding box center [464, 361] width 666 height 44
click at [482, 363] on div "Pardesiya" at bounding box center [463, 361] width 71 height 22
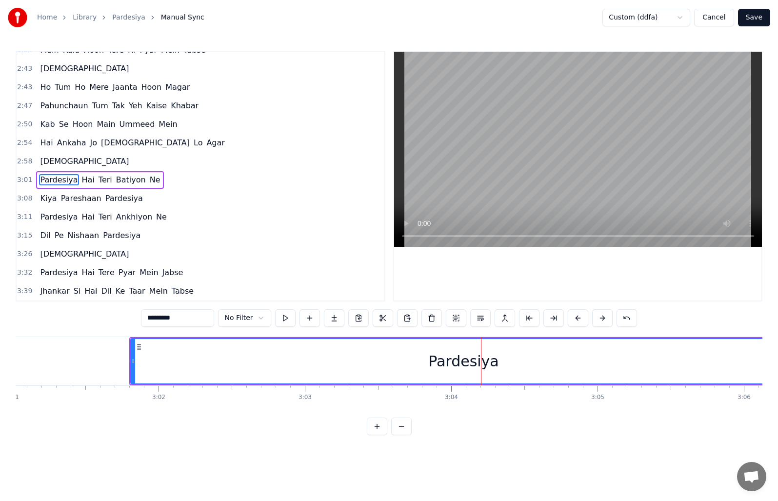
drag, startPoint x: 179, startPoint y: 321, endPoint x: 141, endPoint y: 319, distance: 37.6
click at [141, 319] on div "0:08 [DEMOGRAPHIC_DATA] 0:14 Pardesiya Hai Tere Pyar Mein Jabse 0:21 Jhankar Si…" at bounding box center [389, 243] width 747 height 384
click at [570, 356] on div at bounding box center [464, 361] width 666 height 44
click at [611, 359] on div at bounding box center [464, 361] width 666 height 44
click at [285, 318] on button at bounding box center [285, 318] width 20 height 18
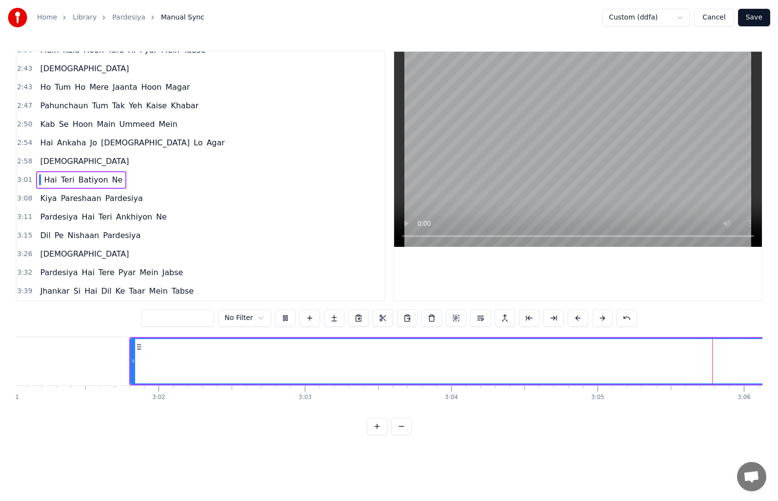
click at [576, 362] on div at bounding box center [464, 361] width 666 height 44
click at [578, 362] on div at bounding box center [464, 361] width 666 height 44
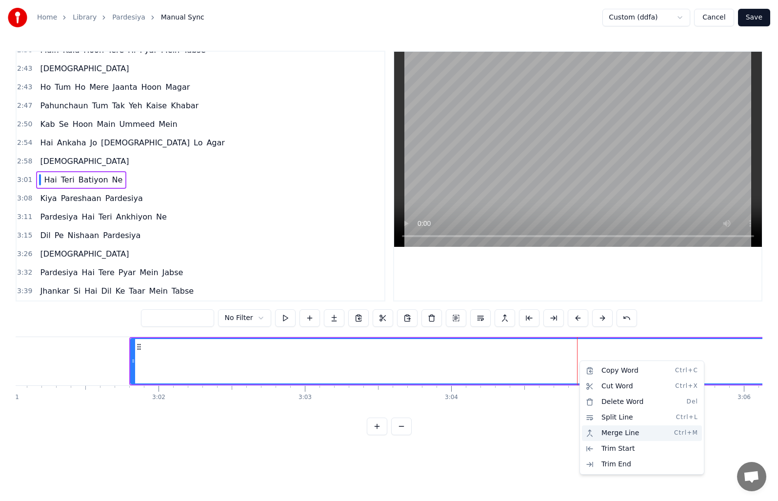
click at [636, 435] on div "Merge Line Ctrl+M" at bounding box center [642, 433] width 120 height 16
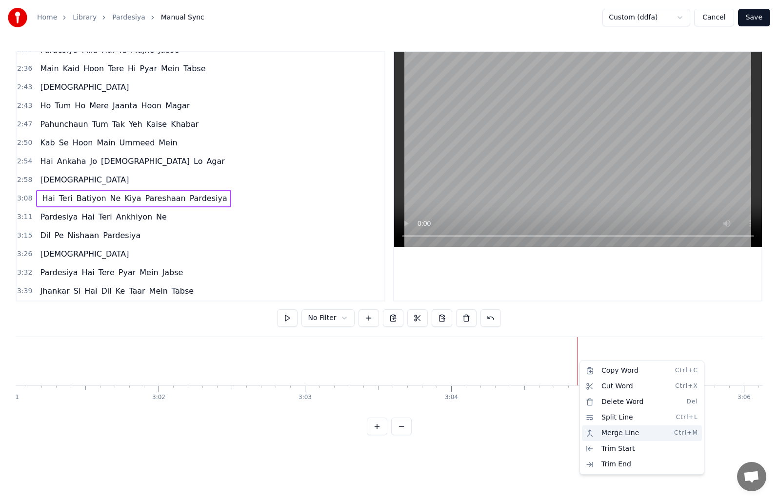
scroll to position [474, 0]
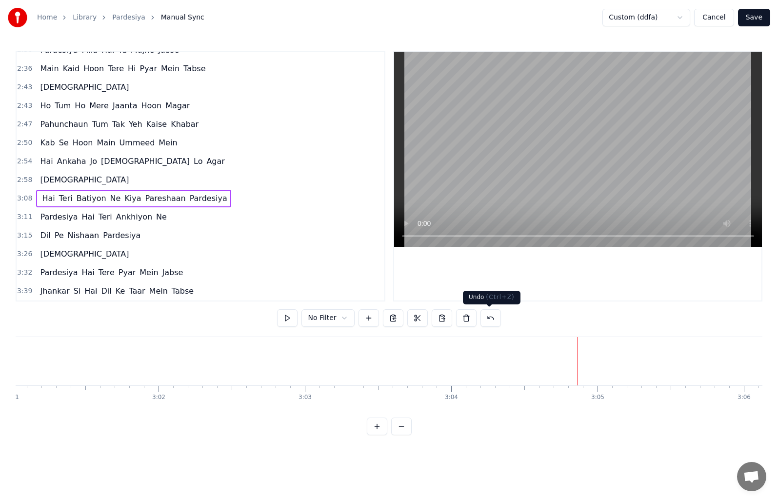
click at [489, 317] on button at bounding box center [491, 318] width 20 height 18
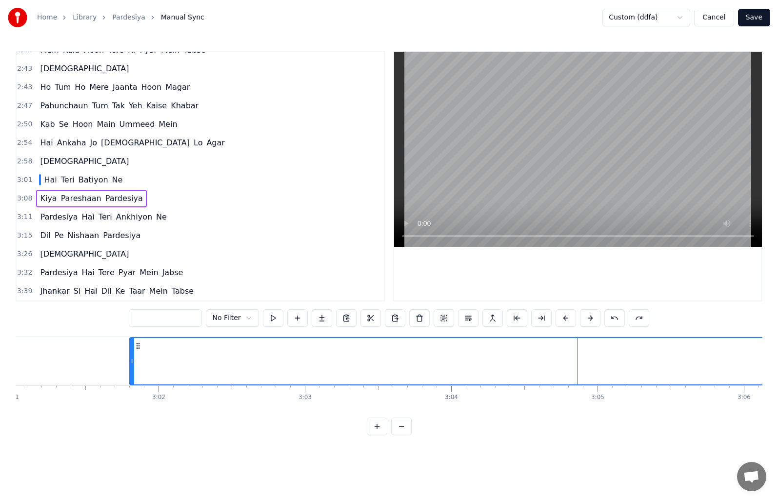
click at [596, 363] on div at bounding box center [463, 361] width 666 height 46
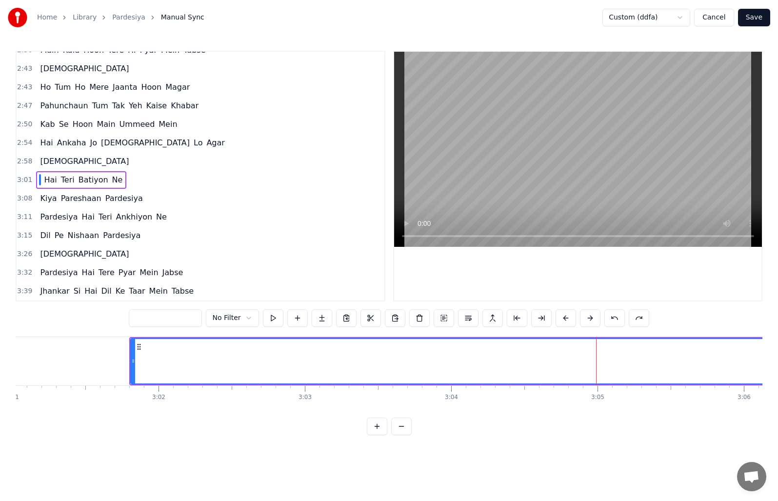
click at [575, 359] on div at bounding box center [464, 361] width 666 height 44
click at [315, 323] on button at bounding box center [322, 318] width 20 height 18
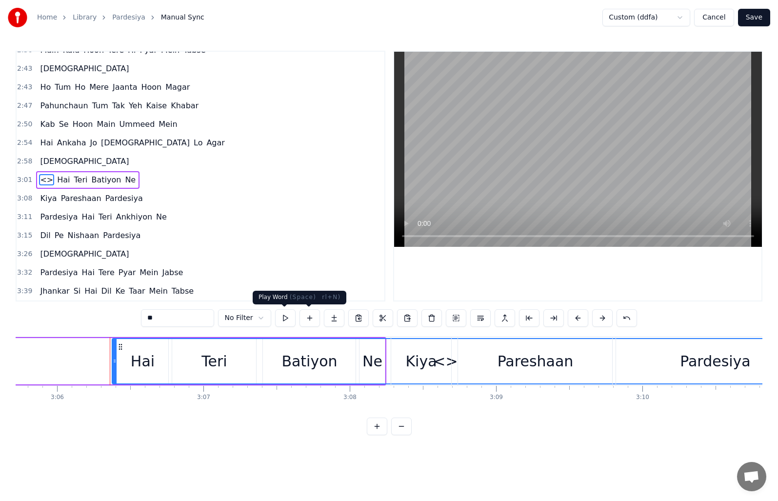
scroll to position [0, 27229]
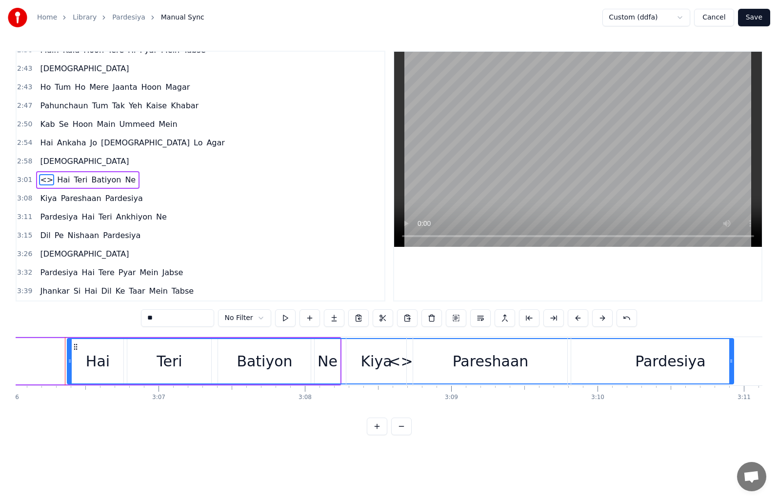
click at [56, 178] on span "Hai" at bounding box center [63, 179] width 15 height 11
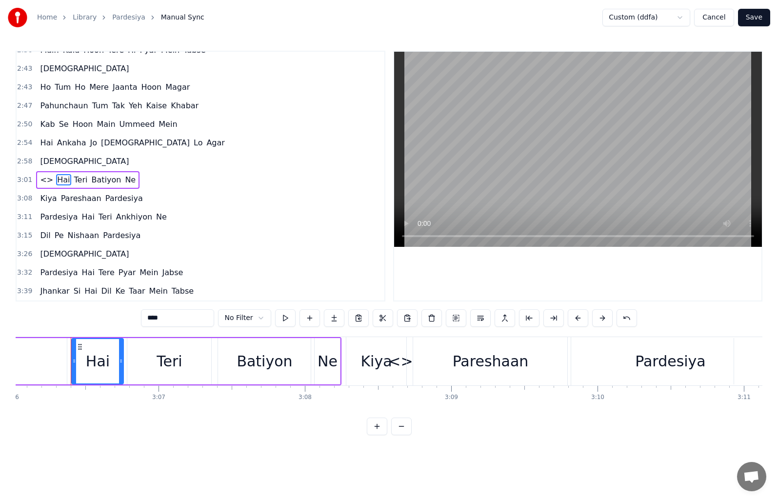
click at [39, 180] on span "<>" at bounding box center [46, 179] width 15 height 11
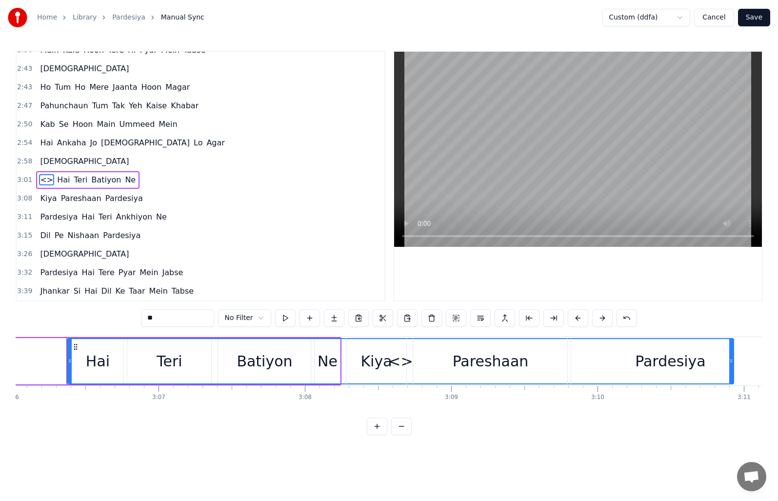
type input "***"
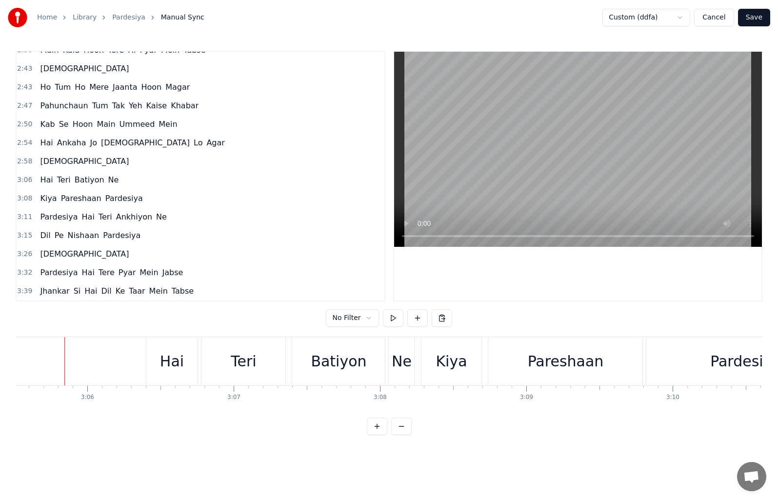
scroll to position [0, 26501]
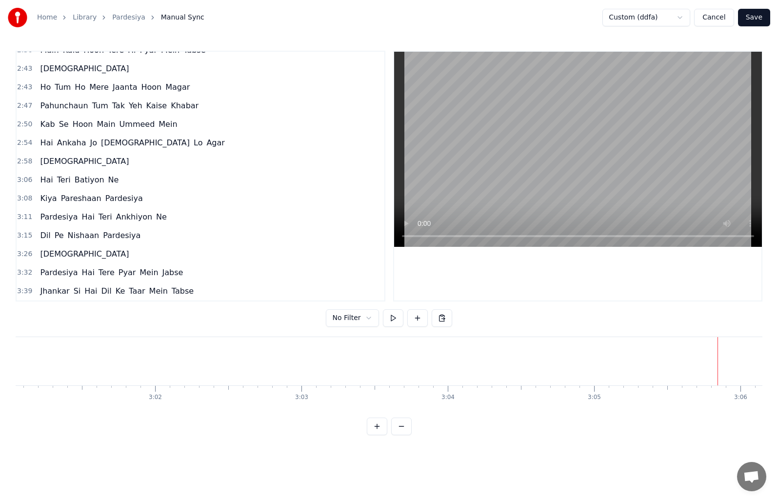
click at [387, 318] on button at bounding box center [393, 318] width 20 height 18
click at [361, 320] on html "Home Library Pardesiya Manual Sync Custom (ddfa) Cancel Save 0:08 [DEMOGRAPHIC_…" at bounding box center [389, 225] width 778 height 451
click at [283, 323] on html "Home Library Pardesiya Manual Sync Custom (ddfa) Cancel Save 0:08 [DEMOGRAPHIC_…" at bounding box center [389, 225] width 778 height 451
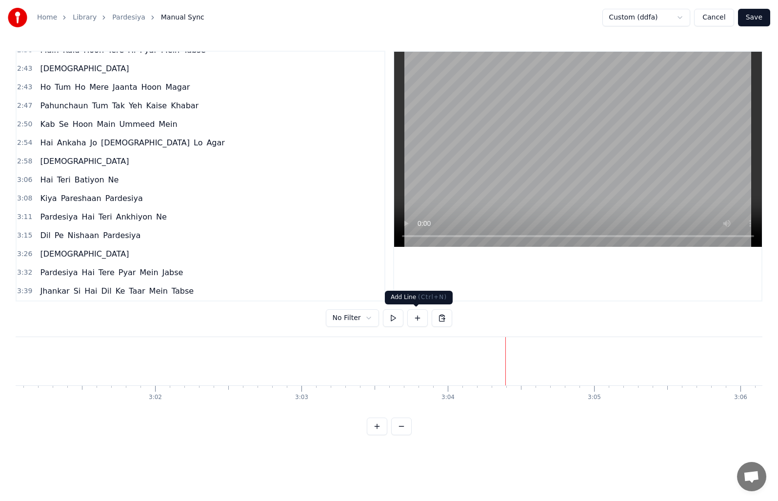
click at [422, 319] on button at bounding box center [417, 318] width 20 height 18
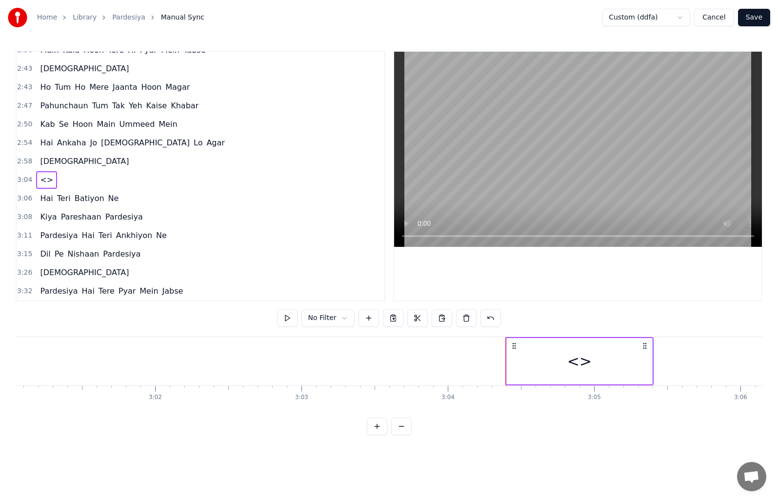
click at [579, 364] on div "<>" at bounding box center [579, 361] width 24 height 22
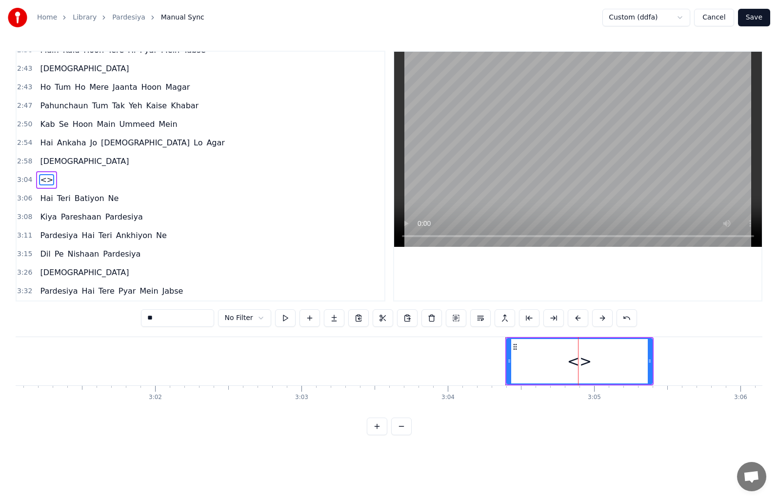
scroll to position [497, 0]
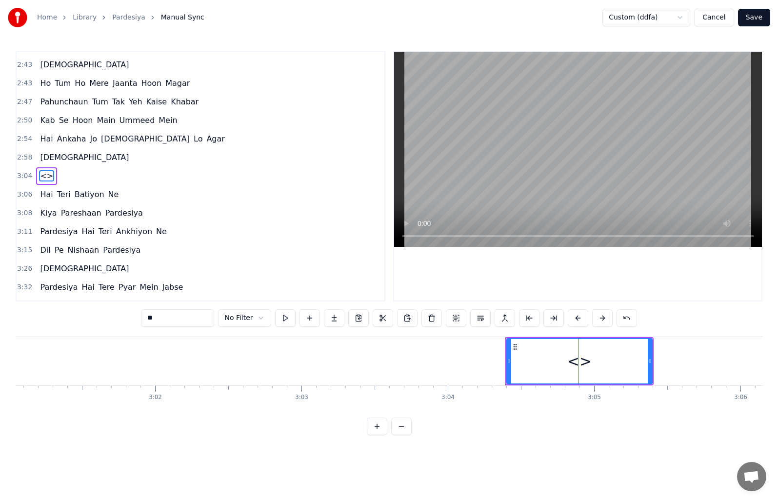
click at [589, 363] on div "<>" at bounding box center [579, 361] width 24 height 22
click at [580, 361] on div "<>" at bounding box center [579, 361] width 24 height 22
click at [141, 320] on div "0:08 [DEMOGRAPHIC_DATA] 0:14 Pardesiya Hai Tere Pyar Mein Jabse 0:21 Jhankar Si…" at bounding box center [389, 243] width 747 height 384
paste input "*******"
click at [47, 157] on span "[DEMOGRAPHIC_DATA]" at bounding box center [84, 157] width 91 height 11
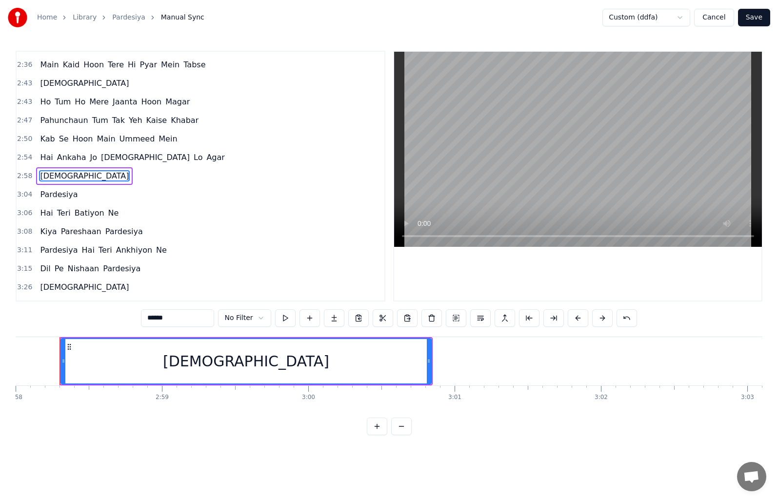
scroll to position [0, 26049]
click at [285, 321] on button at bounding box center [285, 318] width 20 height 18
click at [61, 194] on span "Pardesiya" at bounding box center [59, 194] width 40 height 11
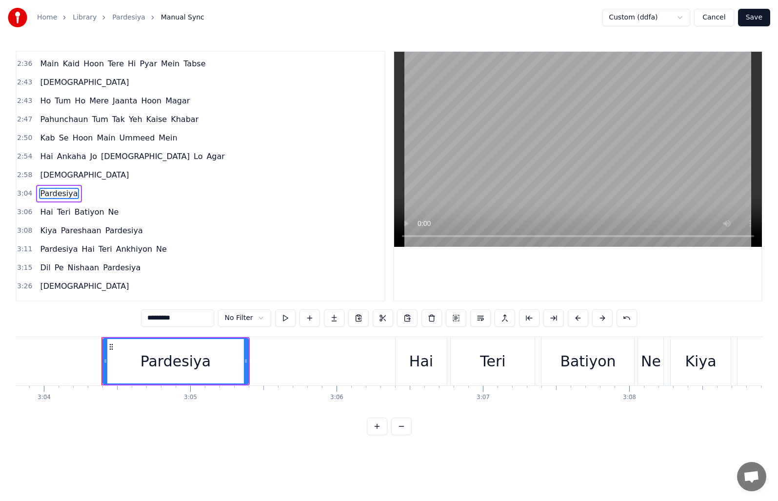
scroll to position [0, 26942]
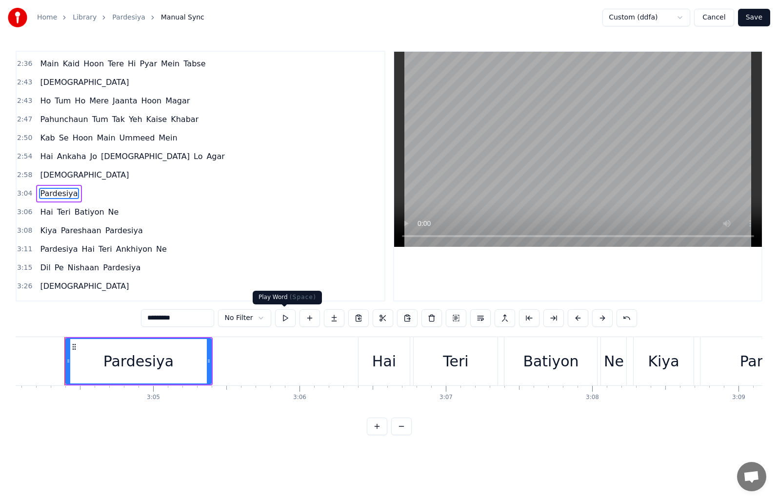
click at [285, 317] on button at bounding box center [285, 318] width 20 height 18
click at [92, 209] on span "Batiyon" at bounding box center [90, 211] width 32 height 11
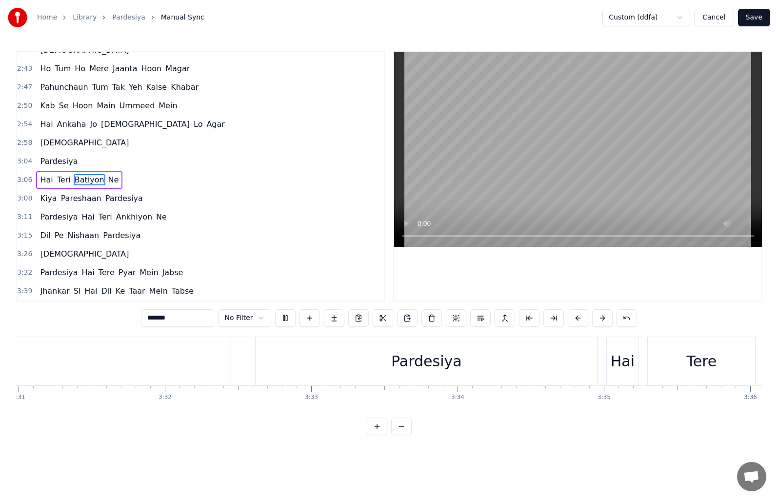
scroll to position [0, 30967]
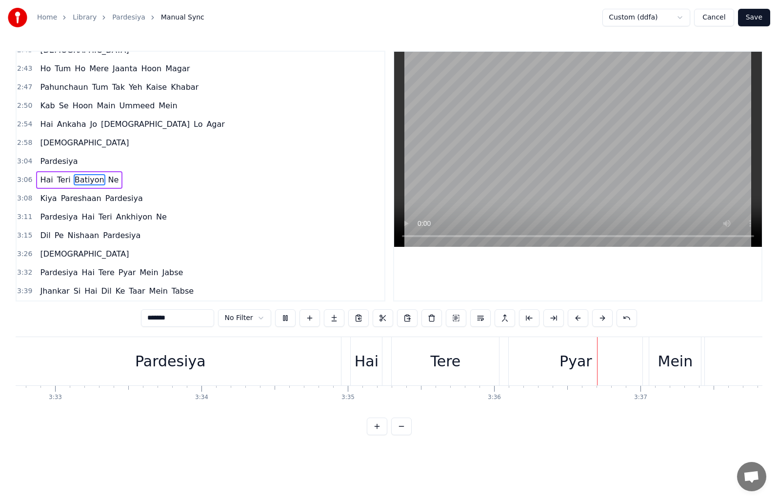
click at [108, 352] on div "Pardesiya" at bounding box center [171, 361] width 342 height 48
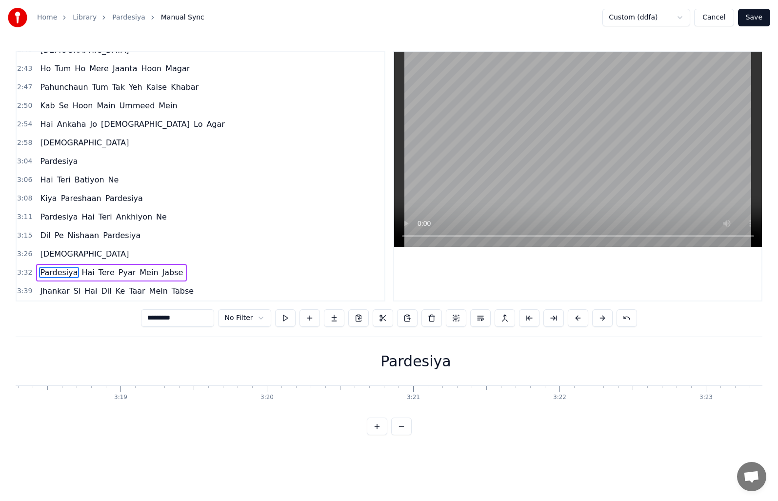
scroll to position [0, 28370]
click at [130, 361] on div "Ankhiyon" at bounding box center [144, 361] width 68 height 22
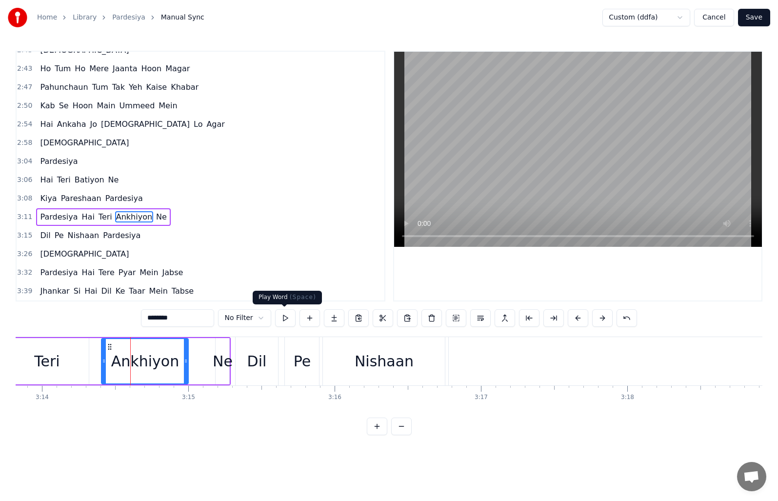
click at [279, 319] on button at bounding box center [285, 318] width 20 height 18
click at [280, 315] on button at bounding box center [285, 318] width 20 height 18
click at [45, 230] on span "Dil" at bounding box center [45, 235] width 12 height 11
type input "***"
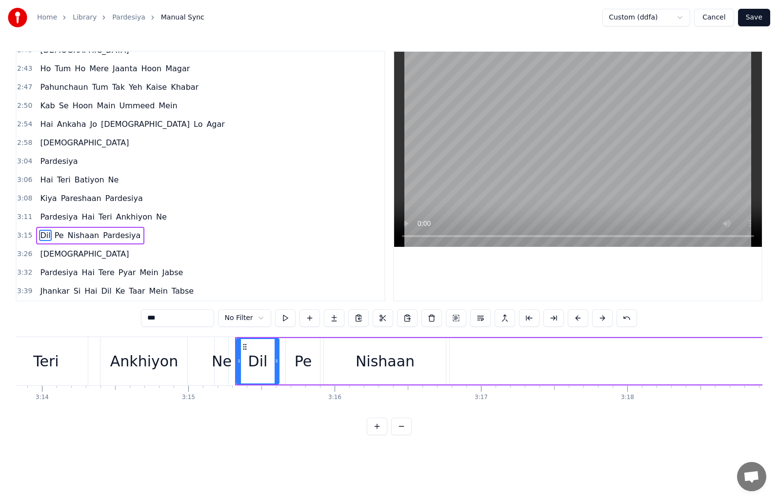
click at [23, 236] on span "3:15" at bounding box center [24, 236] width 15 height 10
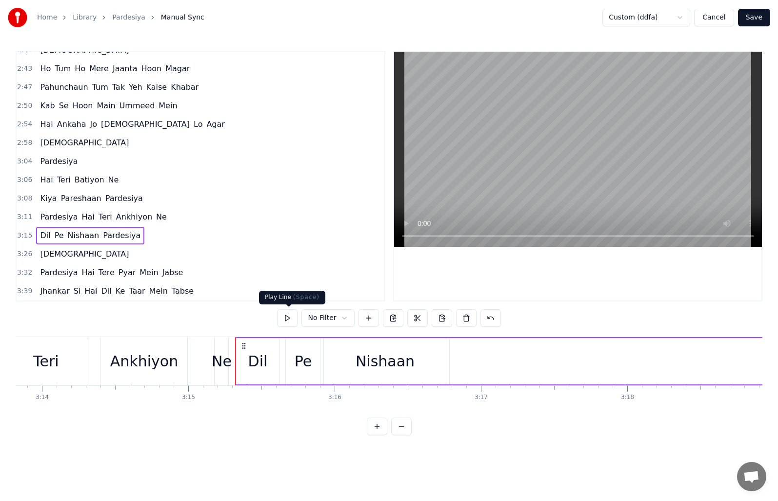
click at [287, 321] on button at bounding box center [287, 318] width 20 height 18
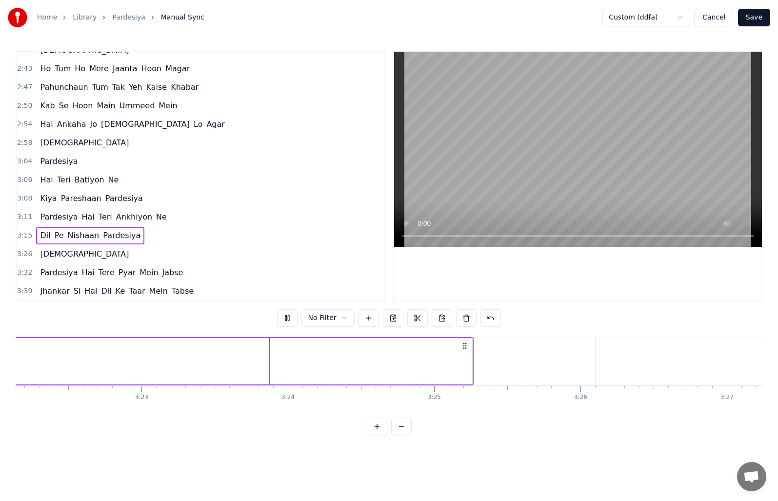
scroll to position [0, 29712]
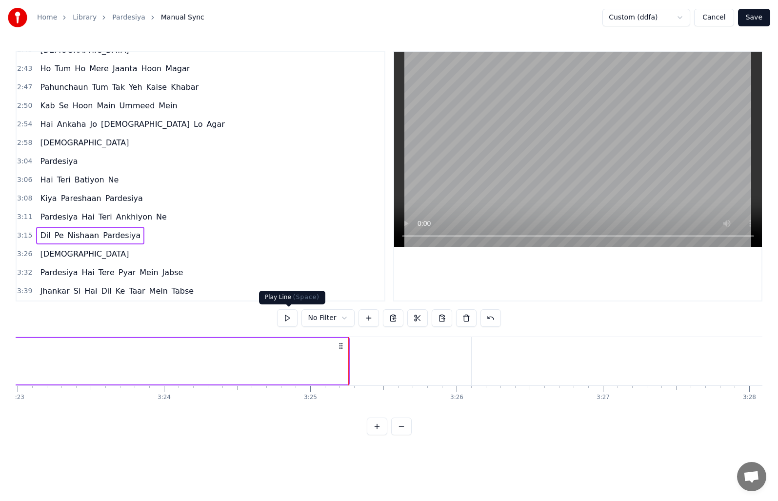
click at [287, 321] on button at bounding box center [287, 318] width 20 height 18
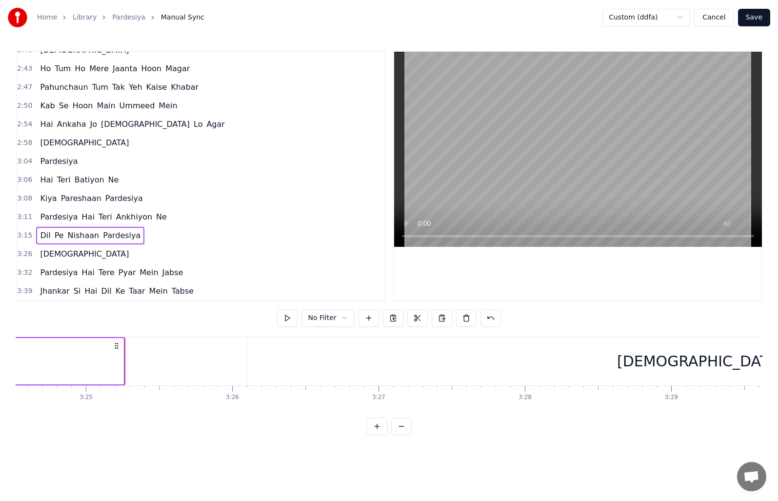
scroll to position [0, 29996]
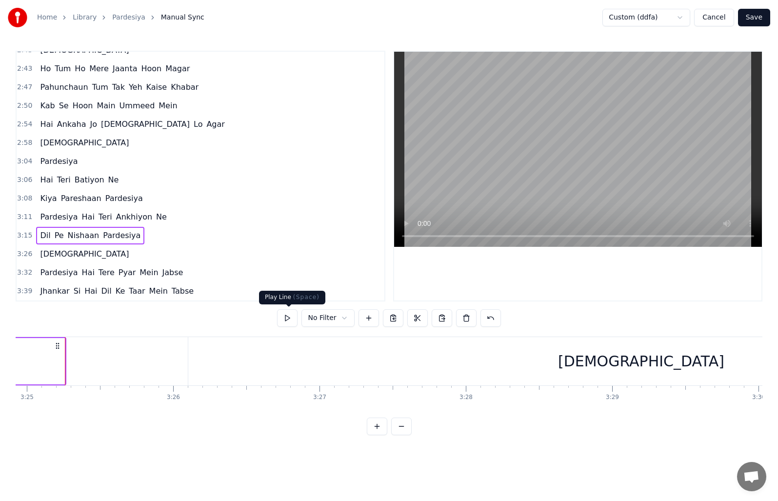
click at [290, 317] on button at bounding box center [287, 318] width 20 height 18
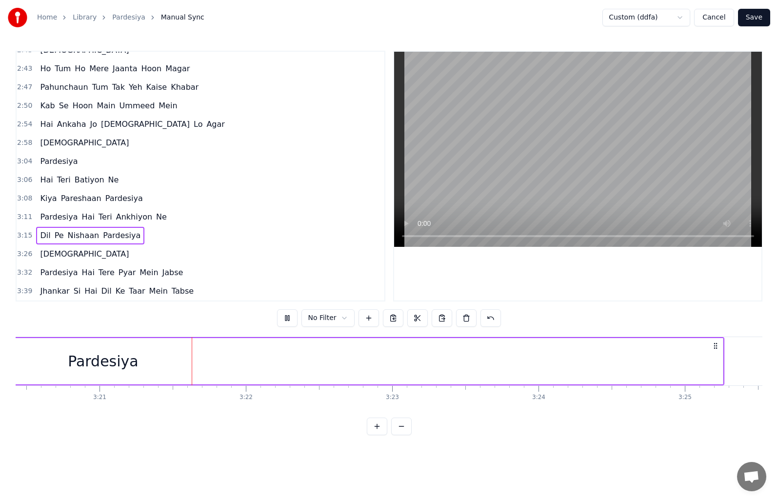
scroll to position [0, 29374]
click at [281, 312] on button at bounding box center [287, 318] width 20 height 18
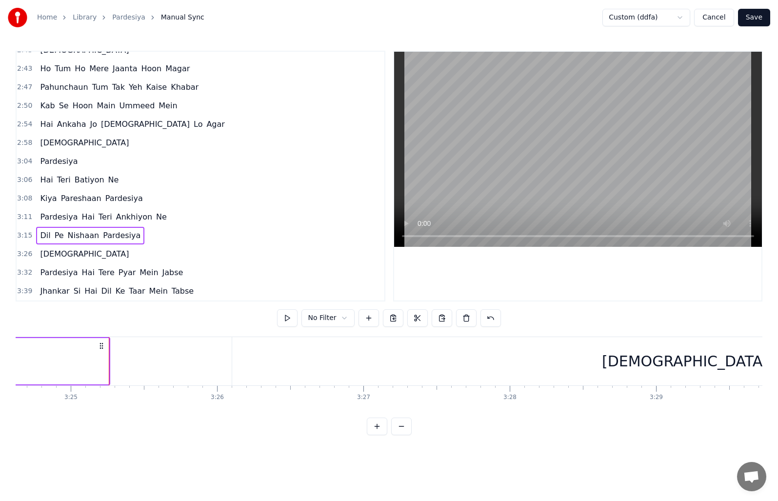
scroll to position [0, 29953]
click at [757, 18] on button "Save" at bounding box center [754, 18] width 32 height 18
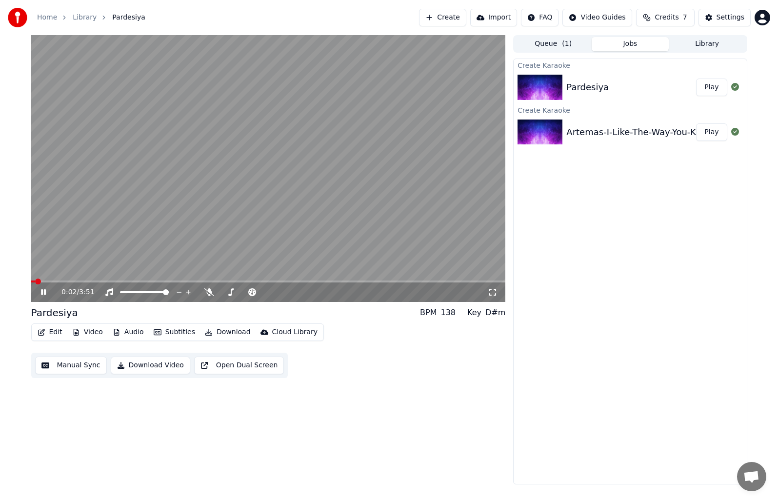
click at [57, 280] on video at bounding box center [268, 168] width 475 height 267
click at [80, 281] on span at bounding box center [268, 282] width 475 height 2
click at [43, 292] on icon at bounding box center [43, 292] width 6 height 7
click at [208, 293] on icon at bounding box center [209, 292] width 10 height 8
click at [171, 280] on video at bounding box center [268, 168] width 475 height 267
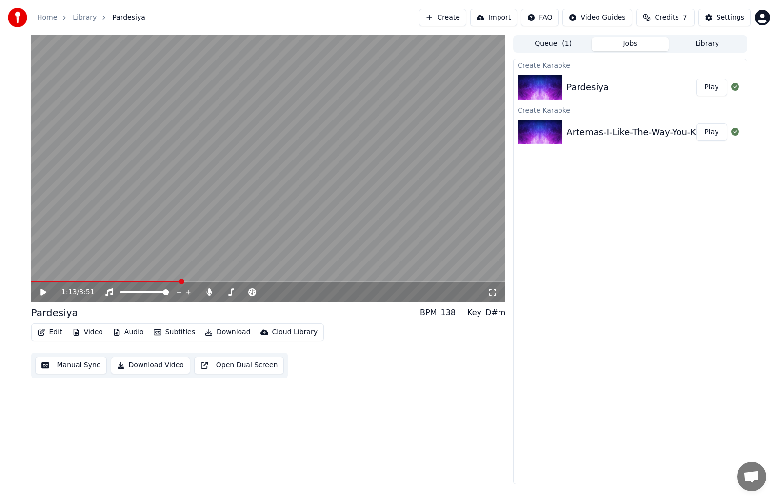
click at [180, 281] on span at bounding box center [268, 282] width 475 height 2
click at [45, 290] on icon at bounding box center [50, 292] width 23 height 8
click at [282, 282] on span at bounding box center [268, 282] width 475 height 2
click at [73, 367] on button "Manual Sync" at bounding box center [71, 366] width 72 height 18
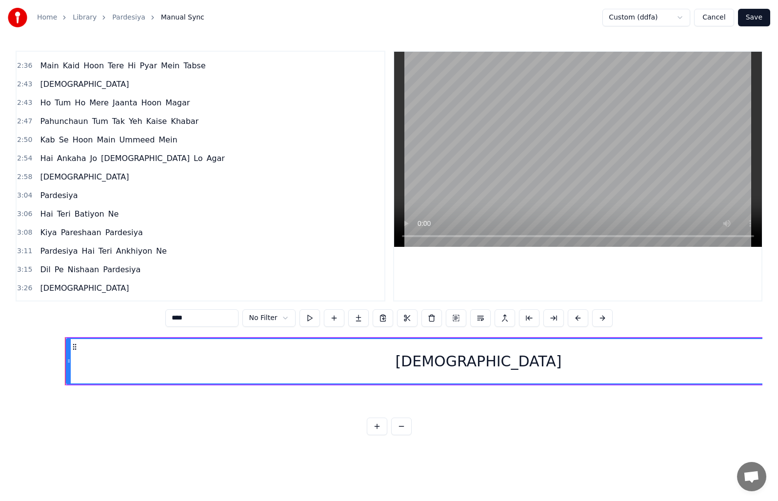
scroll to position [511, 0]
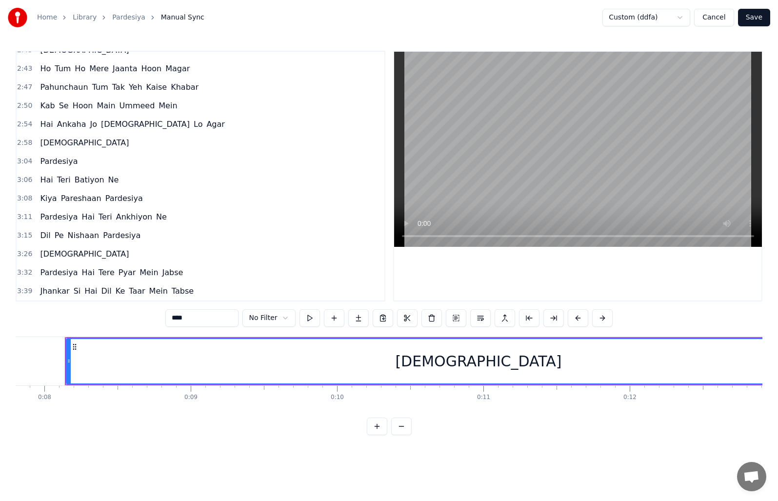
click at [98, 269] on span "Tere" at bounding box center [107, 272] width 18 height 11
type input "****"
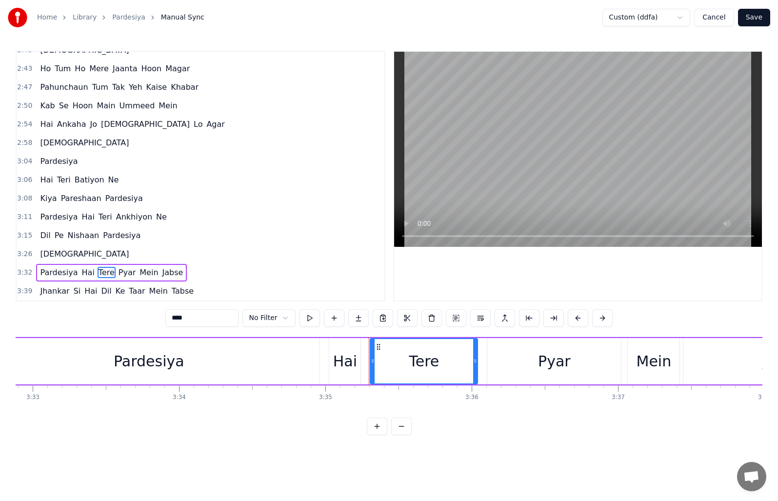
scroll to position [0, 31465]
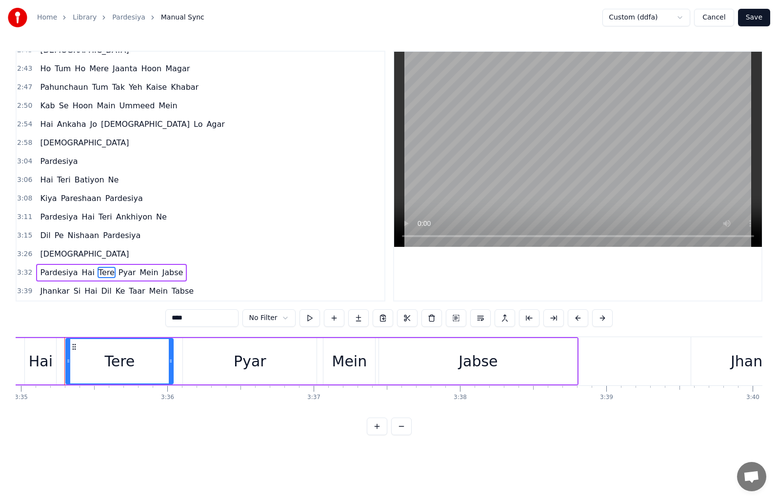
click at [21, 270] on span "3:32" at bounding box center [24, 273] width 15 height 10
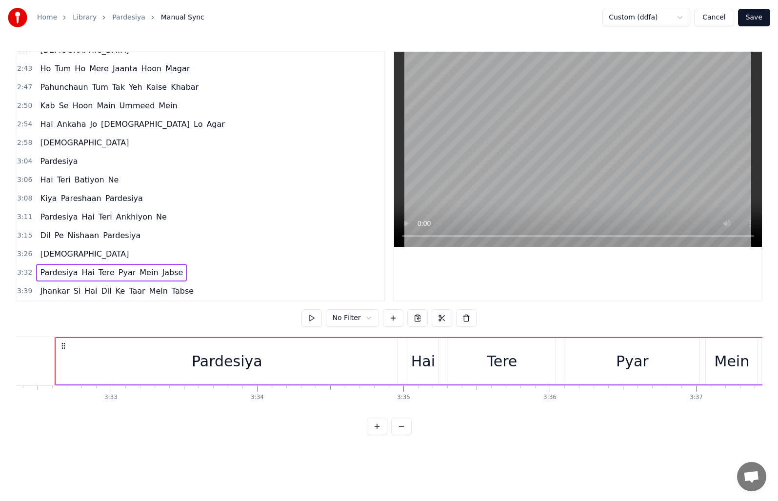
scroll to position [0, 31073]
click at [21, 231] on span "3:15" at bounding box center [24, 236] width 15 height 10
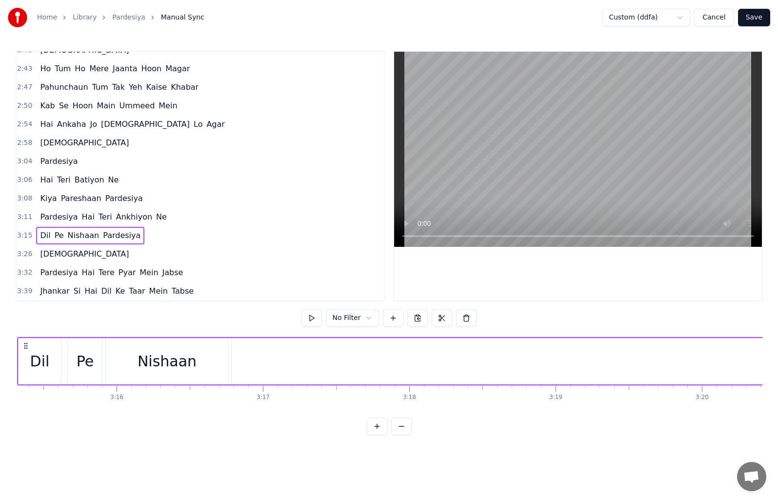
scroll to position [0, 28541]
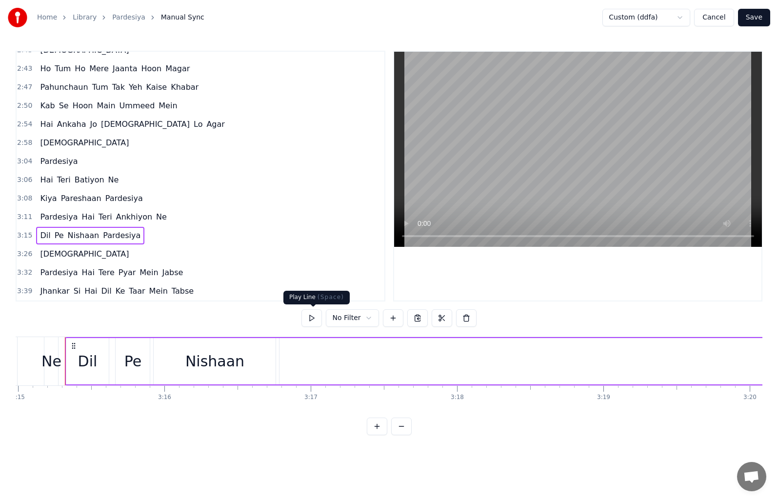
click at [314, 319] on button at bounding box center [312, 318] width 20 height 18
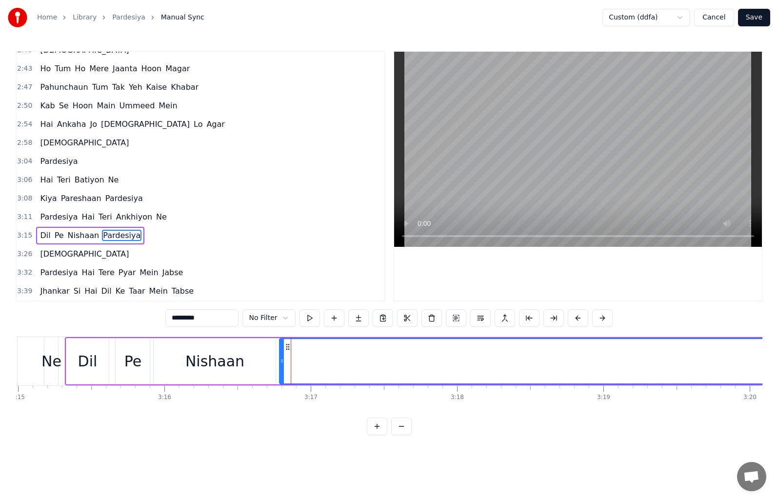
drag, startPoint x: 211, startPoint y: 318, endPoint x: 171, endPoint y: 319, distance: 40.5
click at [171, 319] on input "*********" at bounding box center [201, 318] width 73 height 18
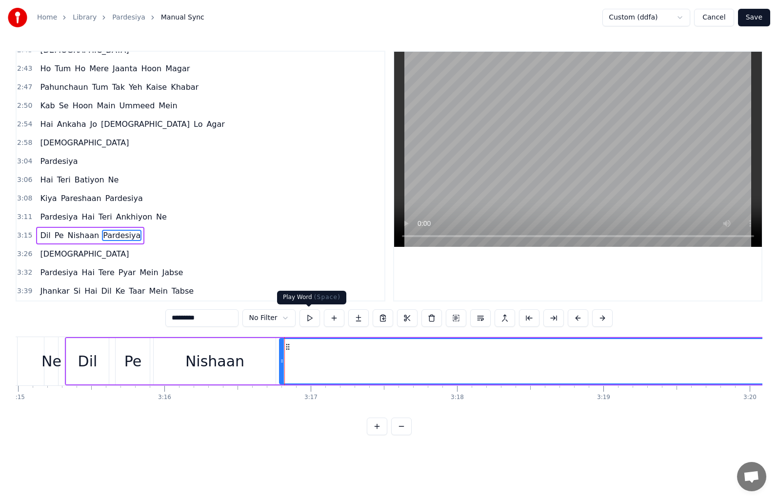
click at [308, 315] on button at bounding box center [310, 318] width 20 height 18
click at [212, 315] on input "*********" at bounding box center [201, 318] width 73 height 18
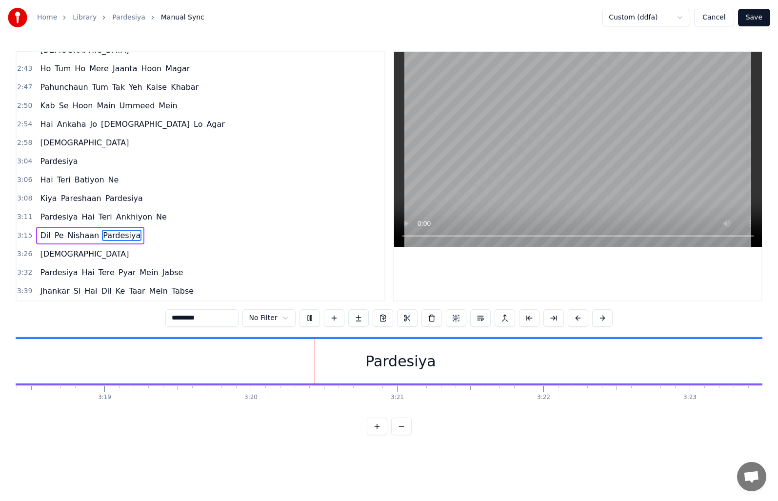
scroll to position [0, 29221]
click at [219, 363] on div "Pardesiya" at bounding box center [219, 361] width 71 height 22
click at [232, 363] on div "Pardesiya" at bounding box center [219, 361] width 71 height 22
click at [198, 361] on div "Pardesiya" at bounding box center [219, 361] width 71 height 22
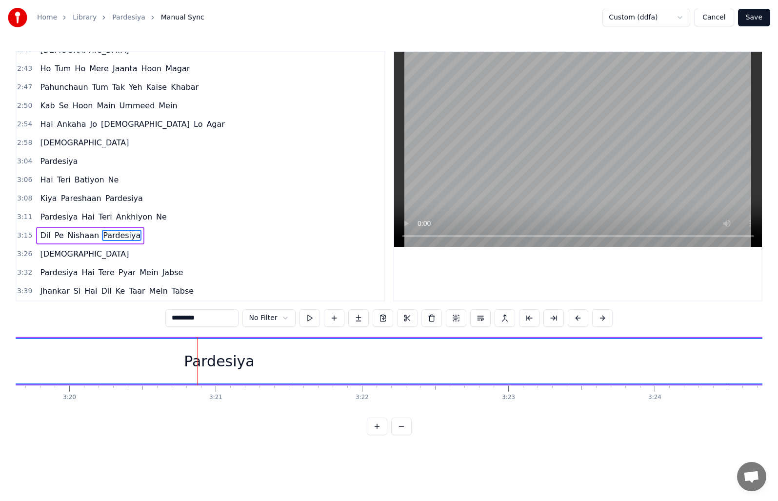
drag, startPoint x: 209, startPoint y: 318, endPoint x: 162, endPoint y: 319, distance: 46.9
click at [162, 319] on div "0:08 [DEMOGRAPHIC_DATA] 0:14 Pardesiya Hai Tere Pyar Mein Jabse 0:21 Jhankar Si…" at bounding box center [389, 243] width 747 height 384
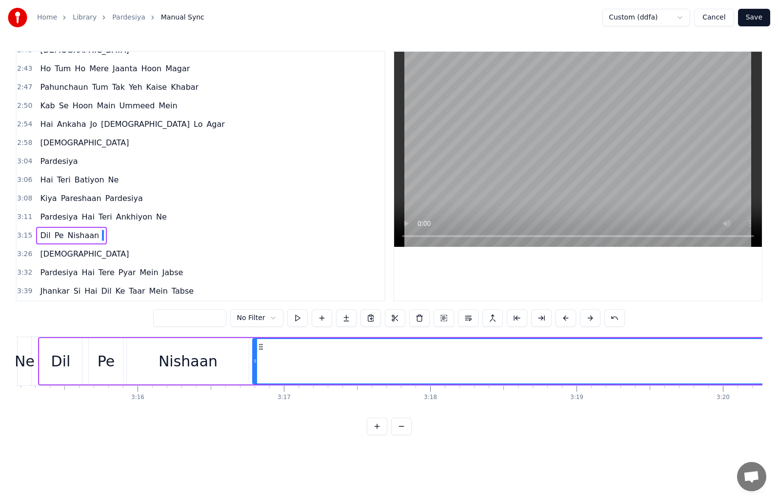
click at [177, 319] on input "text" at bounding box center [189, 318] width 73 height 18
paste input "*********"
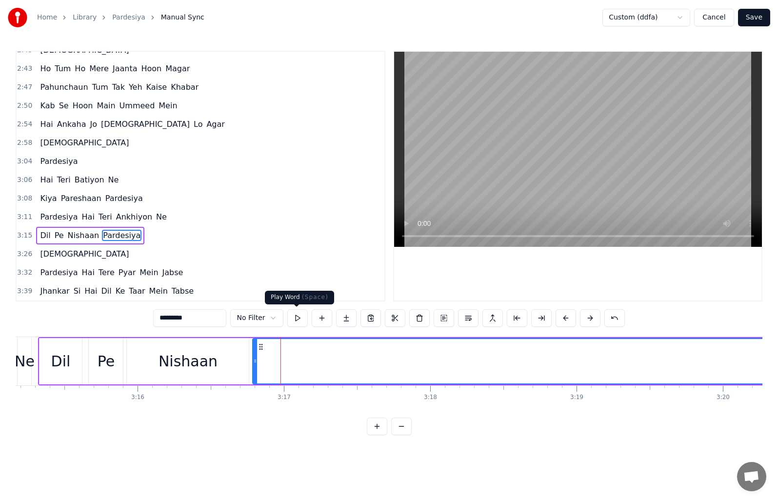
type input "*********"
click at [301, 319] on button at bounding box center [297, 318] width 20 height 18
click at [323, 318] on button at bounding box center [322, 318] width 20 height 18
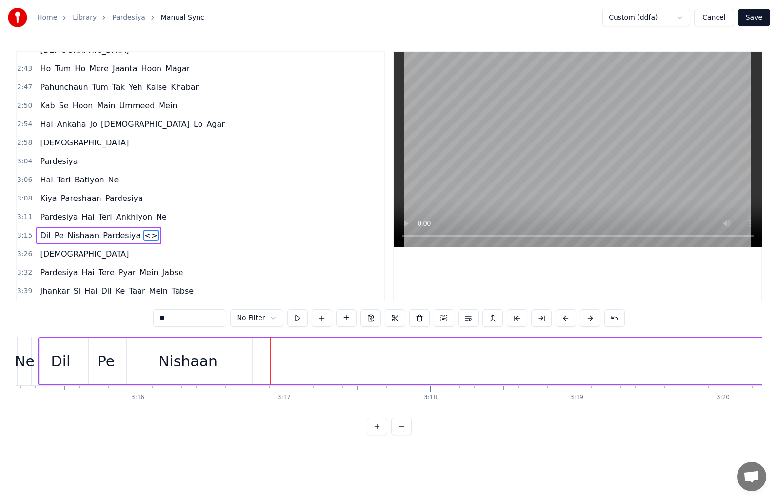
click at [122, 232] on span "Pardesiya" at bounding box center [122, 235] width 40 height 11
type input "*********"
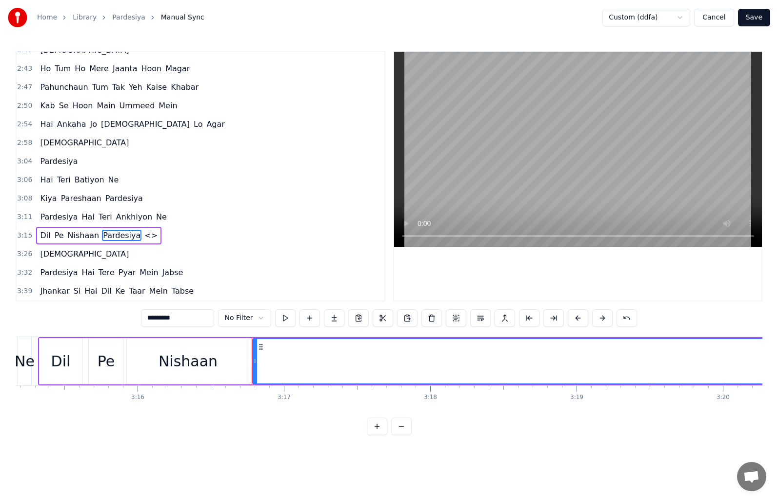
drag, startPoint x: 182, startPoint y: 320, endPoint x: 145, endPoint y: 320, distance: 37.6
click at [145, 320] on input "*********" at bounding box center [177, 318] width 73 height 18
click at [106, 236] on span "<>" at bounding box center [113, 235] width 15 height 11
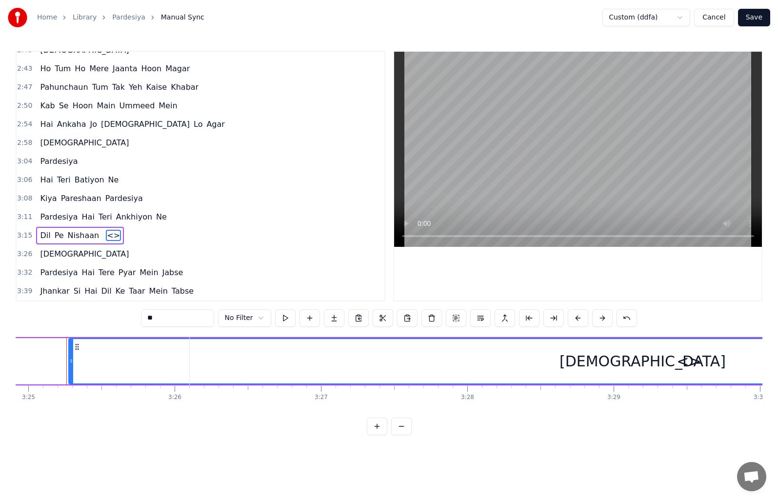
scroll to position [0, 29996]
click at [106, 235] on span "<>" at bounding box center [113, 235] width 15 height 11
drag, startPoint x: 158, startPoint y: 321, endPoint x: 145, endPoint y: 321, distance: 13.2
click at [145, 321] on input "**" at bounding box center [177, 318] width 73 height 18
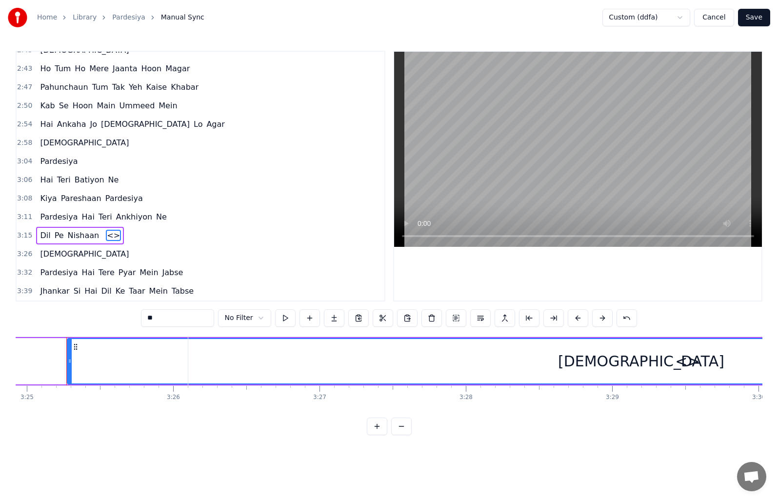
paste input "*******"
click at [282, 319] on button at bounding box center [285, 318] width 20 height 18
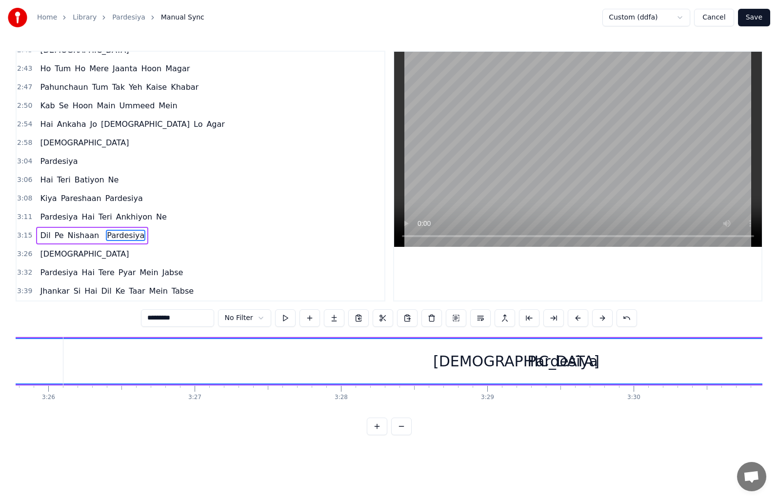
scroll to position [0, 29939]
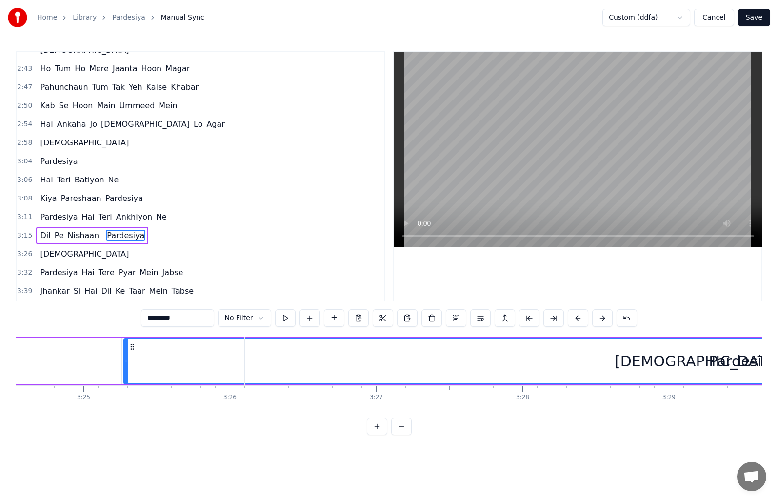
click at [686, 363] on div "[DEMOGRAPHIC_DATA]" at bounding box center [698, 361] width 166 height 22
type input "****"
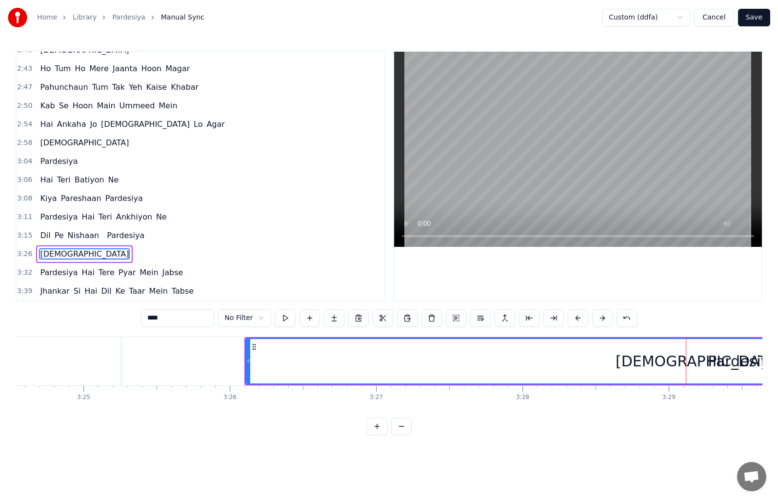
click at [703, 362] on div "[DEMOGRAPHIC_DATA]" at bounding box center [699, 361] width 166 height 22
click at [691, 362] on div "[DEMOGRAPHIC_DATA]" at bounding box center [699, 361] width 166 height 22
drag, startPoint x: 167, startPoint y: 323, endPoint x: 174, endPoint y: 317, distance: 8.7
click at [174, 317] on input "****" at bounding box center [177, 318] width 73 height 18
click at [719, 356] on div "[DEMOGRAPHIC_DATA]" at bounding box center [699, 361] width 906 height 44
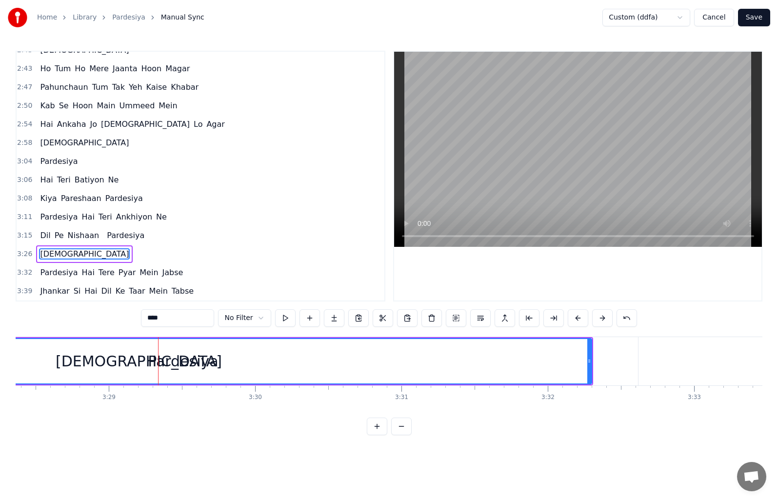
scroll to position [0, 30593]
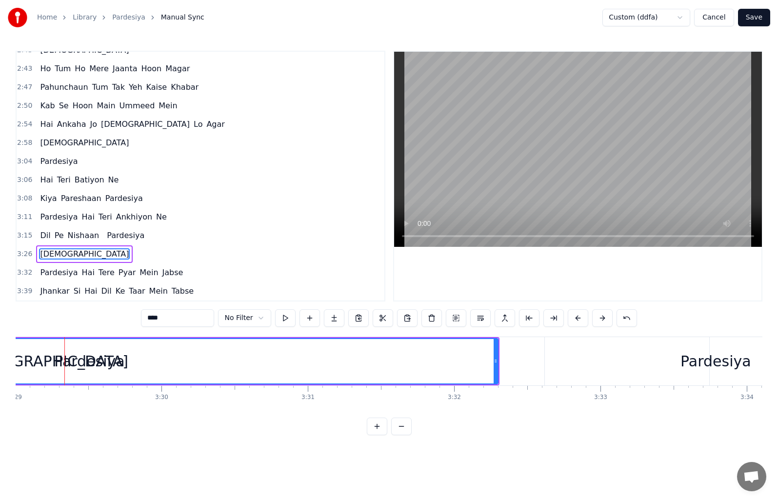
click at [99, 363] on div "[DEMOGRAPHIC_DATA]" at bounding box center [46, 361] width 906 height 44
click at [116, 361] on div "[DEMOGRAPHIC_DATA]" at bounding box center [46, 361] width 906 height 44
click at [102, 362] on div "[DEMOGRAPHIC_DATA]" at bounding box center [46, 361] width 906 height 44
click at [112, 364] on div "[DEMOGRAPHIC_DATA]" at bounding box center [46, 361] width 906 height 44
click at [107, 363] on div "[DEMOGRAPHIC_DATA]" at bounding box center [46, 361] width 906 height 44
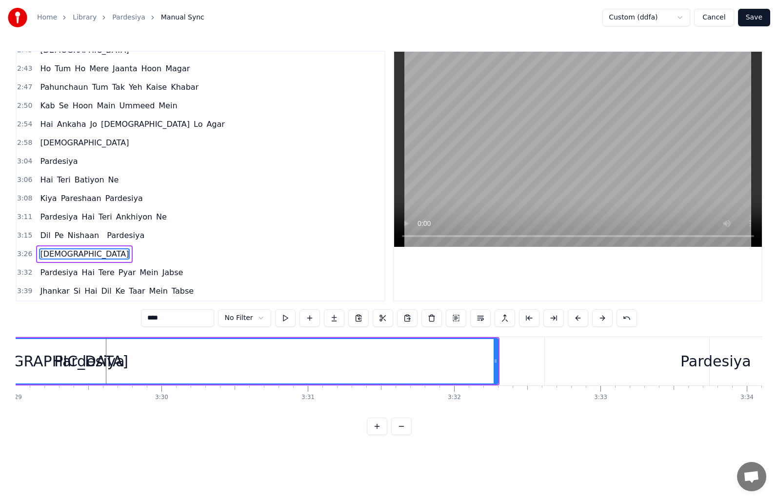
click at [93, 361] on div "[DEMOGRAPHIC_DATA]" at bounding box center [46, 361] width 906 height 44
click at [174, 321] on input "****" at bounding box center [177, 318] width 73 height 18
click at [87, 362] on div "[DEMOGRAPHIC_DATA]" at bounding box center [46, 361] width 906 height 44
drag, startPoint x: 75, startPoint y: 362, endPoint x: 69, endPoint y: 363, distance: 5.9
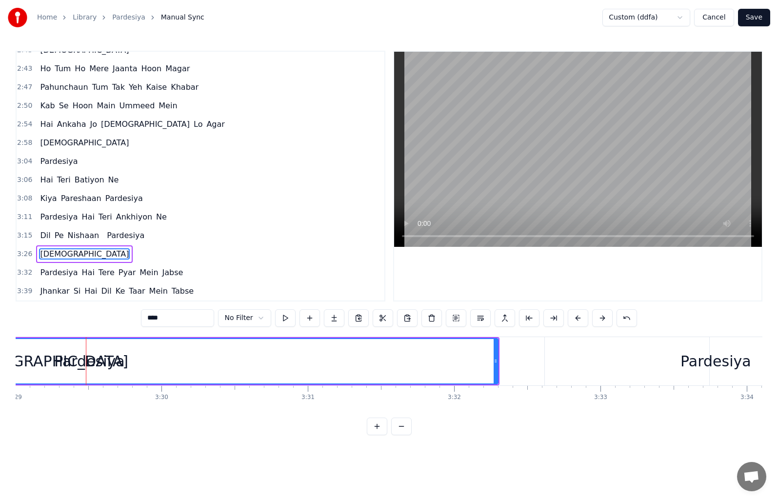
click at [74, 362] on div "[DEMOGRAPHIC_DATA]" at bounding box center [46, 361] width 906 height 44
click at [63, 363] on div "[DEMOGRAPHIC_DATA]" at bounding box center [46, 361] width 906 height 44
click at [94, 361] on div "[DEMOGRAPHIC_DATA]" at bounding box center [48, 361] width 906 height 44
click at [98, 361] on div "[DEMOGRAPHIC_DATA]" at bounding box center [48, 361] width 906 height 44
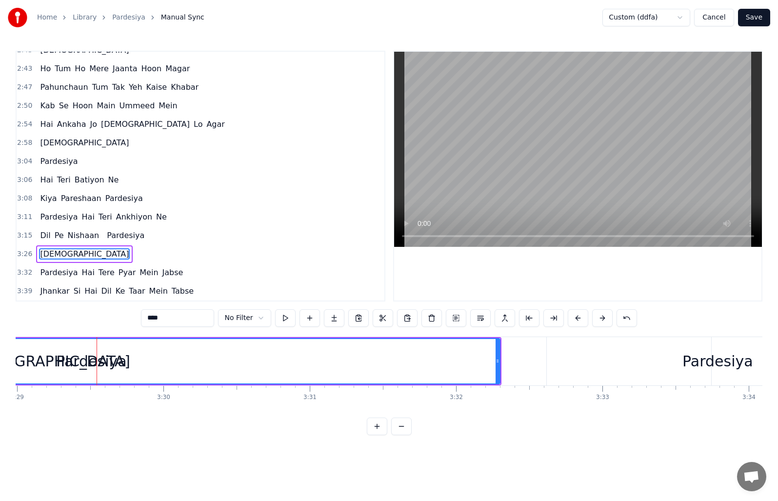
click at [98, 361] on div "[DEMOGRAPHIC_DATA]" at bounding box center [48, 361] width 906 height 44
click at [114, 358] on div "[DEMOGRAPHIC_DATA]" at bounding box center [48, 361] width 906 height 44
click at [28, 360] on div "[DEMOGRAPHIC_DATA]" at bounding box center [48, 361] width 906 height 44
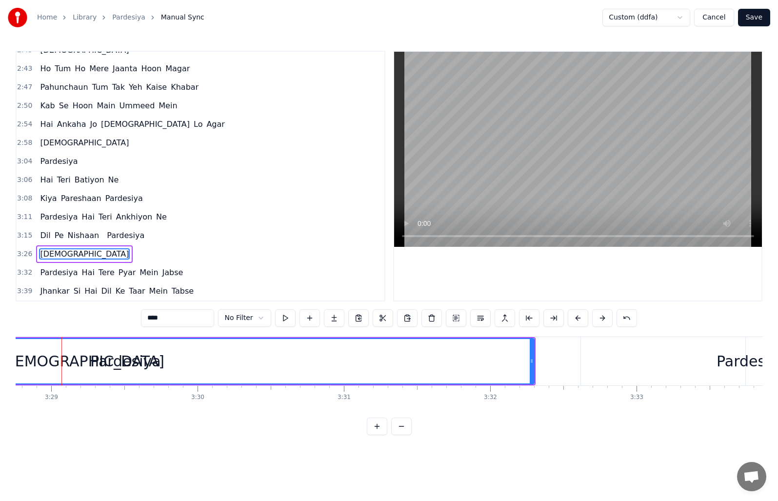
scroll to position [0, 30554]
click at [283, 319] on button at bounding box center [285, 318] width 20 height 18
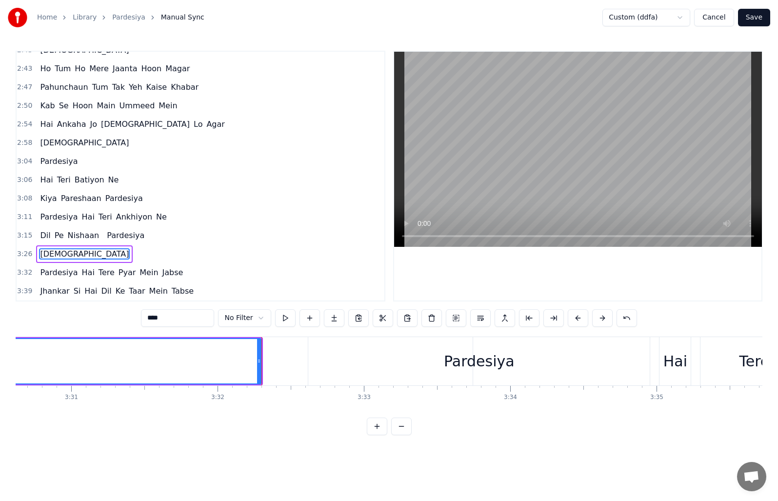
scroll to position [0, 30176]
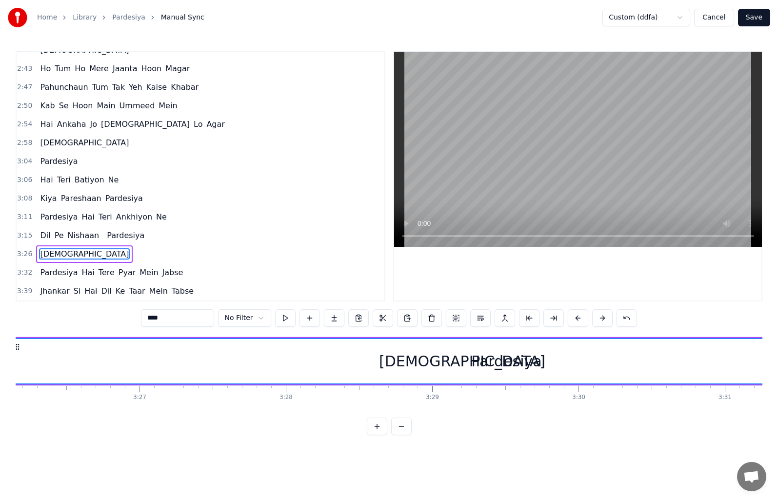
click at [485, 366] on div "[DEMOGRAPHIC_DATA]" at bounding box center [463, 361] width 906 height 44
drag, startPoint x: 165, startPoint y: 316, endPoint x: 144, endPoint y: 320, distance: 21.3
click at [147, 320] on input "****" at bounding box center [177, 318] width 73 height 18
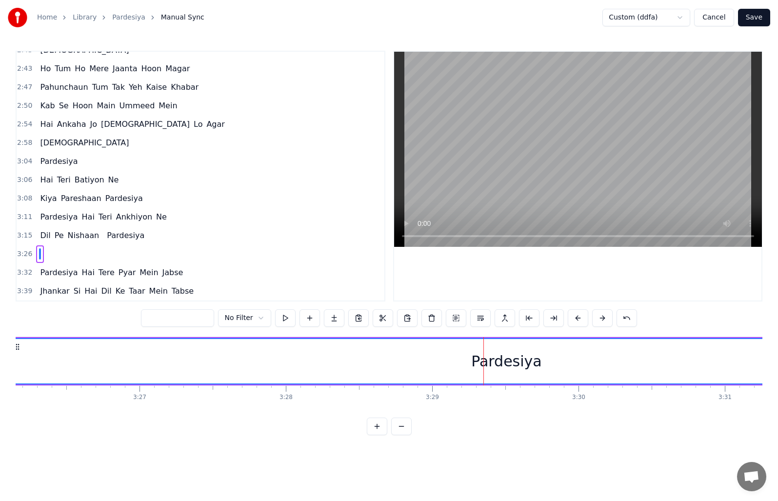
click at [518, 356] on div at bounding box center [463, 361] width 906 height 44
click at [277, 318] on button at bounding box center [285, 318] width 20 height 18
click at [545, 360] on div at bounding box center [348, 361] width 906 height 44
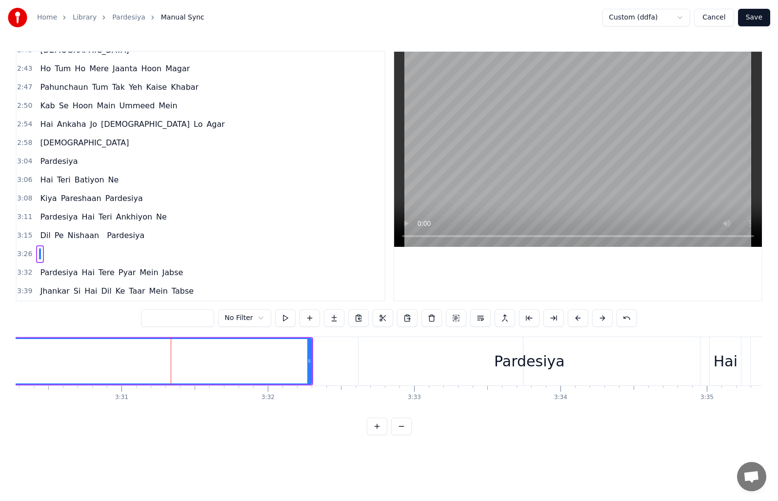
scroll to position [0, 30126]
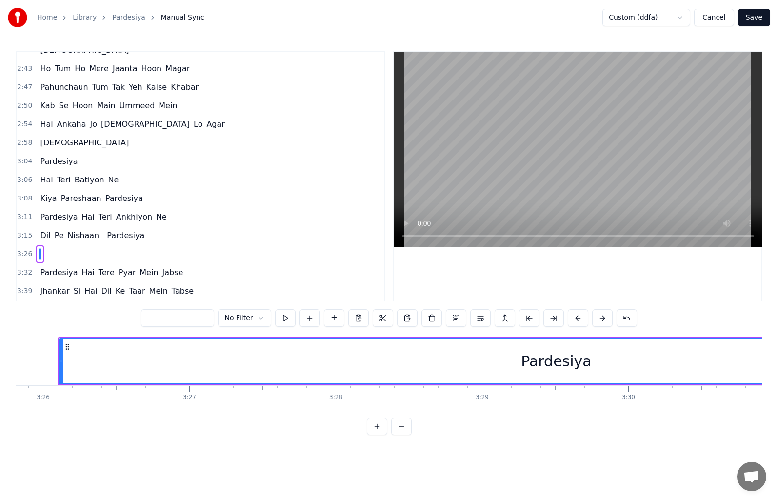
click at [532, 358] on div at bounding box center [513, 361] width 906 height 44
click at [544, 360] on div at bounding box center [513, 361] width 906 height 44
click at [555, 360] on div at bounding box center [513, 361] width 906 height 44
click at [558, 360] on div at bounding box center [513, 361] width 906 height 44
click at [565, 360] on div at bounding box center [513, 361] width 906 height 44
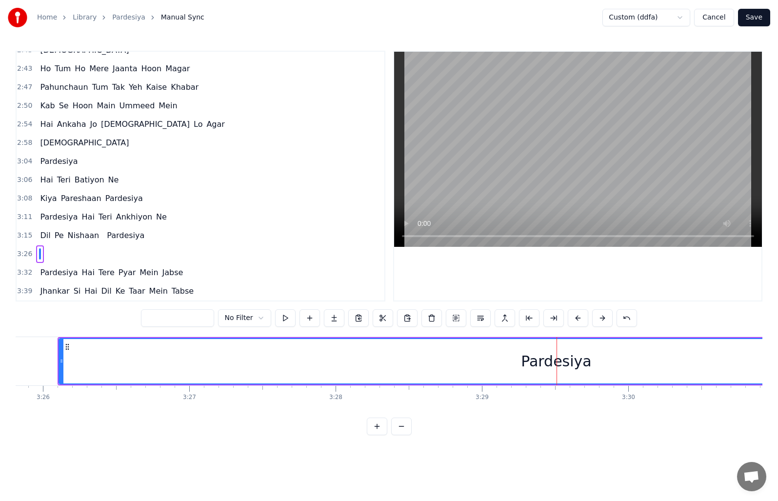
click at [565, 360] on div at bounding box center [513, 361] width 906 height 44
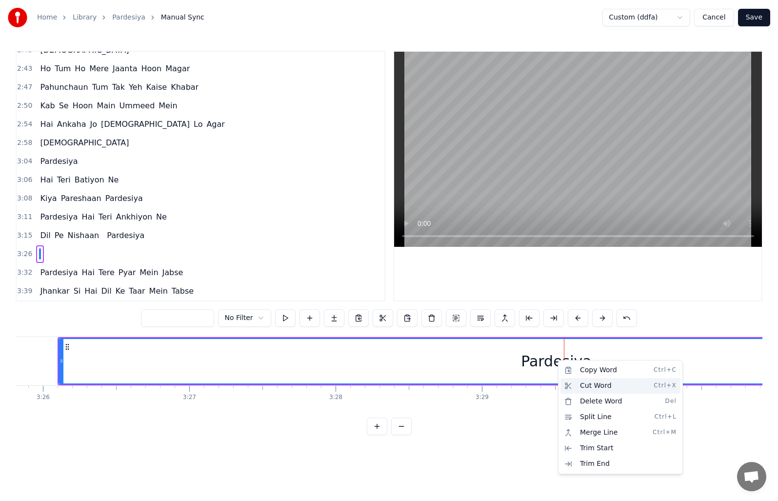
click at [570, 381] on div "Cut Word Ctrl+X" at bounding box center [621, 386] width 120 height 16
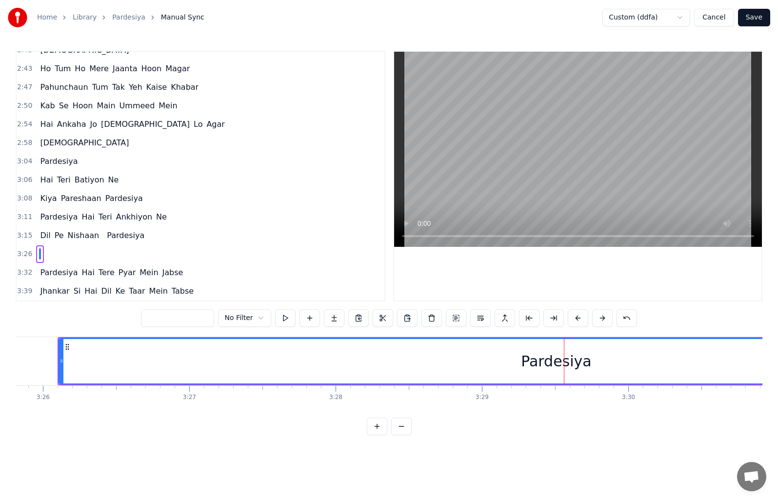
click at [544, 360] on div at bounding box center [513, 361] width 906 height 44
click at [543, 360] on div at bounding box center [543, 361] width 0 height 48
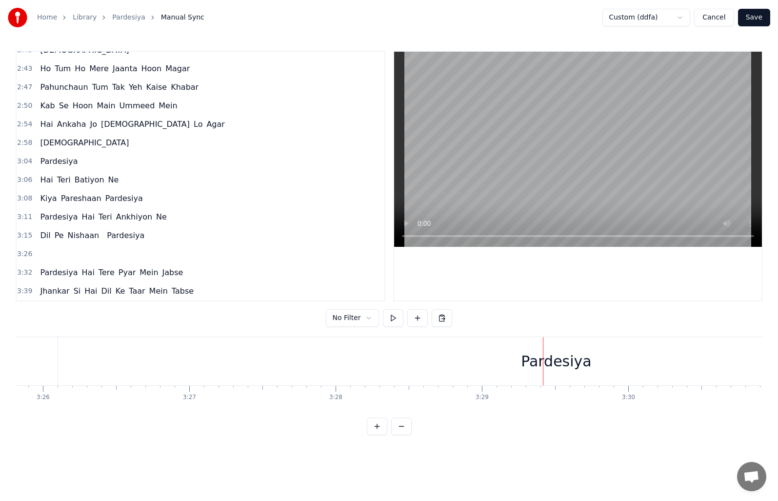
click at [531, 359] on div at bounding box center [511, 361] width 907 height 48
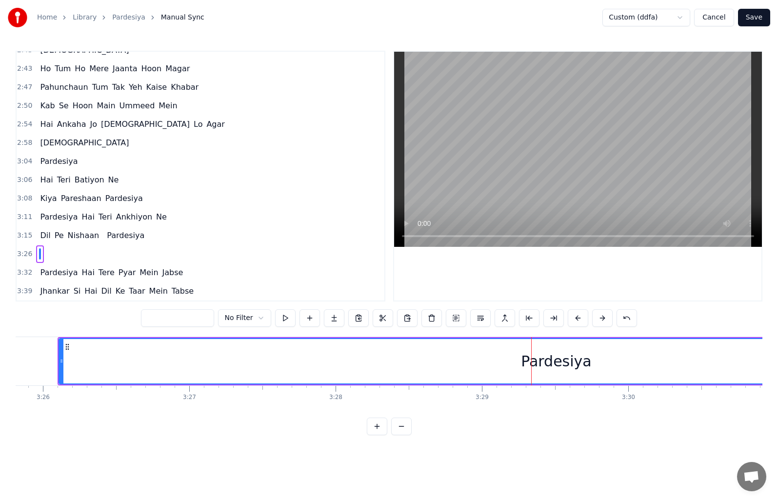
click at [531, 359] on div at bounding box center [513, 361] width 906 height 44
click at [525, 356] on html "Home Library Pardesiya Manual Sync Custom (ddfa) Cancel Save 0:08 [DEMOGRAPHIC_…" at bounding box center [389, 225] width 778 height 451
click at [376, 321] on button at bounding box center [383, 318] width 20 height 18
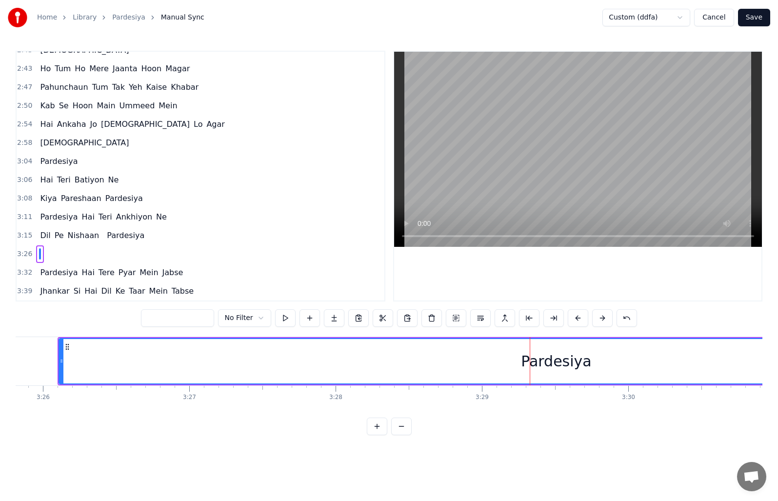
click at [556, 365] on div at bounding box center [513, 361] width 906 height 44
click at [558, 364] on div at bounding box center [513, 361] width 906 height 44
click at [392, 364] on div at bounding box center [513, 361] width 906 height 44
click at [615, 408] on div "[DEMOGRAPHIC_DATA] Pardesiya Hai Tere Pyar Mein Jabse Jhankar Si Hai Dil Ke Taa…" at bounding box center [389, 373] width 747 height 73
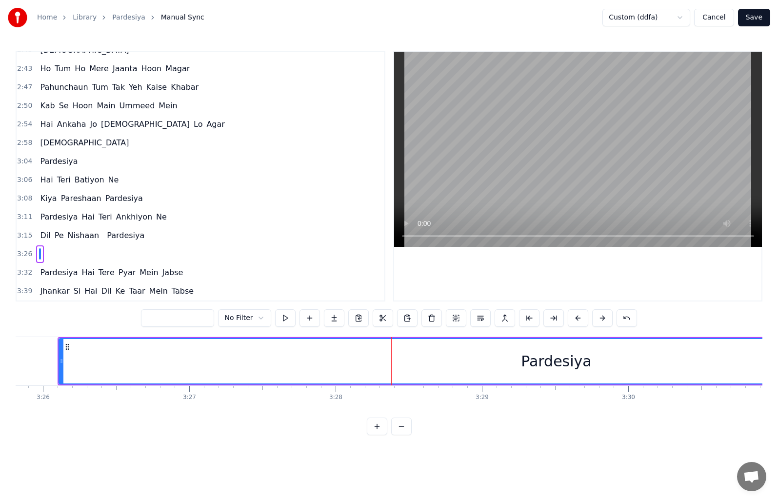
scroll to position [0, 29472]
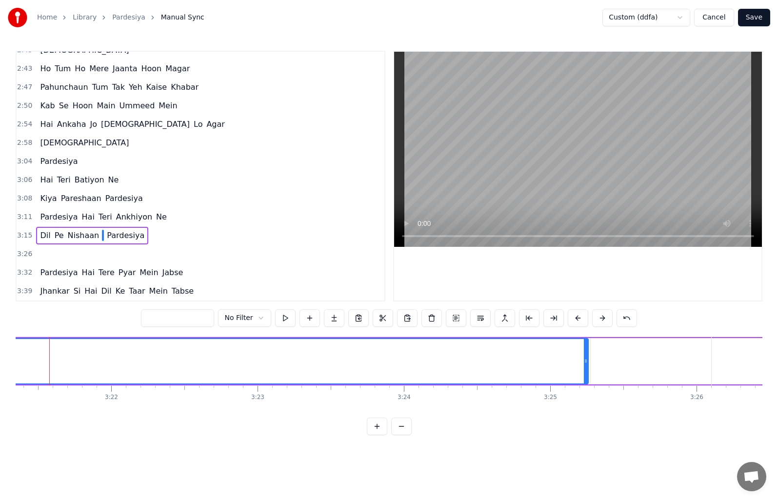
scroll to position [0, 29457]
click at [16, 235] on div "0:08 [DEMOGRAPHIC_DATA] 0:14 Pardesiya Hai Tere Pyar Mein Jabse 0:21 Jhankar Si…" at bounding box center [201, 176] width 370 height 251
click at [20, 235] on span "3:15" at bounding box center [24, 236] width 15 height 10
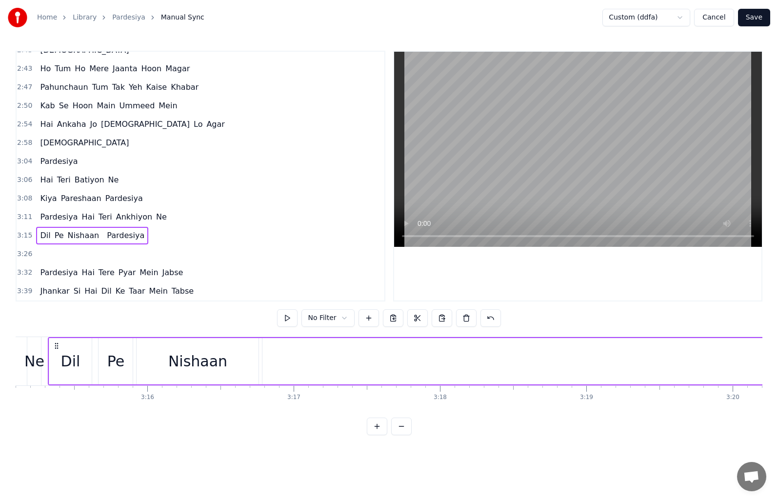
scroll to position [0, 28541]
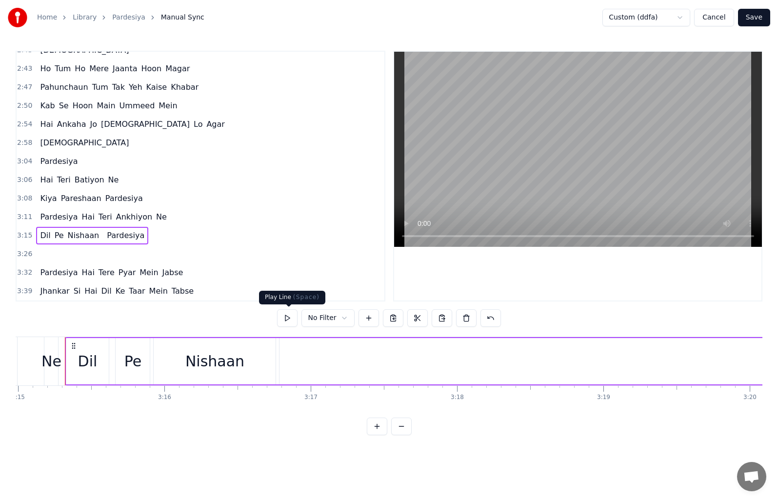
click at [289, 319] on button at bounding box center [287, 318] width 20 height 18
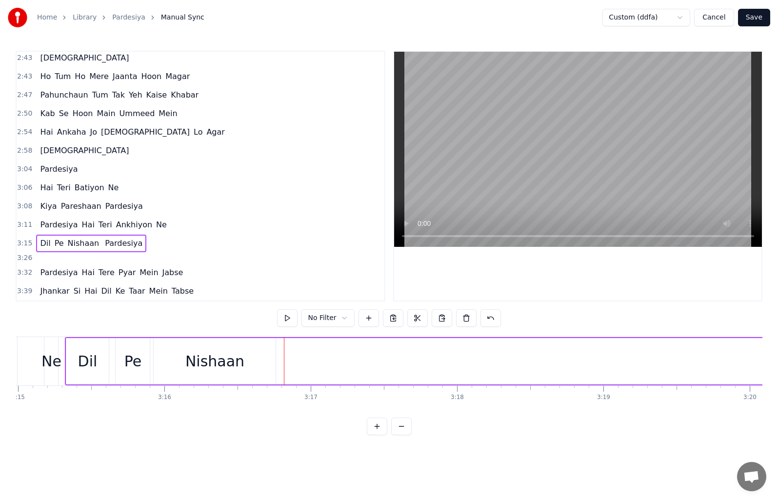
scroll to position [504, 0]
click at [362, 323] on button at bounding box center [369, 318] width 20 height 18
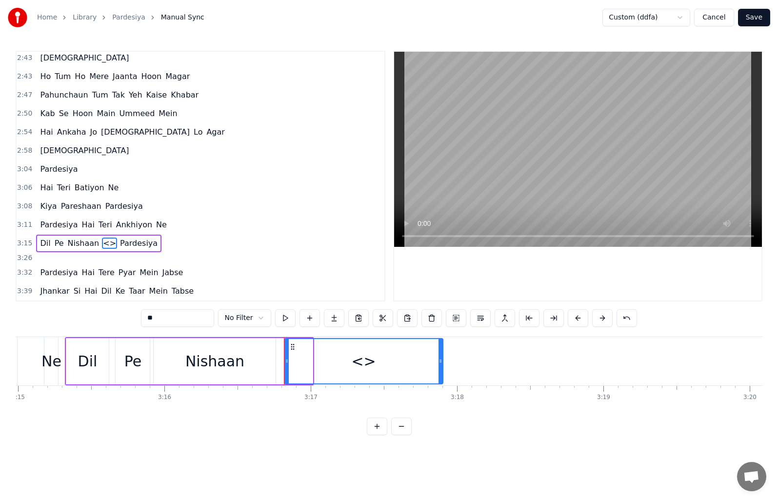
drag, startPoint x: 309, startPoint y: 361, endPoint x: 439, endPoint y: 363, distance: 130.3
click at [439, 363] on icon at bounding box center [441, 361] width 4 height 8
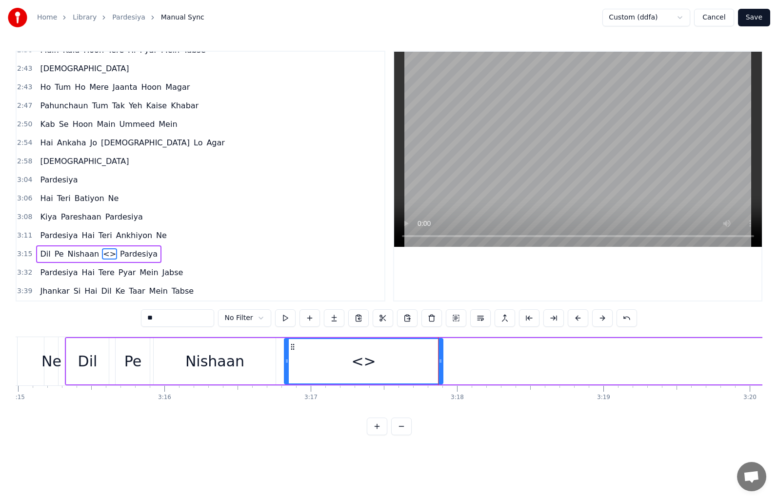
click at [132, 255] on span "Pardesiya" at bounding box center [139, 253] width 40 height 11
type input "*********"
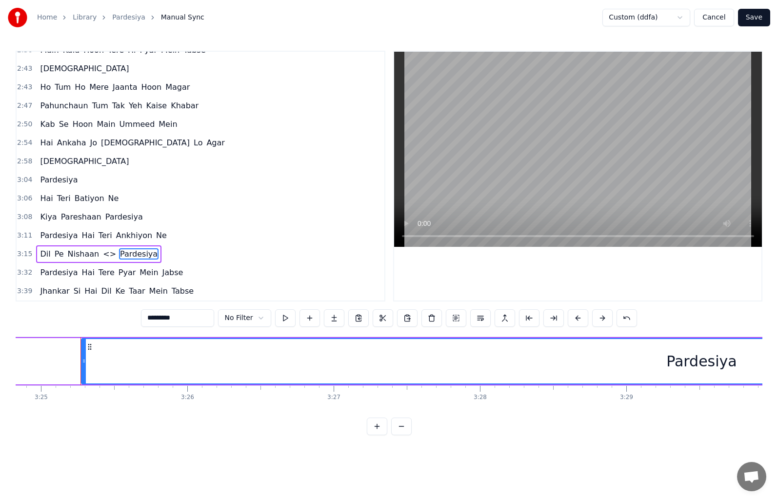
scroll to position [0, 29997]
drag, startPoint x: 187, startPoint y: 318, endPoint x: 147, endPoint y: 320, distance: 39.6
click at [147, 320] on input "*********" at bounding box center [177, 318] width 73 height 18
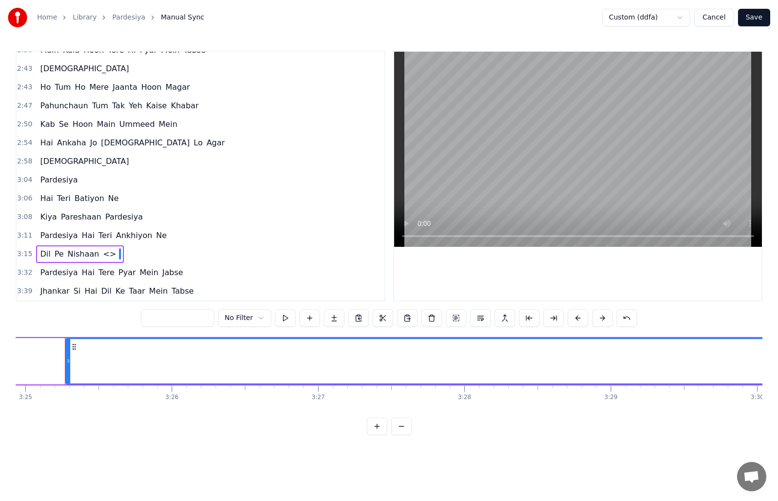
click at [104, 252] on span "<>" at bounding box center [109, 253] width 15 height 11
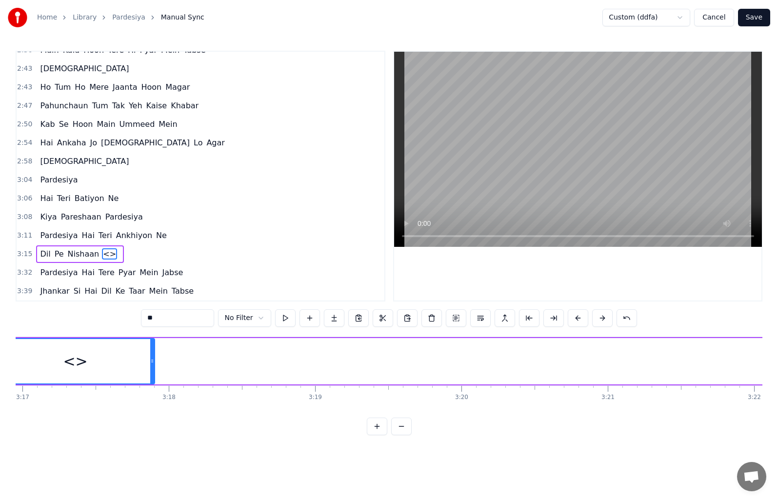
scroll to position [0, 28759]
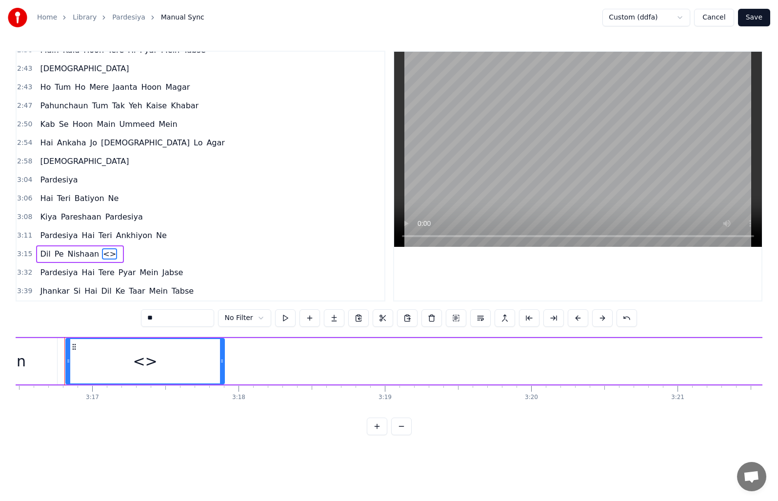
click at [102, 254] on span "<>" at bounding box center [109, 253] width 15 height 11
drag, startPoint x: 169, startPoint y: 318, endPoint x: 142, endPoint y: 321, distance: 27.5
click at [142, 321] on input "**" at bounding box center [177, 318] width 73 height 18
paste input "*******"
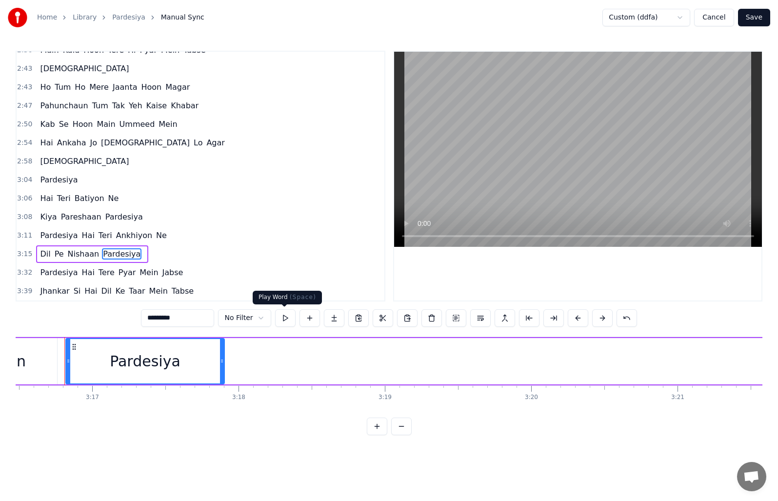
type input "*********"
click at [280, 319] on button at bounding box center [285, 318] width 20 height 18
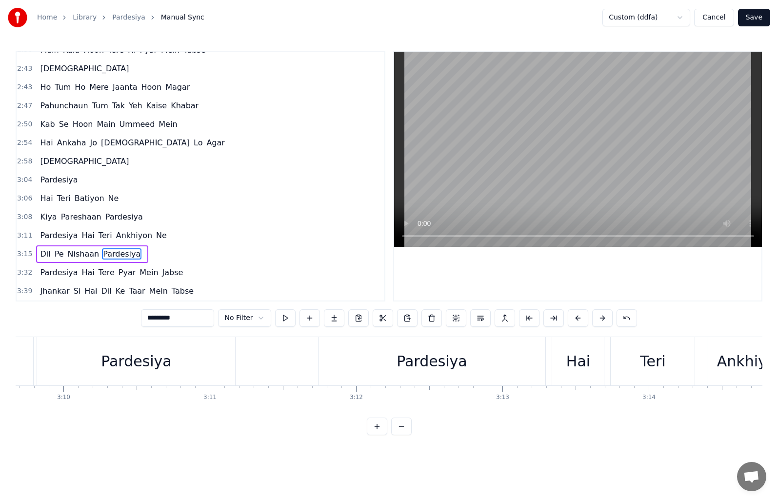
scroll to position [0, 27514]
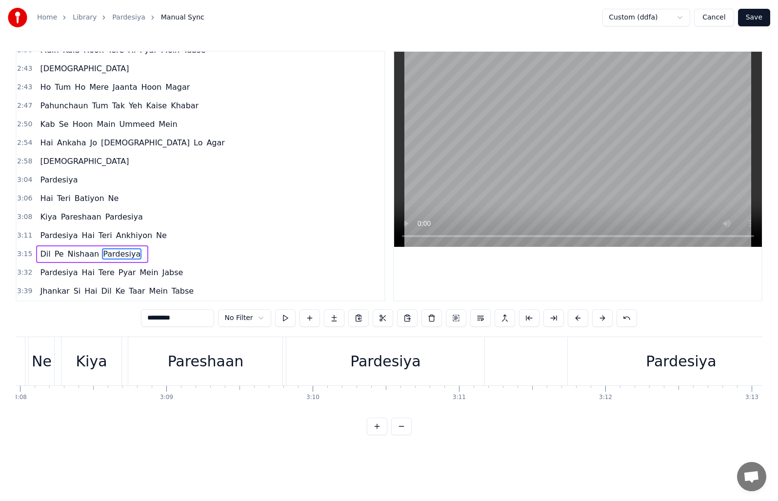
click at [27, 253] on span "3:15" at bounding box center [24, 254] width 15 height 10
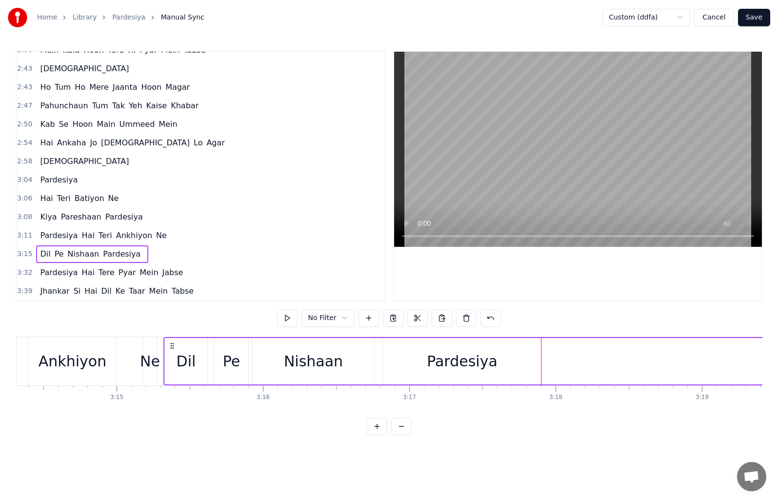
scroll to position [0, 28541]
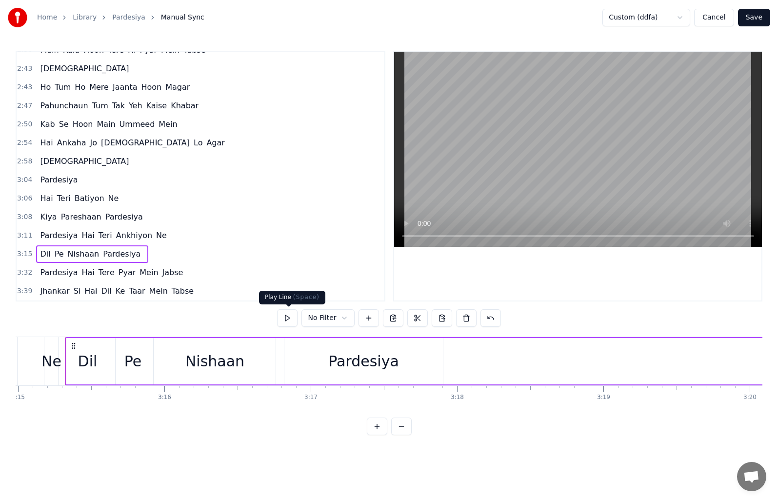
click at [284, 316] on button at bounding box center [287, 318] width 20 height 18
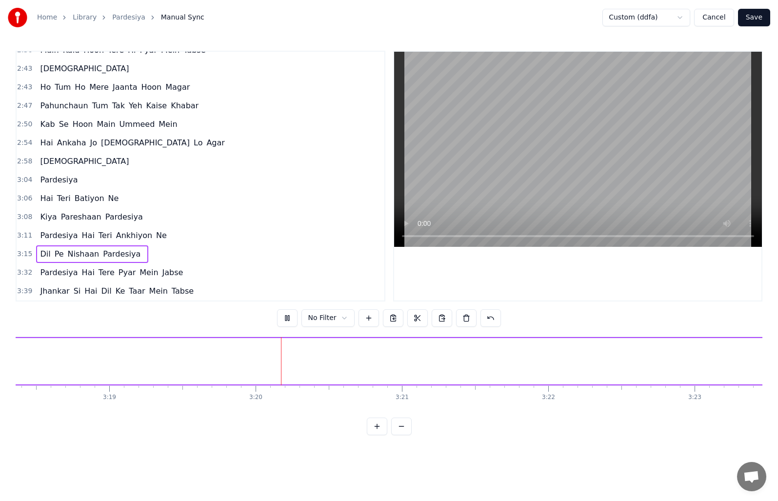
click at [270, 366] on div "Pardesiya" at bounding box center [257, 361] width 71 height 22
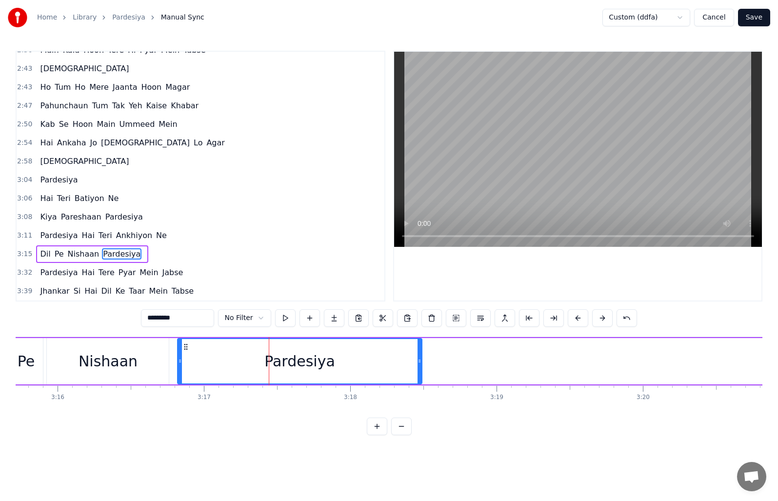
drag, startPoint x: 333, startPoint y: 360, endPoint x: 419, endPoint y: 364, distance: 86.0
click at [419, 364] on icon at bounding box center [420, 361] width 4 height 8
click at [287, 321] on button at bounding box center [285, 318] width 20 height 18
click at [22, 256] on span "3:15" at bounding box center [24, 254] width 15 height 10
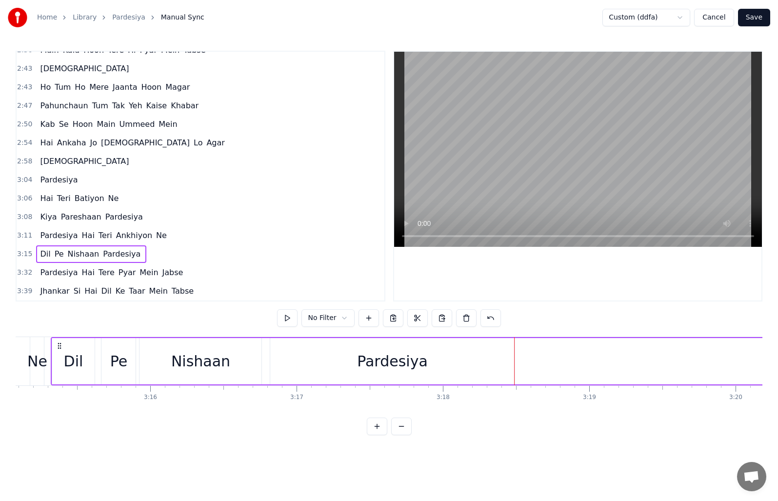
scroll to position [0, 28541]
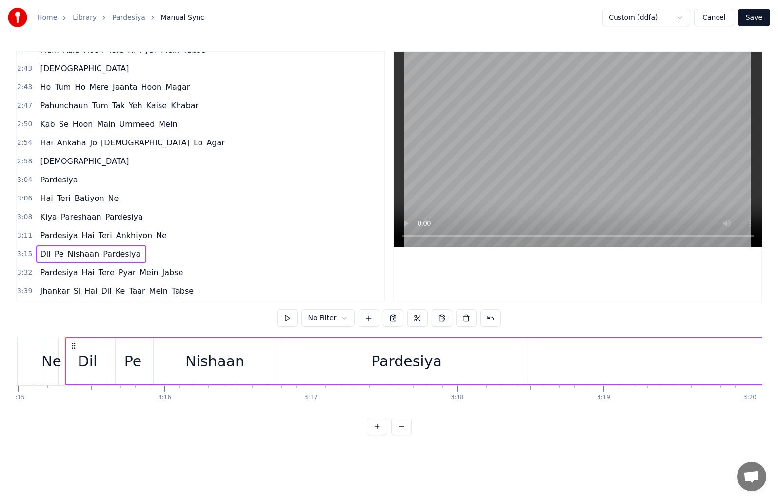
click at [20, 272] on span "3:32" at bounding box center [24, 273] width 15 height 10
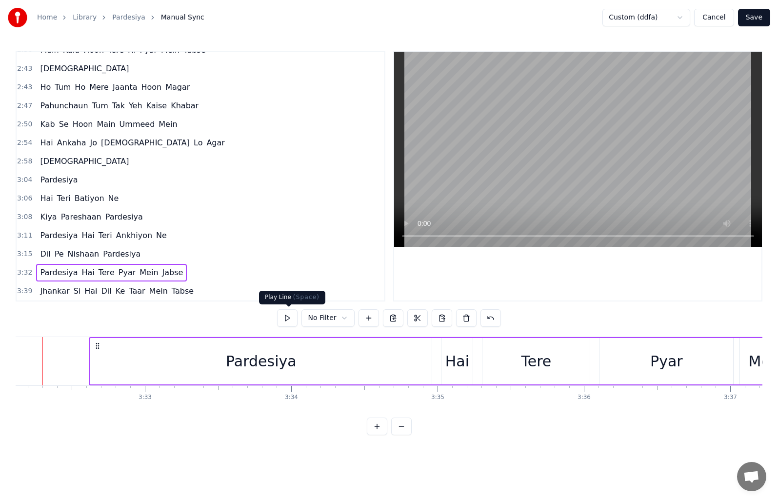
scroll to position [0, 31026]
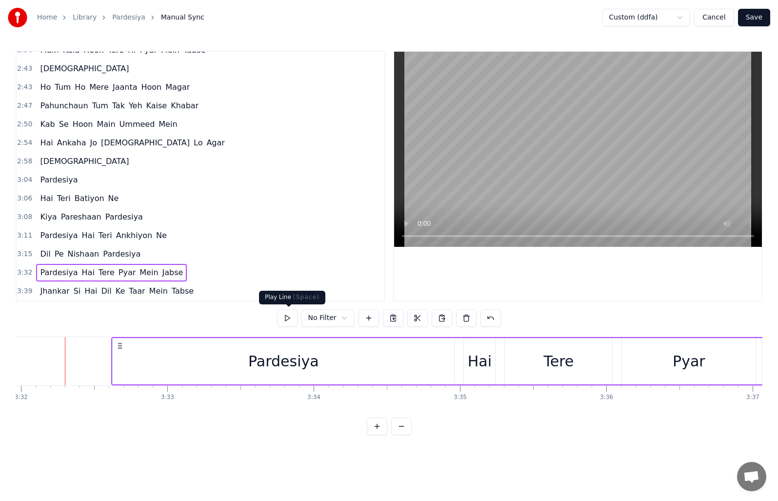
click at [283, 316] on button at bounding box center [287, 318] width 20 height 18
click at [342, 320] on html "Home Library Pardesiya Manual Sync Custom (ddfa) Cancel Save 0:08 [DEMOGRAPHIC_…" at bounding box center [389, 225] width 778 height 451
click at [758, 20] on button "Save" at bounding box center [754, 18] width 32 height 18
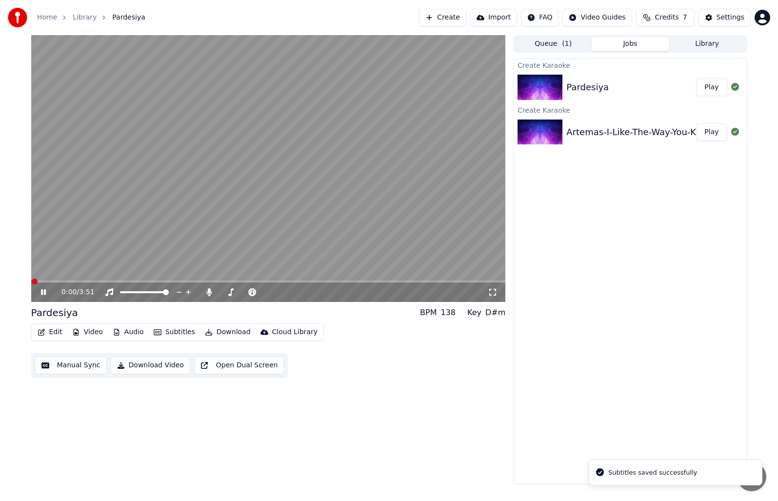
click at [77, 370] on button "Manual Sync" at bounding box center [71, 366] width 72 height 18
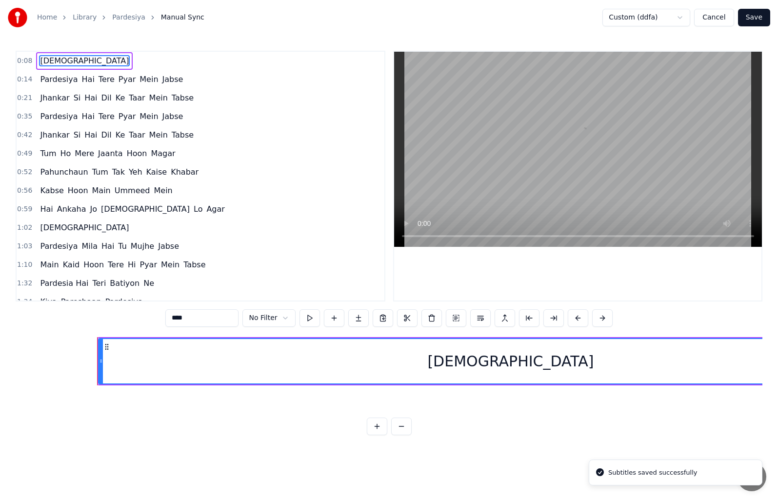
scroll to position [0, 1142]
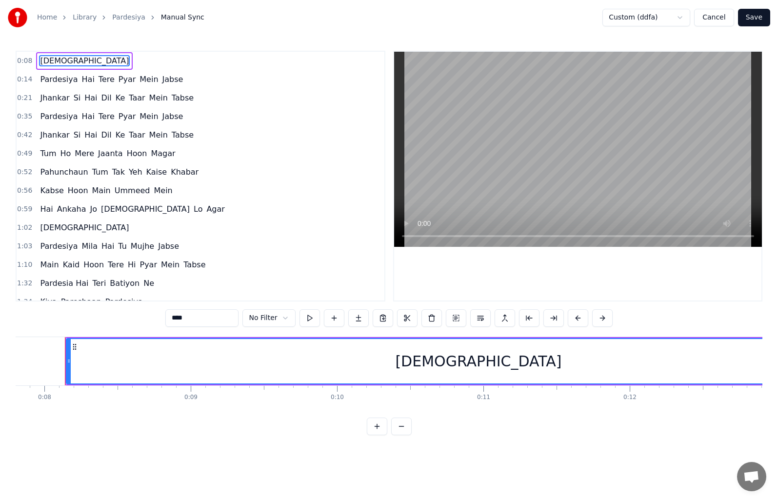
click at [40, 60] on span "[DEMOGRAPHIC_DATA]" at bounding box center [84, 60] width 91 height 11
drag, startPoint x: 190, startPoint y: 323, endPoint x: 174, endPoint y: 321, distance: 16.2
click at [174, 321] on input "****" at bounding box center [201, 318] width 73 height 18
click at [755, 17] on button "Save" at bounding box center [754, 18] width 32 height 18
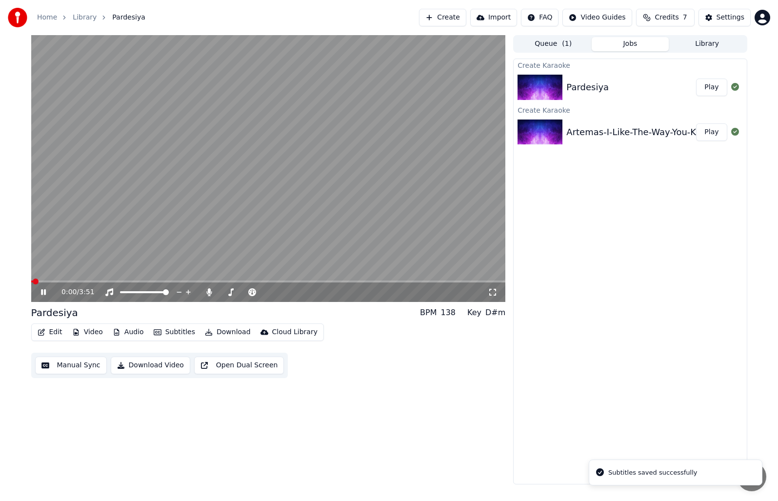
click at [168, 330] on button "Subtitles" at bounding box center [174, 332] width 49 height 14
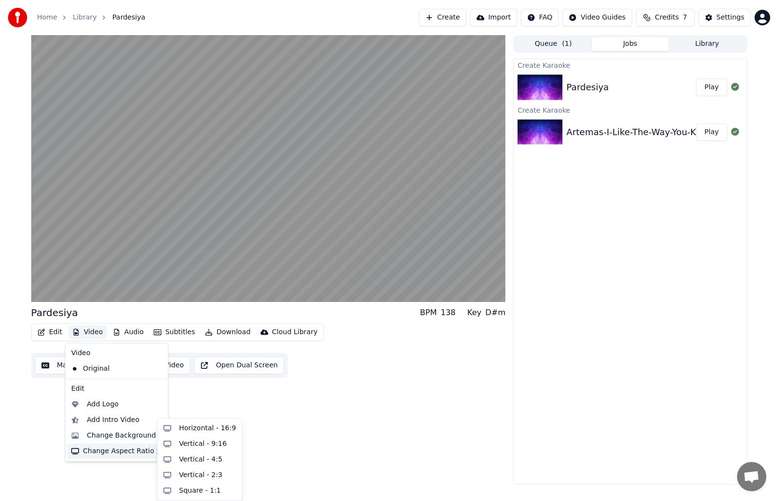
click at [207, 401] on div "Pardesiya BPM 138 Key D#m Edit Video Audio Subtitles Download Cloud Library Man…" at bounding box center [268, 259] width 475 height 449
